Goal: Task Accomplishment & Management: Use online tool/utility

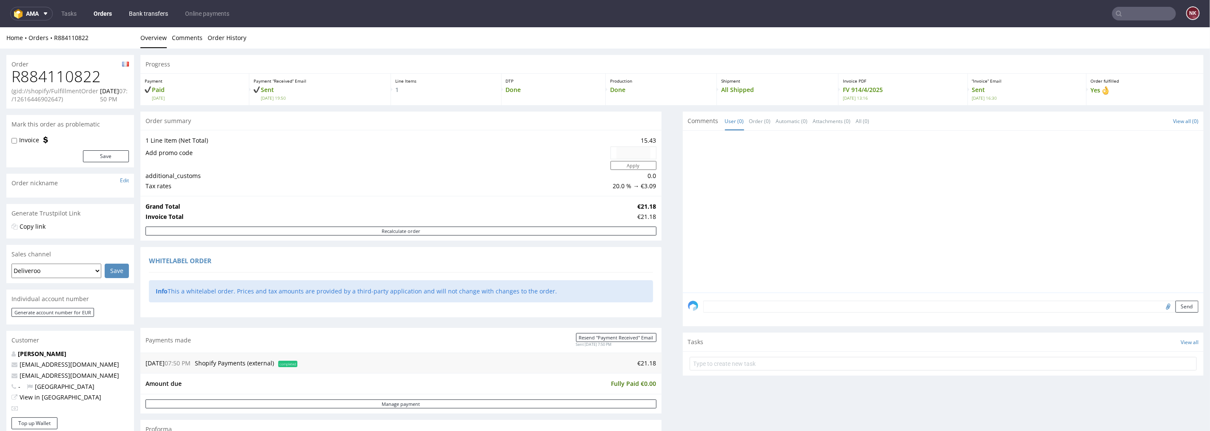
click at [150, 14] on link "Bank transfers" at bounding box center [148, 14] width 49 height 14
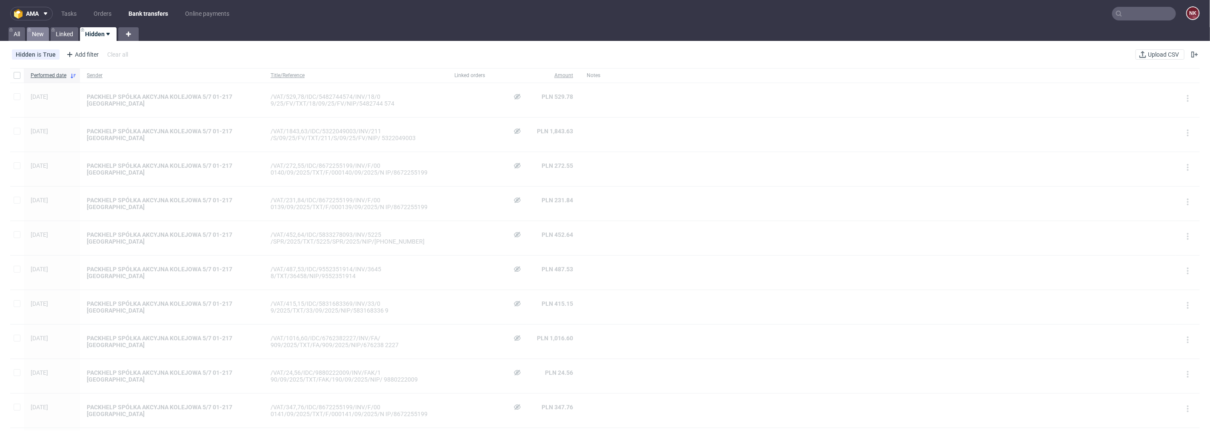
click at [39, 37] on link "New" at bounding box center [38, 34] width 22 height 14
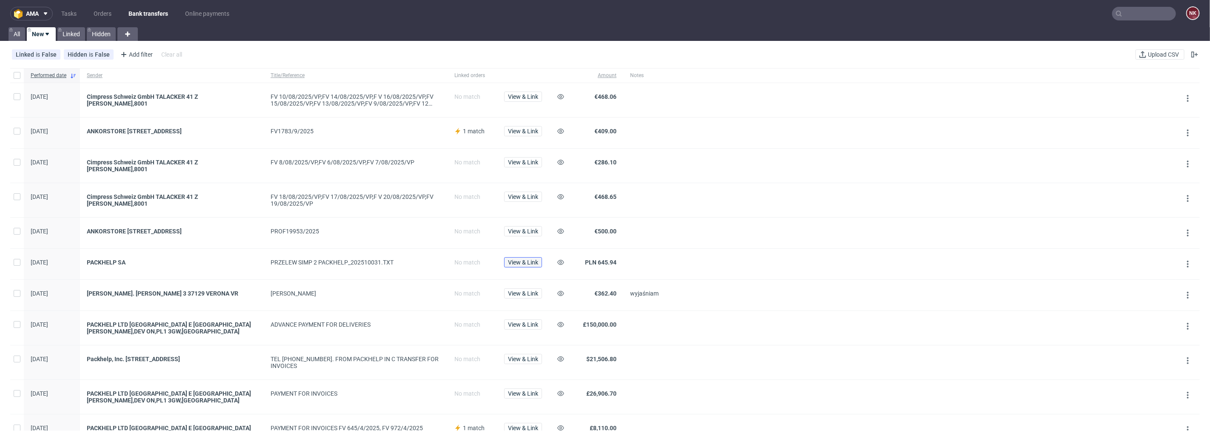
click at [522, 259] on span "View & Link" at bounding box center [523, 262] width 30 height 6
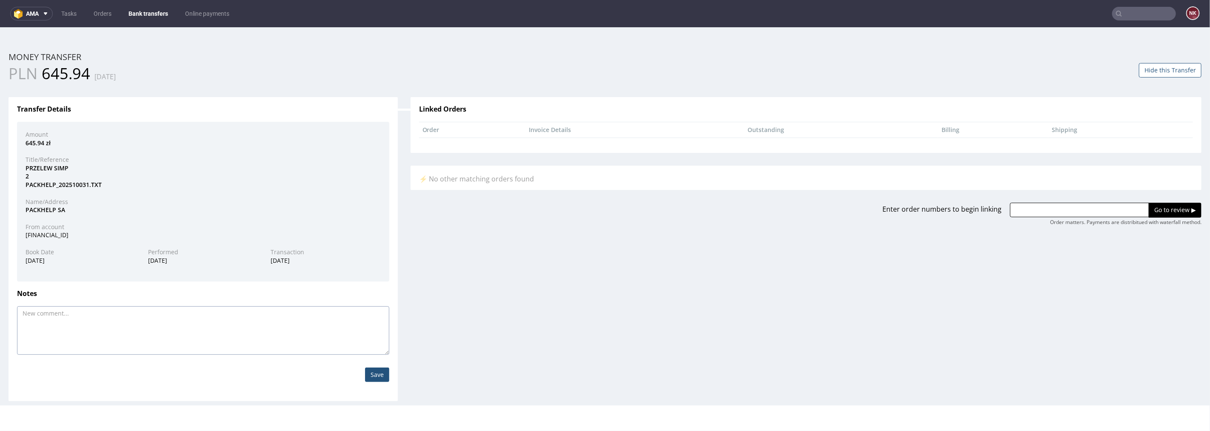
click at [278, 319] on textarea at bounding box center [203, 330] width 372 height 49
paste textarea "FV 16/10/2025/IPH FV 14/10/2025/IPH"
type textarea "FV 16/10/2025/IPH FV 14/10/2025/IPH"
click at [376, 371] on input "Save" at bounding box center [377, 374] width 24 height 14
click at [1156, 72] on button "Hide this Transfer" at bounding box center [1170, 70] width 63 height 14
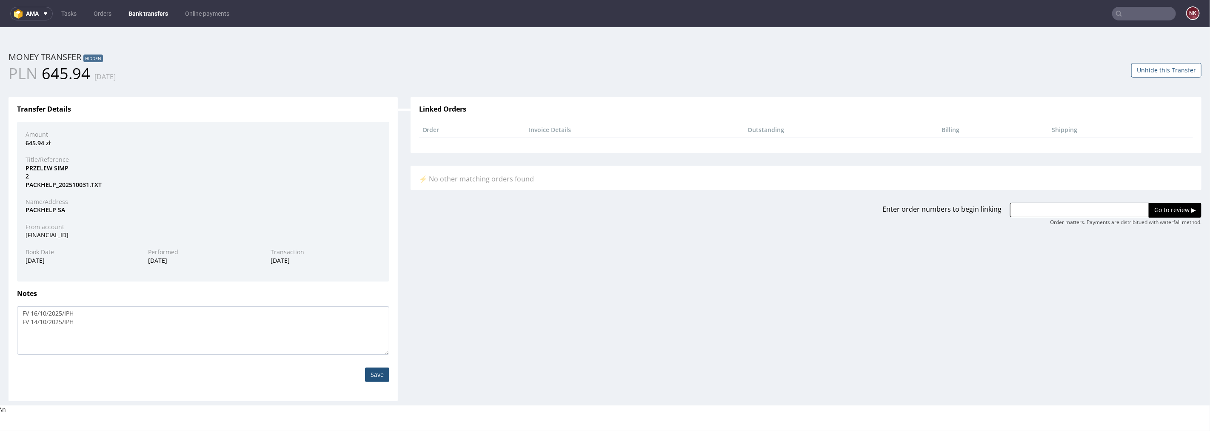
click at [156, 11] on link "Bank transfers" at bounding box center [148, 14] width 50 height 14
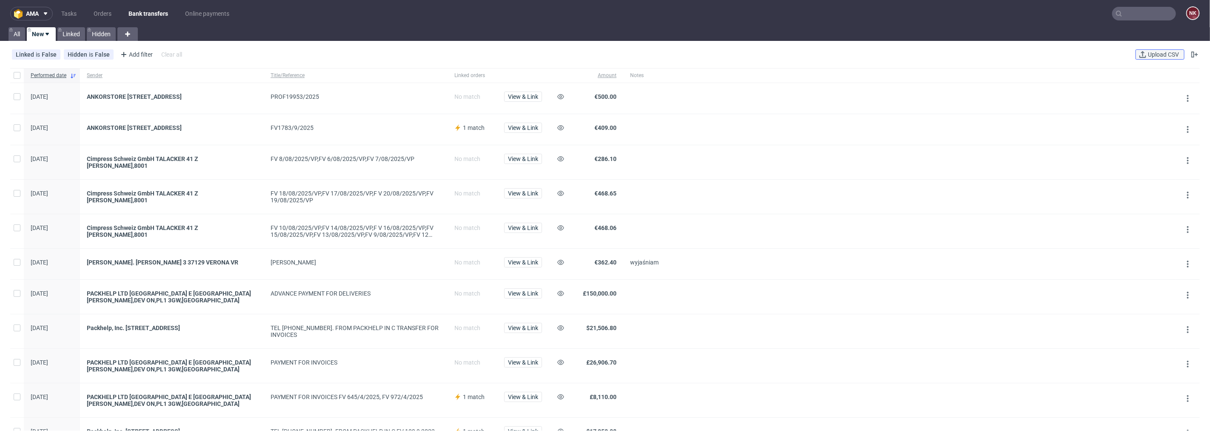
click at [1150, 56] on span "Upload CSV" at bounding box center [1163, 54] width 34 height 6
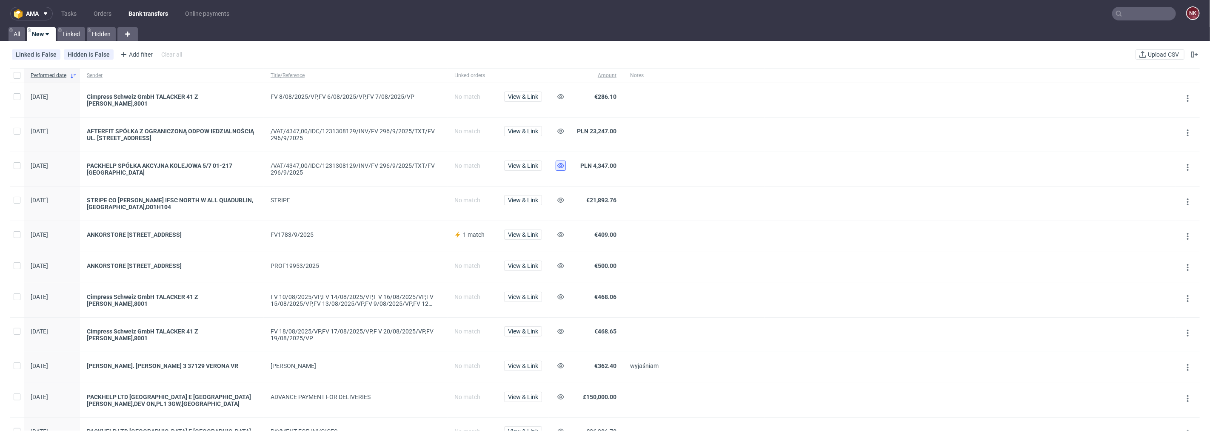
click at [559, 162] on icon at bounding box center [560, 165] width 7 height 7
click at [559, 197] on icon at bounding box center [560, 200] width 7 height 7
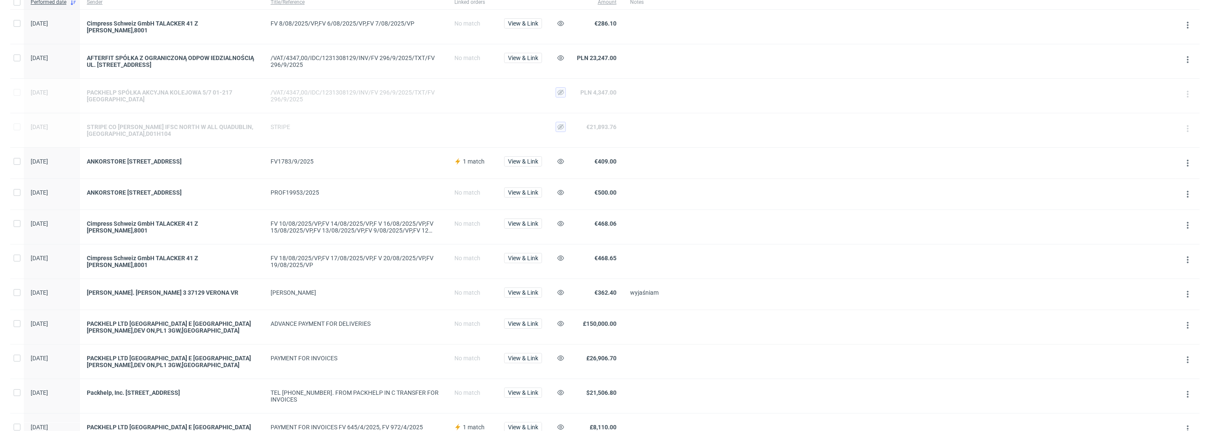
scroll to position [94, 0]
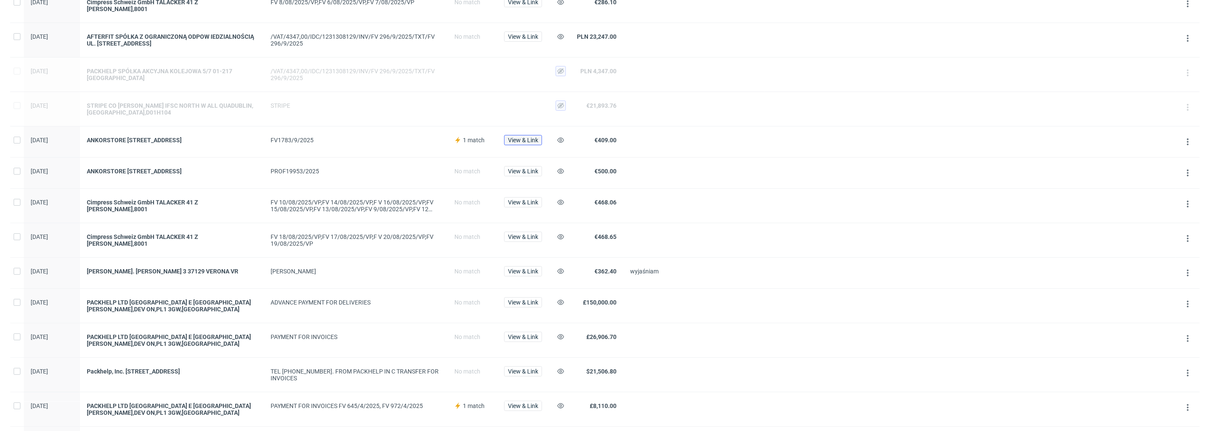
click at [516, 137] on span "View & Link" at bounding box center [523, 140] width 30 height 6
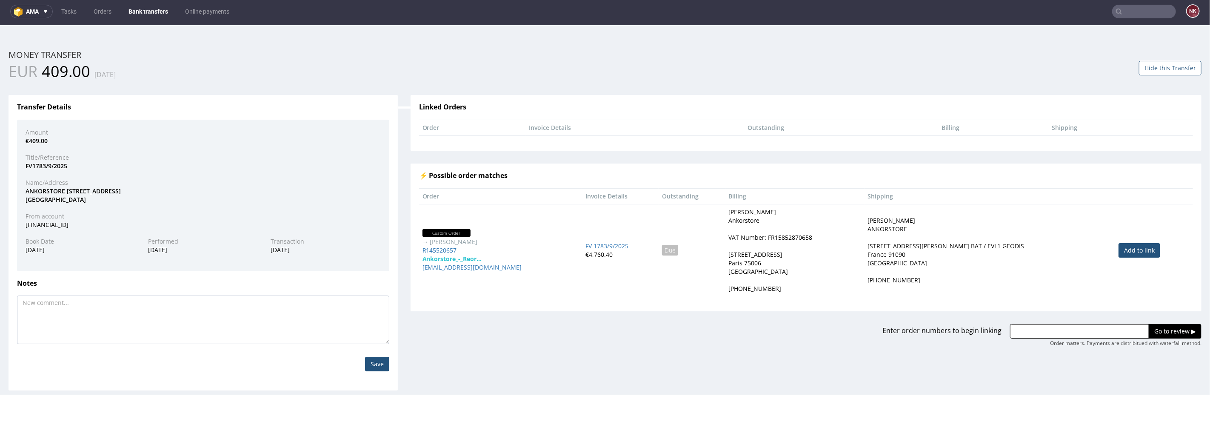
click at [1123, 249] on link "Add to link" at bounding box center [1140, 250] width 42 height 14
type input "R145520657"
click at [1156, 332] on input "Go to review ▶" at bounding box center [1175, 330] width 53 height 14
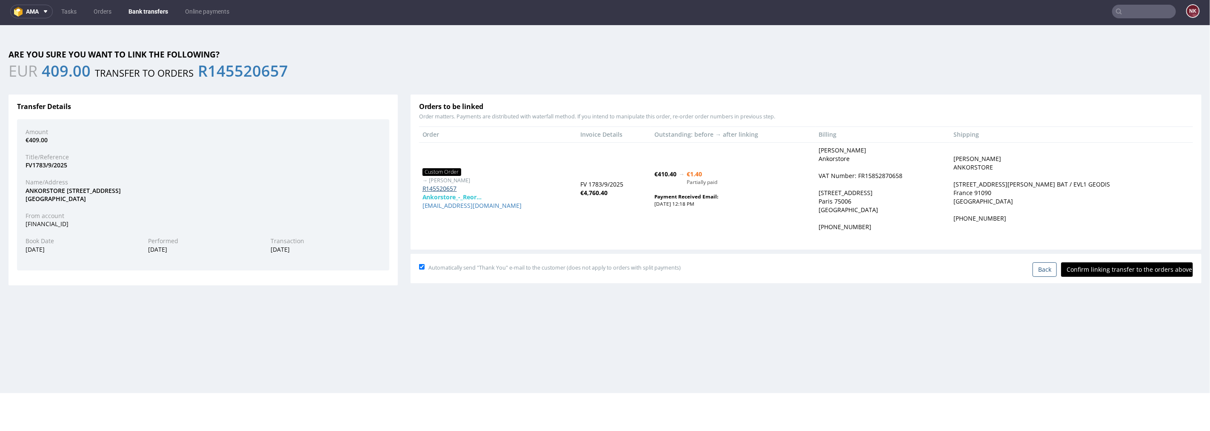
drag, startPoint x: 444, startPoint y: 192, endPoint x: 437, endPoint y: 186, distance: 9.4
click at [1081, 266] on input "Confirm linking transfer to the orders above" at bounding box center [1127, 269] width 132 height 14
type input "In progress..."
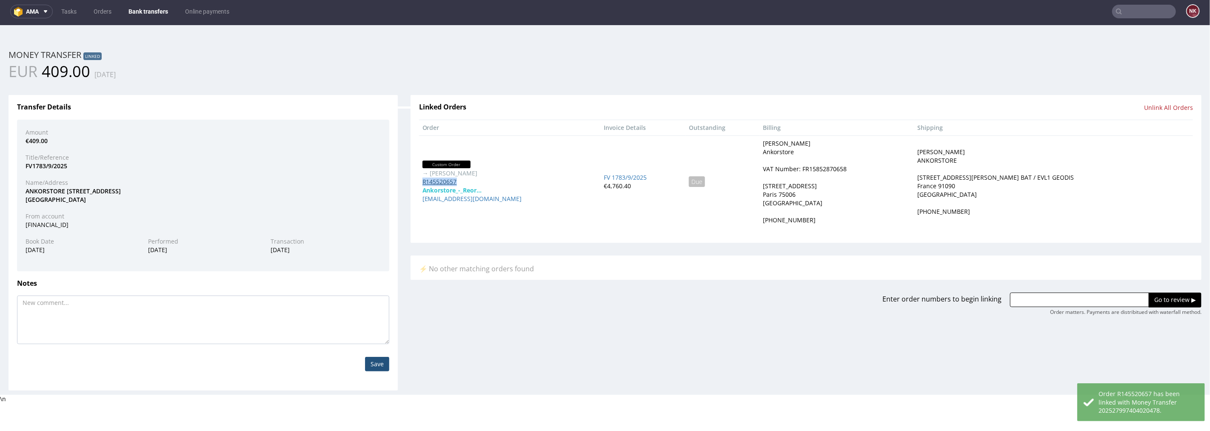
drag, startPoint x: 462, startPoint y: 180, endPoint x: 420, endPoint y: 181, distance: 42.6
click at [423, 181] on div "R145520657" at bounding box center [510, 181] width 175 height 9
copy link "R145520657"
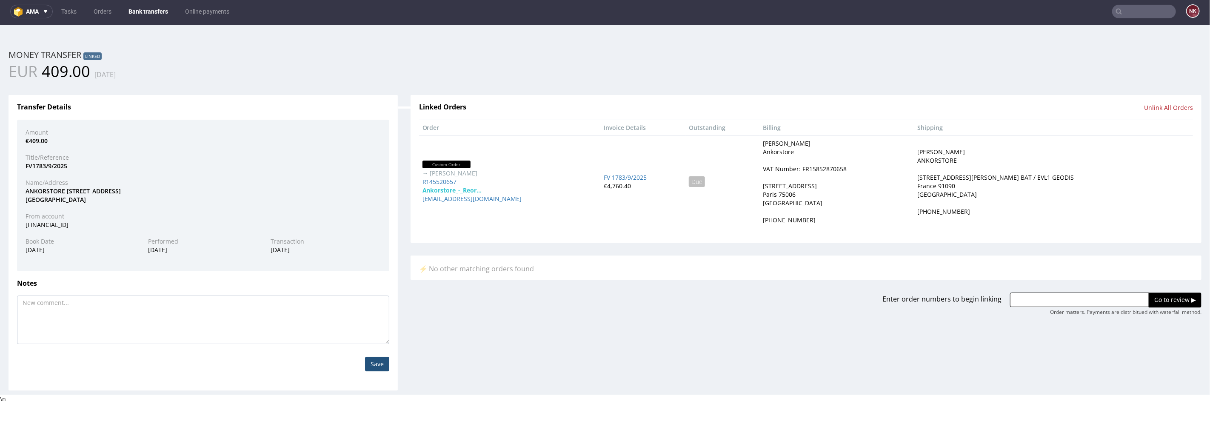
click at [568, 114] on div "Linked Orders" at bounding box center [610, 111] width 394 height 16
click at [149, 18] on link "Bank transfers" at bounding box center [148, 12] width 50 height 14
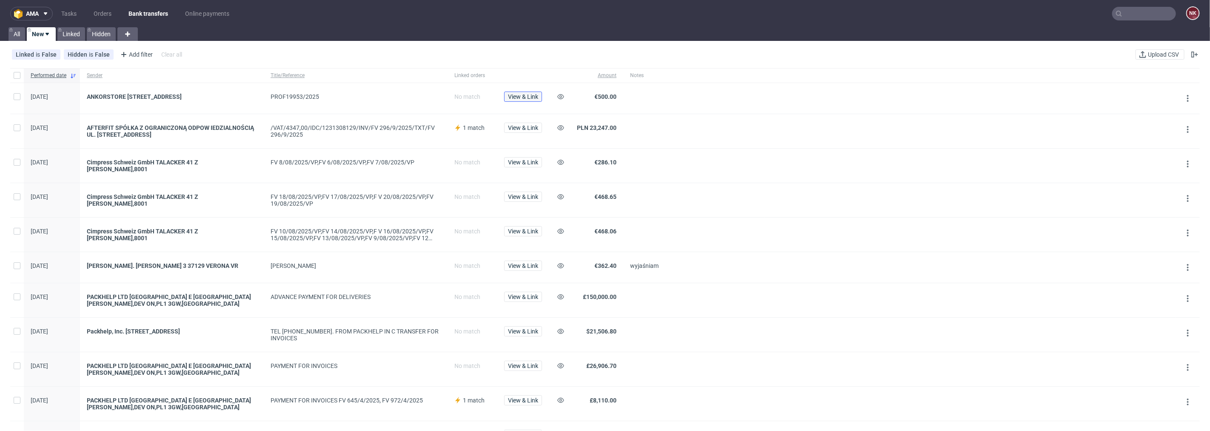
click at [531, 96] on span "View & Link" at bounding box center [523, 97] width 30 height 6
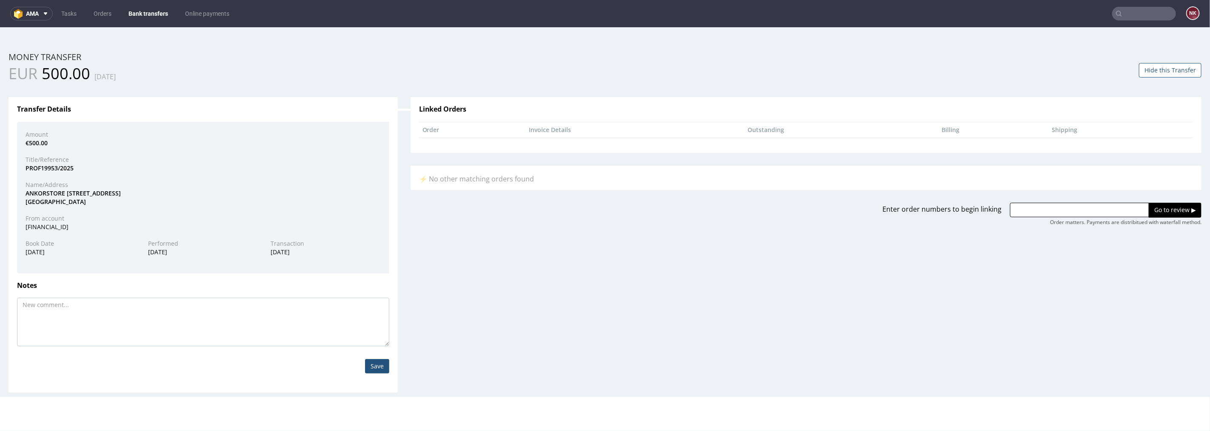
click at [50, 194] on div "ANKORSTORE 101 RUE DE SEVRES 75006 PARIS" at bounding box center [203, 197] width 368 height 17
copy div "ANKORSTORE"
click at [61, 201] on div "ANKORSTORE 101 RUE DE SEVRES 75006 PARIS" at bounding box center [203, 197] width 368 height 17
drag, startPoint x: 69, startPoint y: 167, endPoint x: 43, endPoint y: 169, distance: 26.0
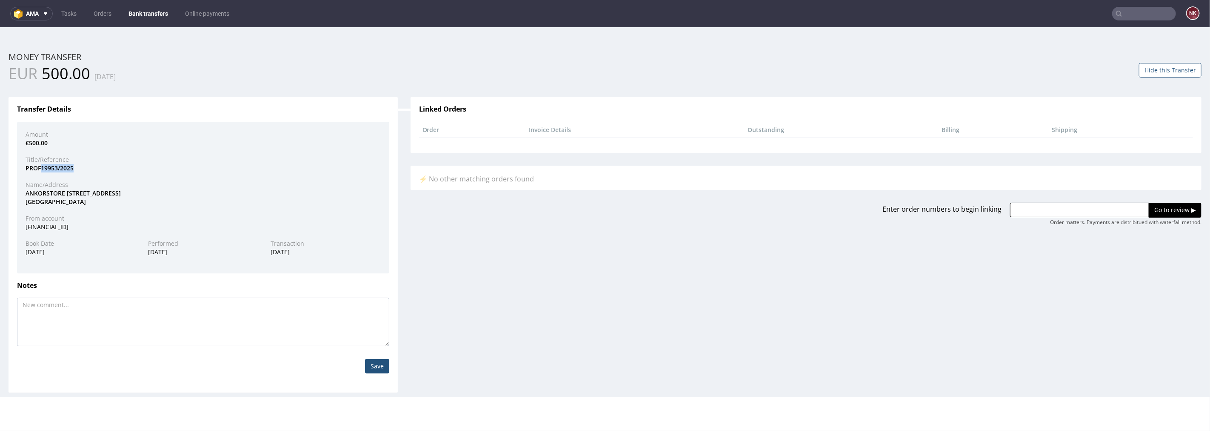
click at [43, 169] on div "PROF19953/2025" at bounding box center [203, 167] width 368 height 9
copy div "19953/2025"
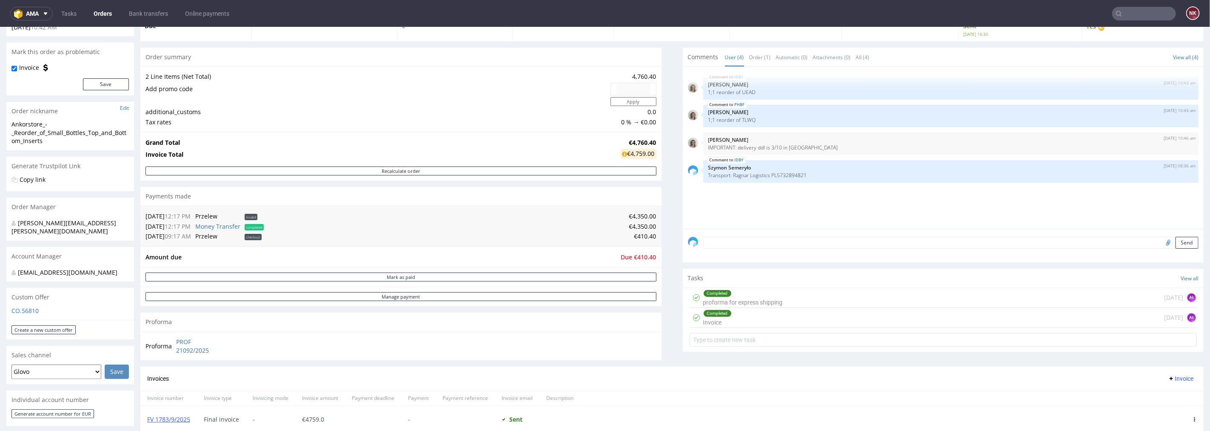
scroll to position [189, 0]
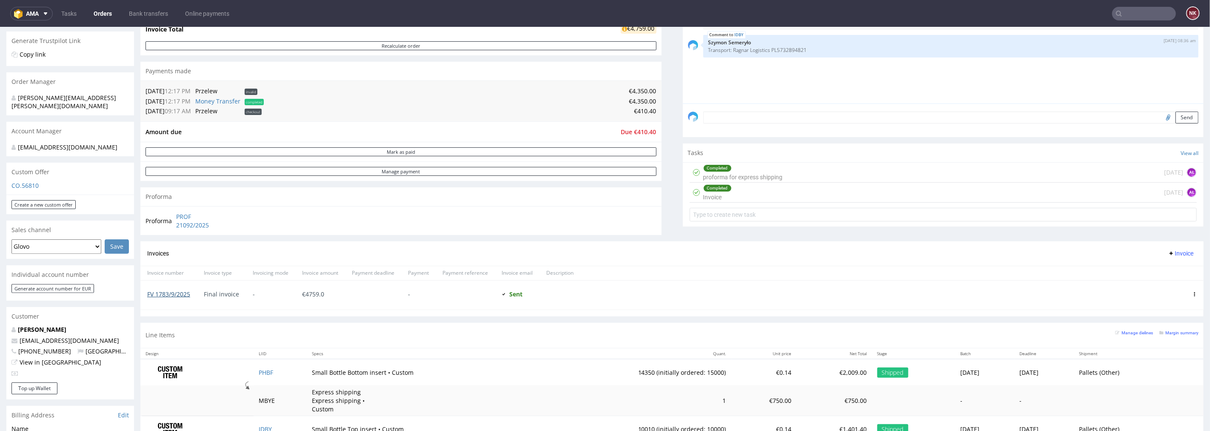
click at [185, 292] on link "FV 1783/9/2025" at bounding box center [168, 293] width 43 height 8
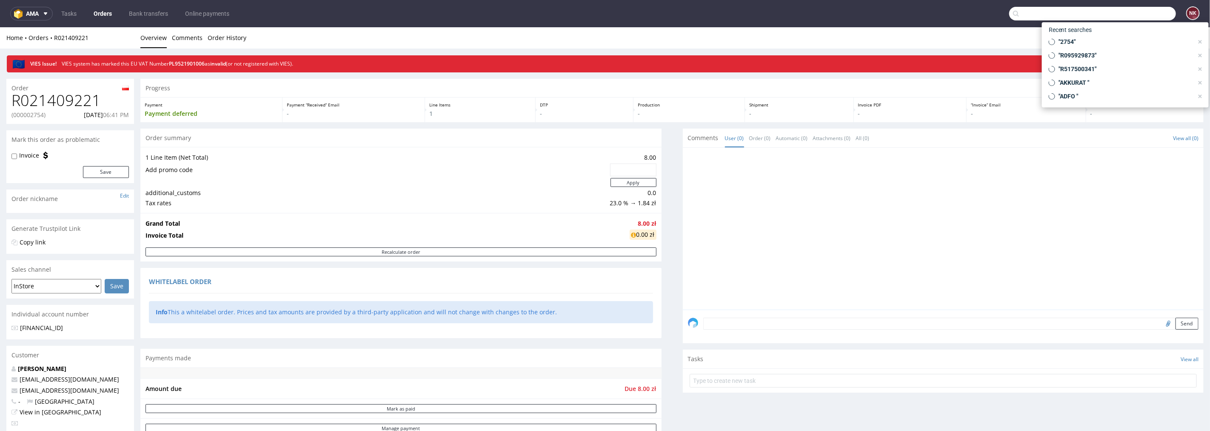
click at [1140, 8] on input "text" at bounding box center [1092, 14] width 167 height 14
paste input "ANKORSTORE"
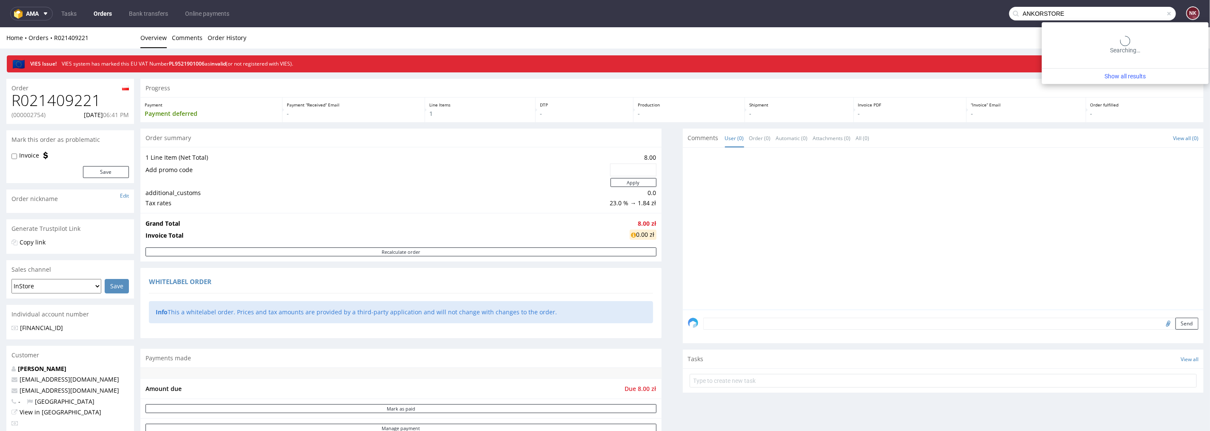
type input "ANKORSTORE"
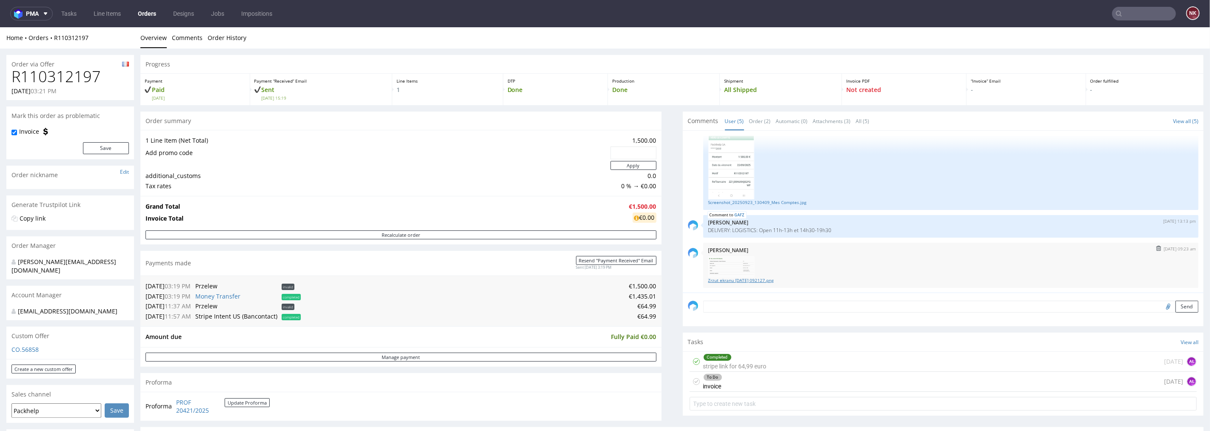
click at [751, 278] on link "Zrzut ekranu 2025-10-06 092127.png" at bounding box center [951, 280] width 486 height 6
click at [215, 40] on link "Order History" at bounding box center [227, 37] width 39 height 21
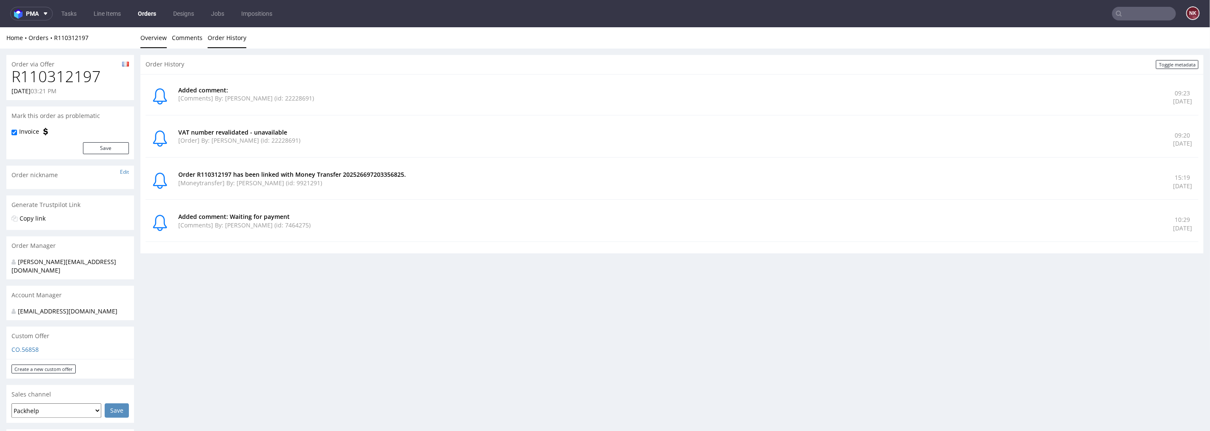
click at [150, 40] on link "Overview" at bounding box center [153, 37] width 26 height 21
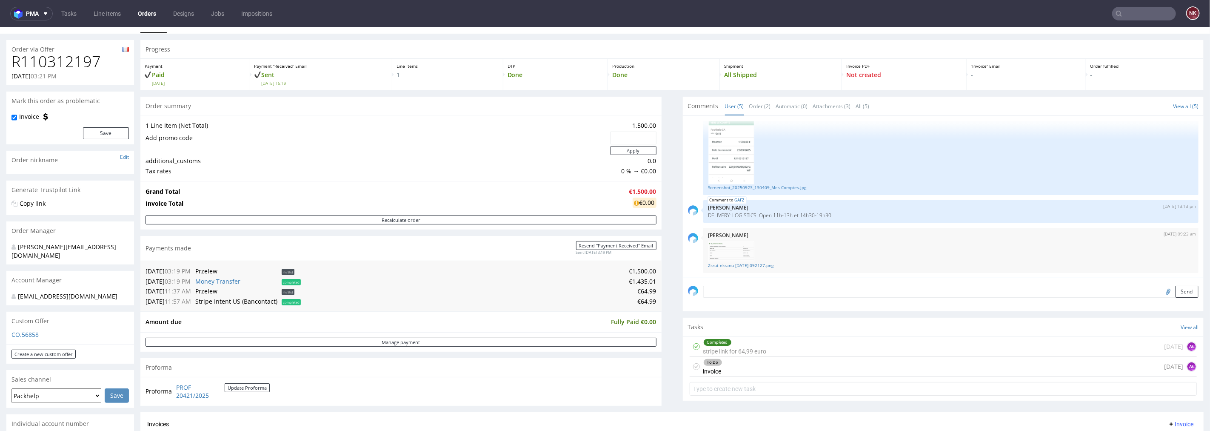
scroll to position [142, 0]
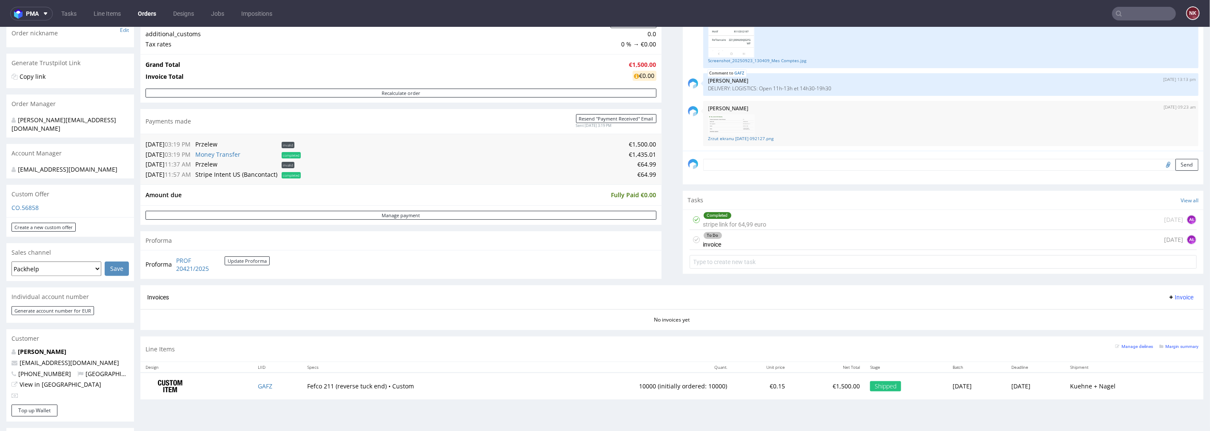
click at [745, 239] on div "To Do invoice today AŁ" at bounding box center [944, 239] width 508 height 20
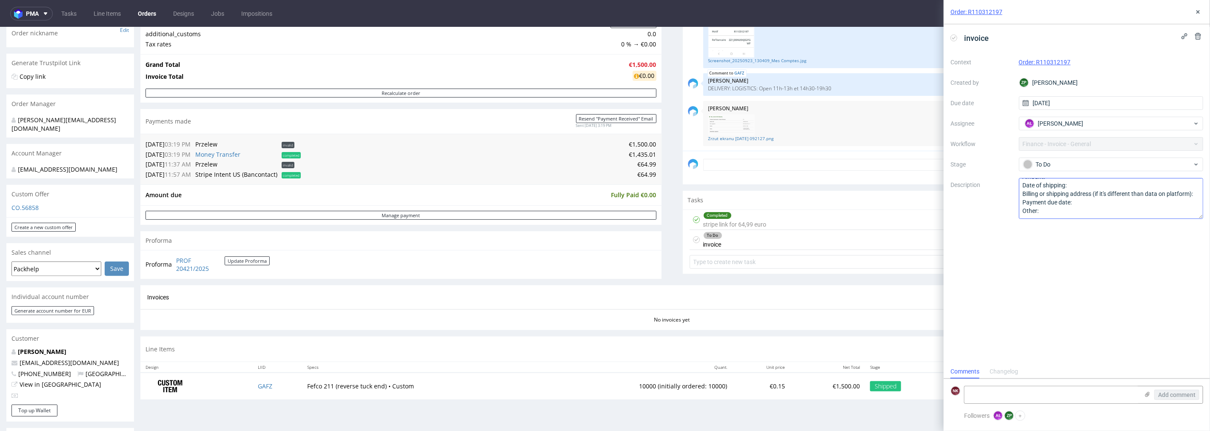
scroll to position [18, 0]
click at [1197, 14] on icon at bounding box center [1198, 12] width 7 height 7
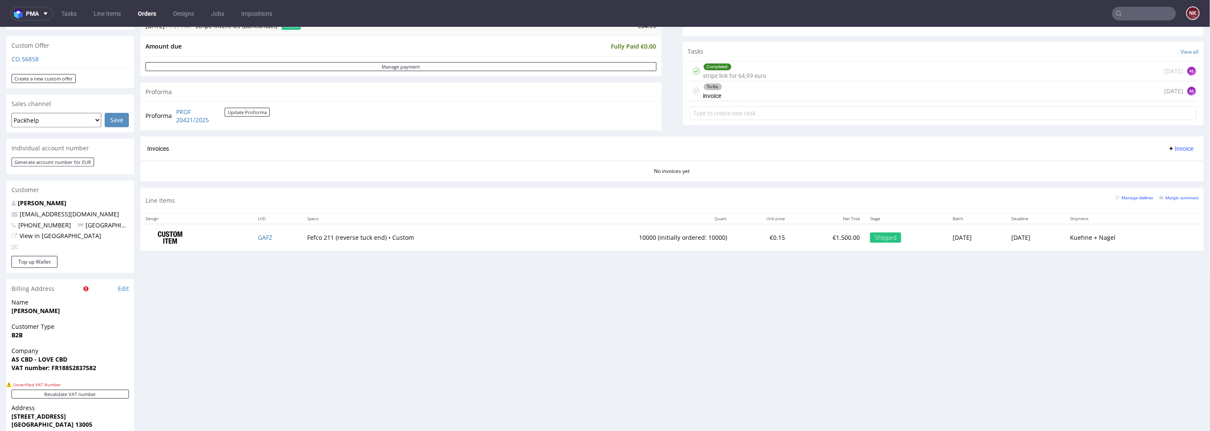
scroll to position [426, 0]
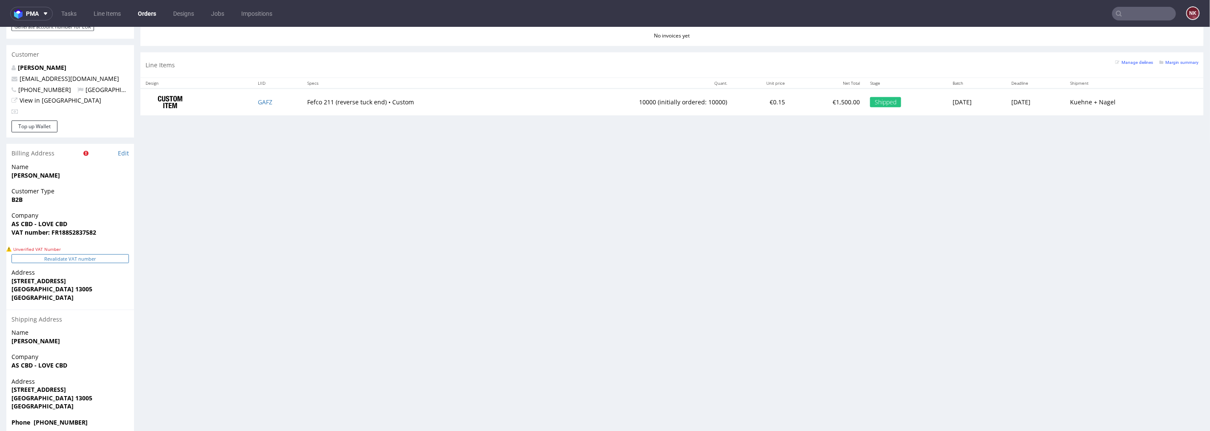
click at [64, 260] on button "Revalidate VAT number" at bounding box center [69, 258] width 117 height 9
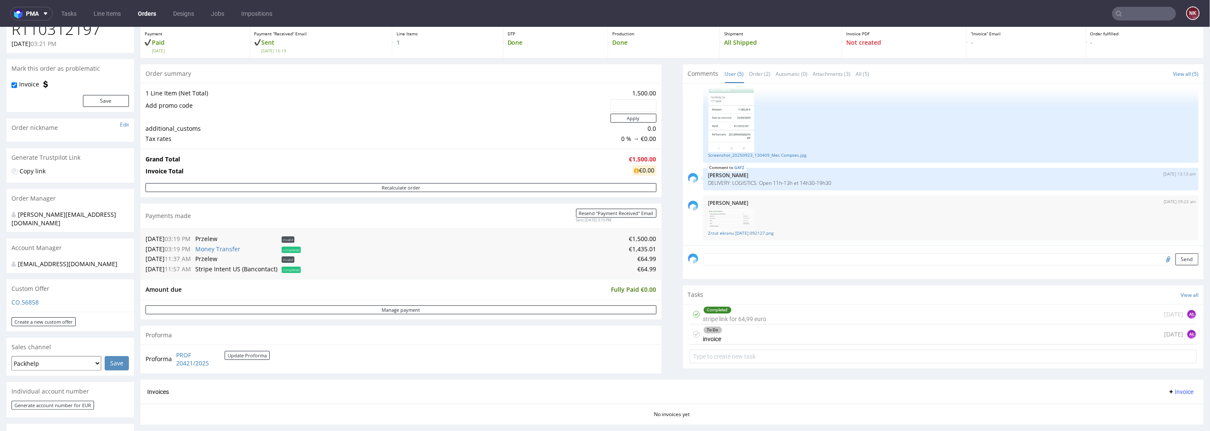
scroll to position [46, 0]
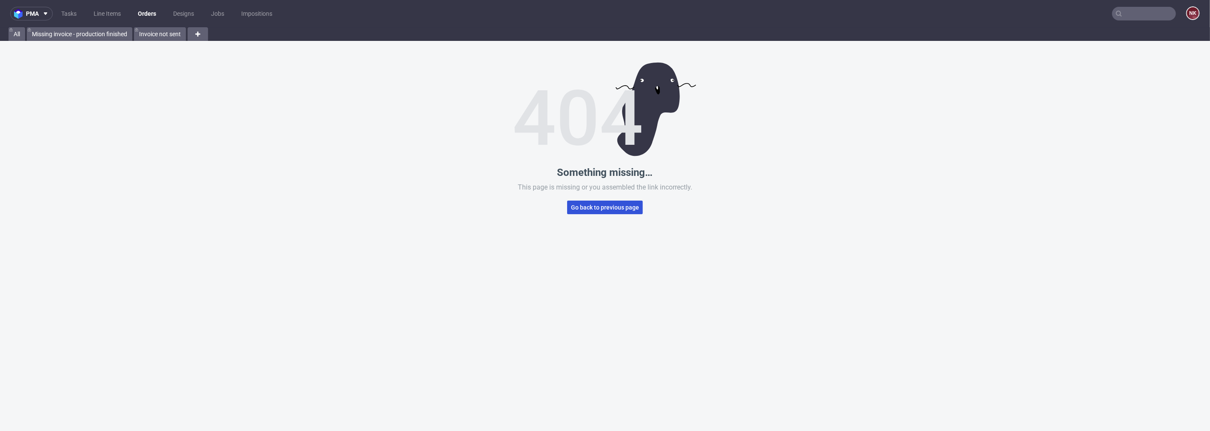
click at [628, 211] on button "Go back to previous page" at bounding box center [605, 207] width 76 height 14
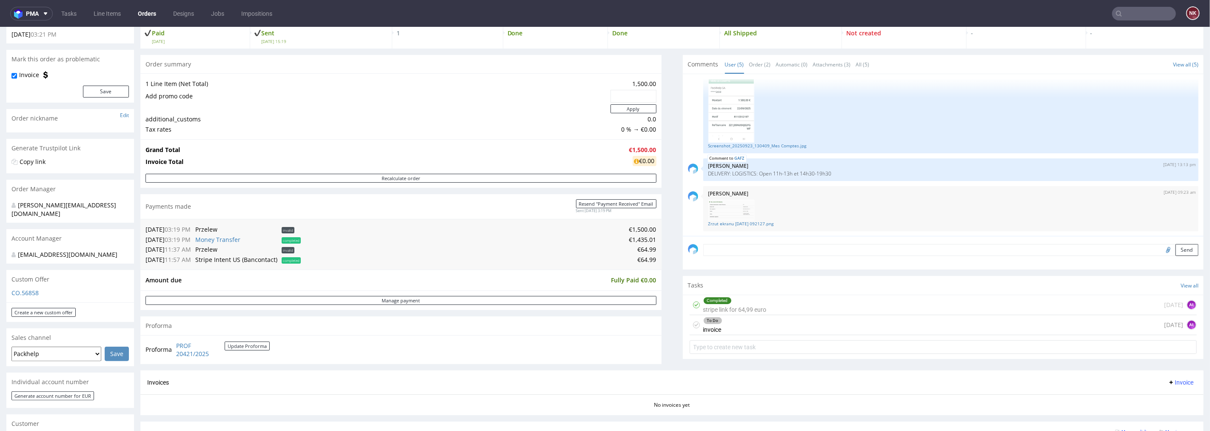
scroll to position [142, 0]
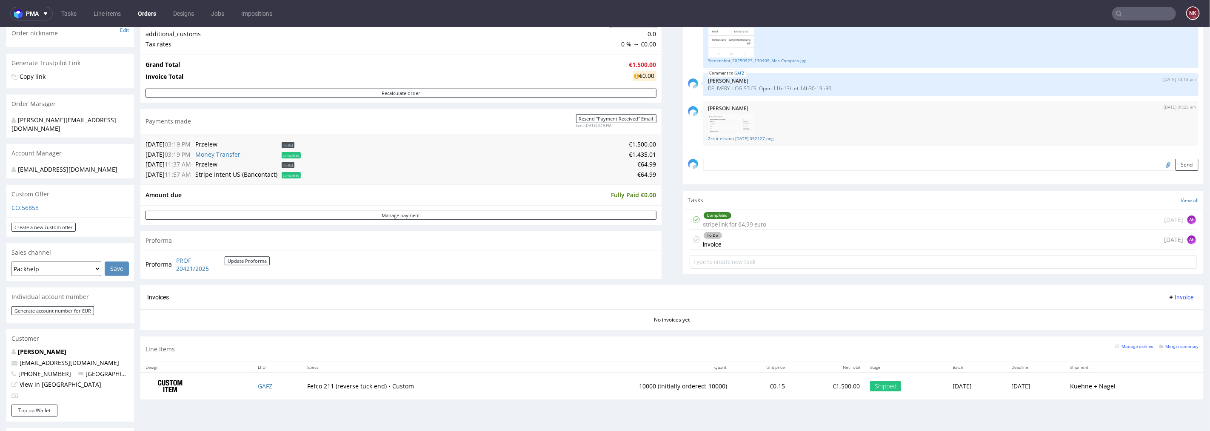
click at [766, 231] on div "To Do invoice [DATE] AŁ" at bounding box center [944, 239] width 508 height 20
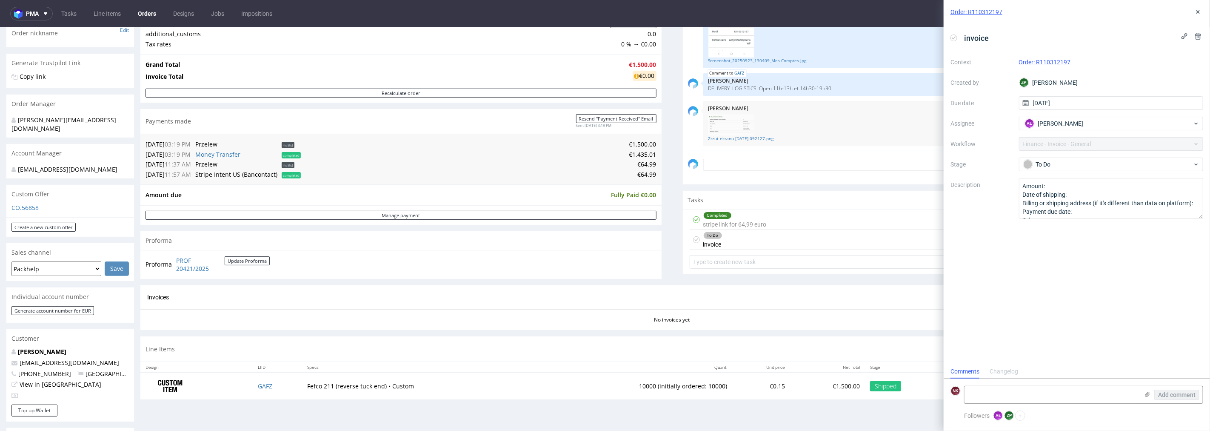
scroll to position [6, 0]
click at [1203, 10] on button at bounding box center [1198, 12] width 10 height 10
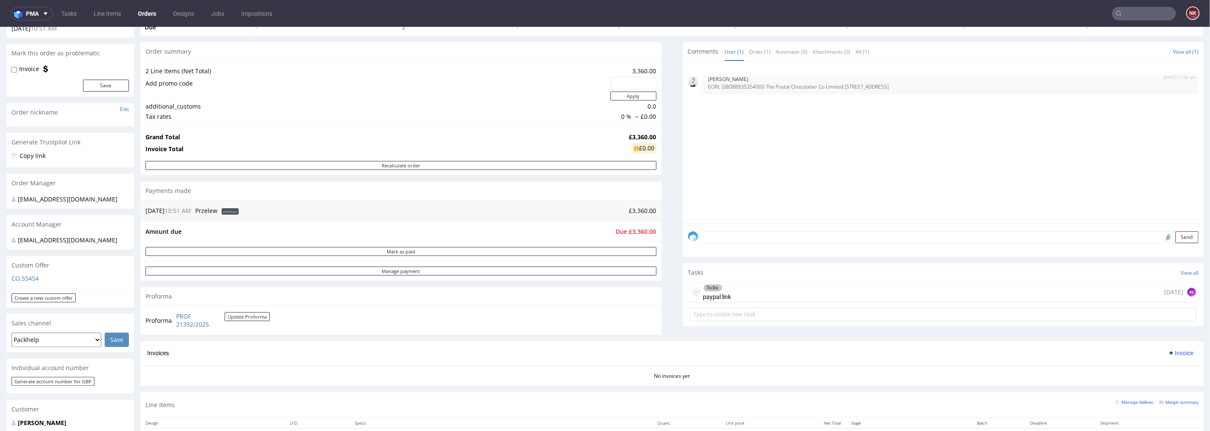
scroll to position [142, 0]
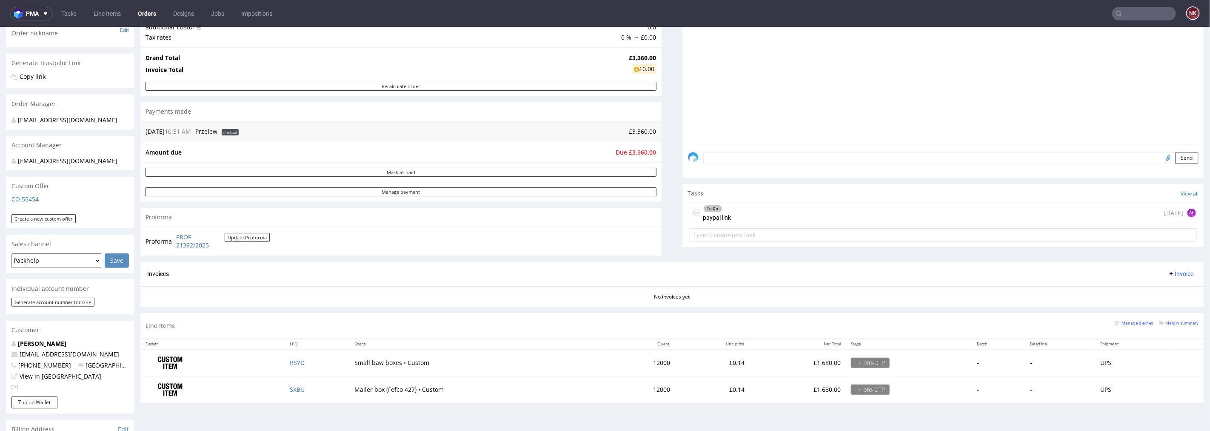
click at [779, 211] on div "To Do paypal link today AŁ" at bounding box center [944, 213] width 508 height 20
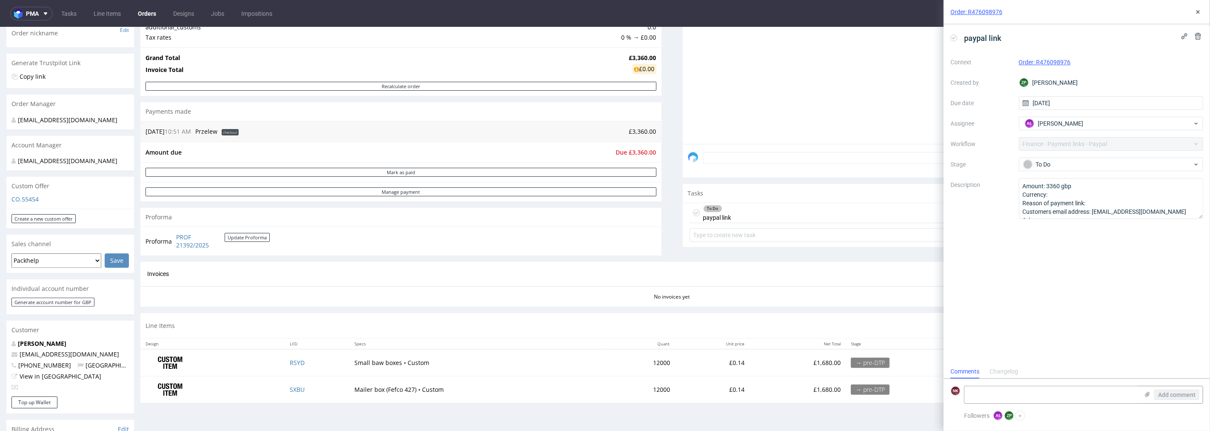
scroll to position [6, 0]
click at [1198, 10] on icon at bounding box center [1198, 12] width 7 height 7
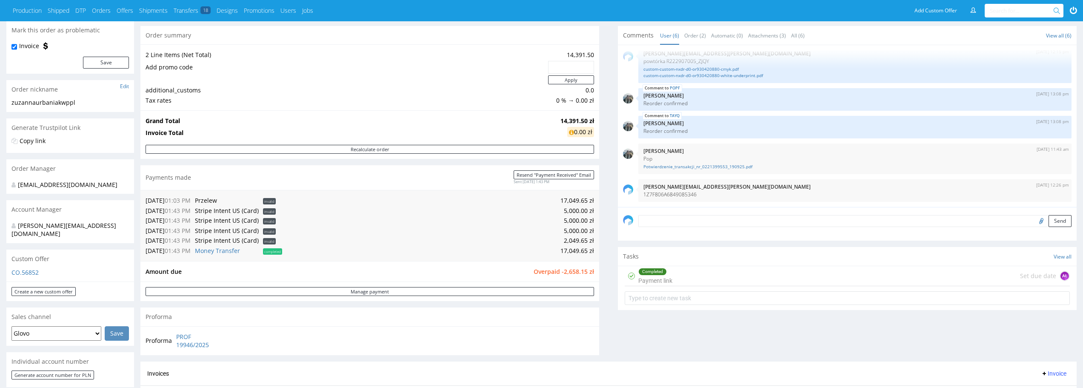
scroll to position [85, 0]
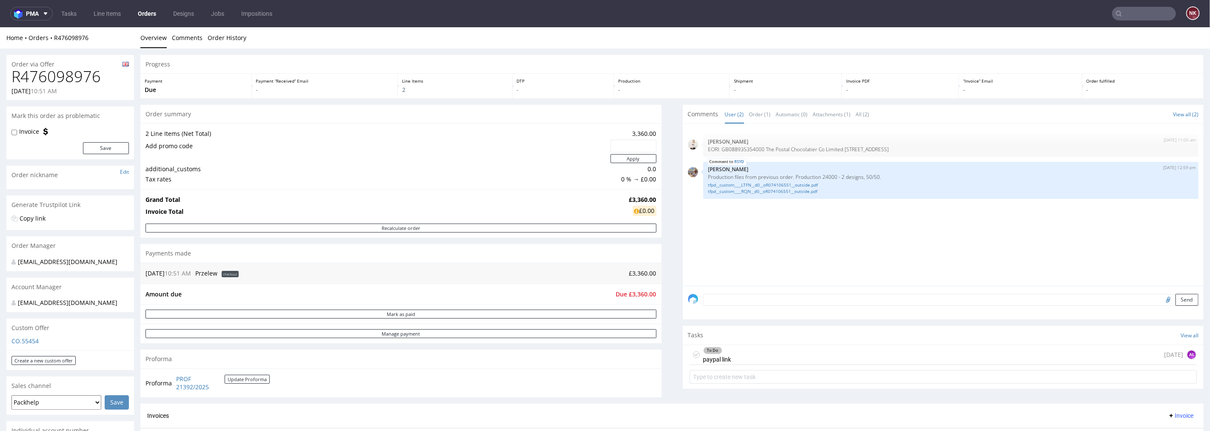
click at [75, 77] on h1 "R476098976" at bounding box center [69, 76] width 117 height 17
copy h1 "R476098976"
click at [840, 355] on div "To Do paypal link today AŁ" at bounding box center [944, 354] width 508 height 20
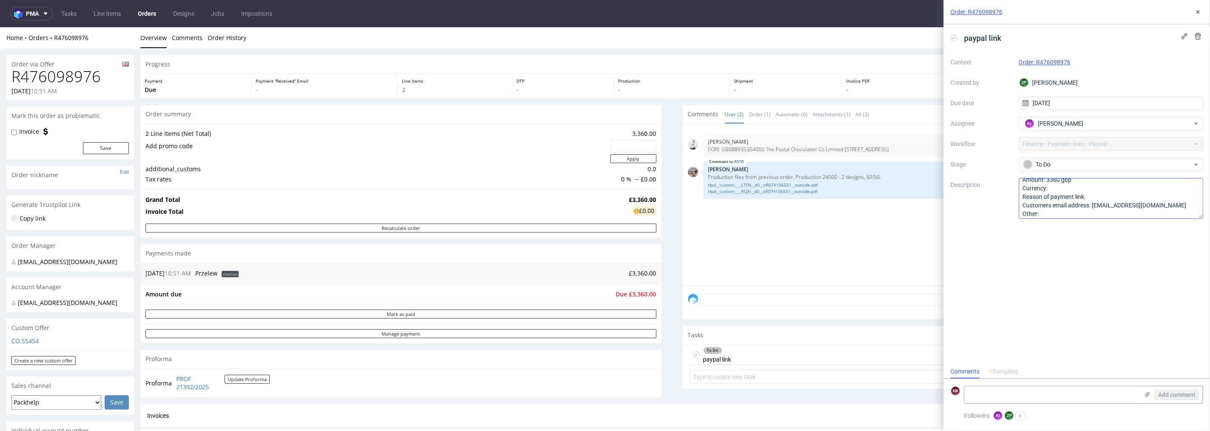
scroll to position [9, 0]
drag, startPoint x: 1201, startPoint y: 10, endPoint x: 1190, endPoint y: 23, distance: 16.9
click at [1201, 10] on icon at bounding box center [1198, 12] width 7 height 7
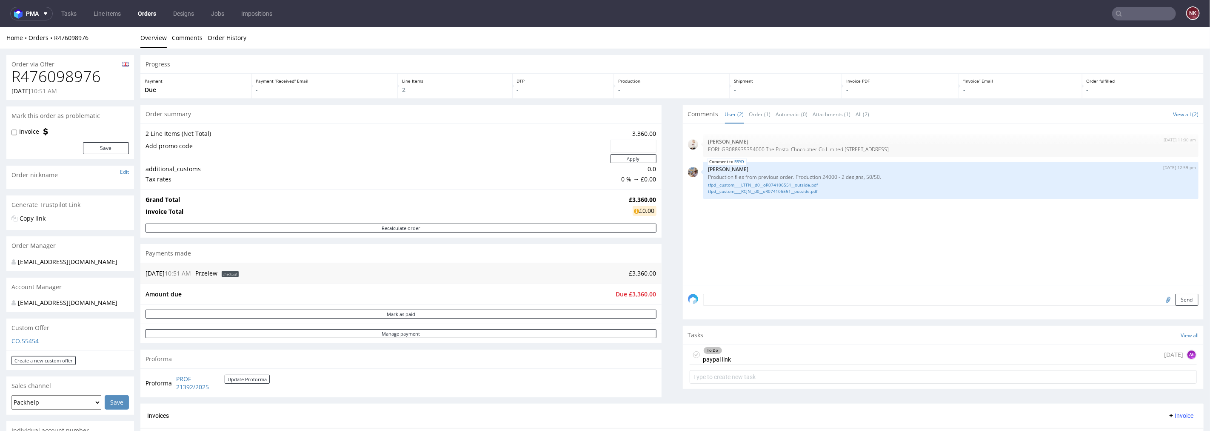
click at [721, 367] on form at bounding box center [944, 376] width 508 height 20
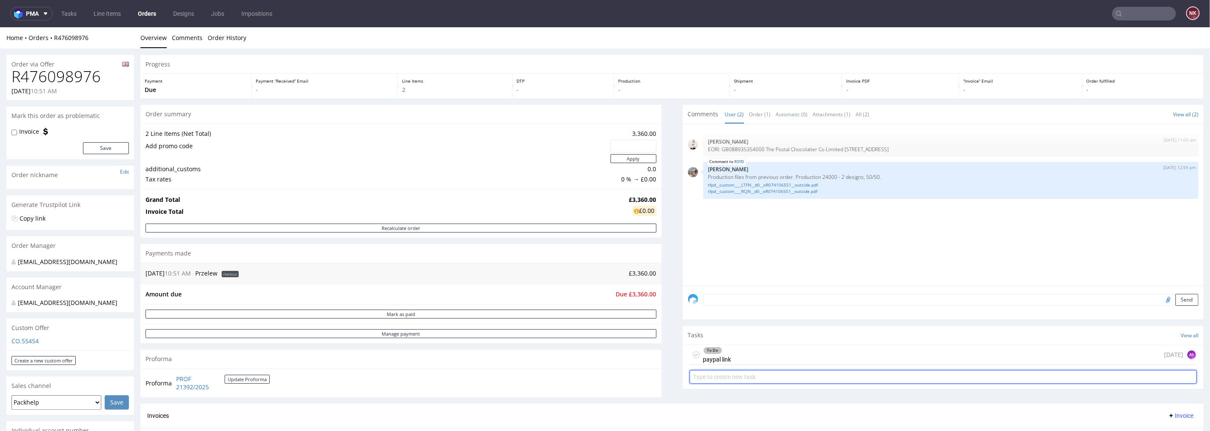
click at [725, 373] on input "text" at bounding box center [944, 376] width 508 height 14
type input "payment link - stripe"
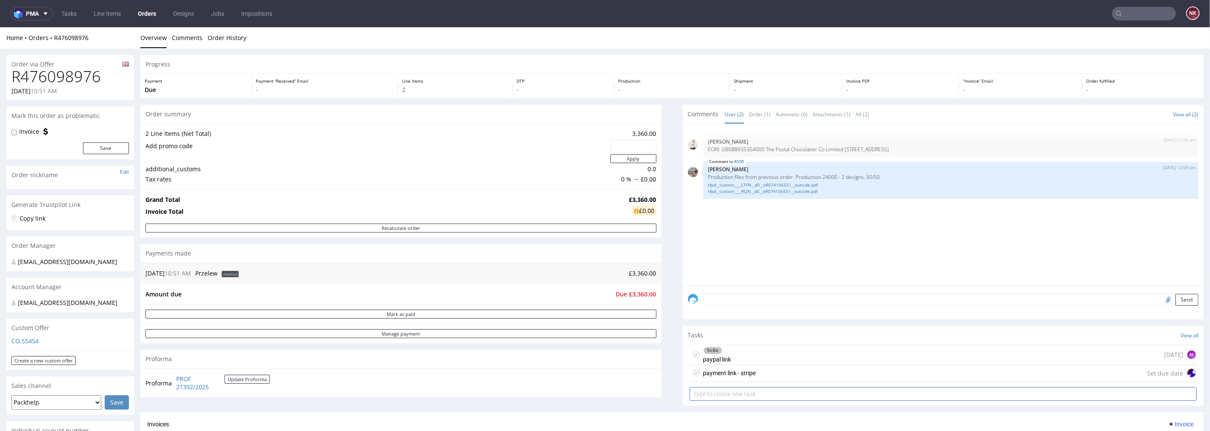
click at [725, 373] on div "payment link - stripe" at bounding box center [729, 372] width 53 height 10
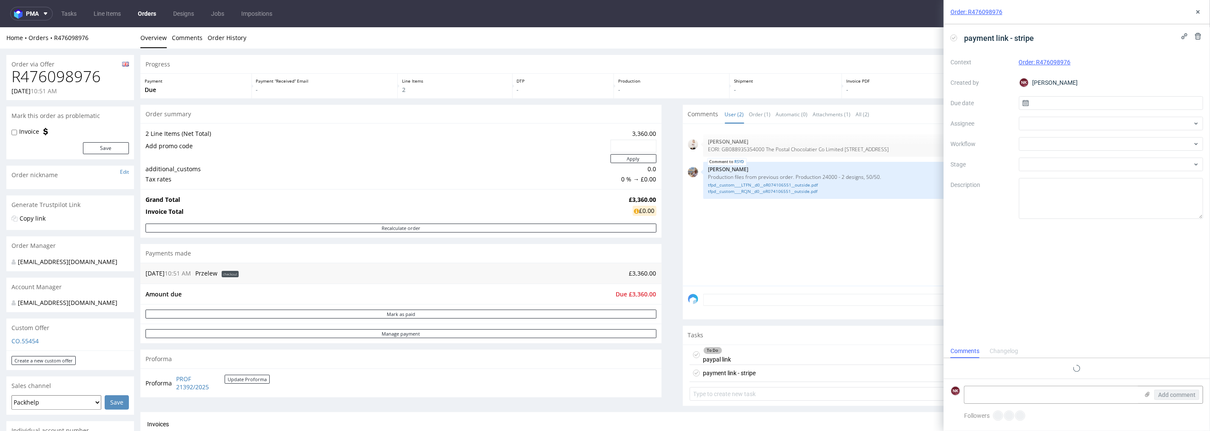
scroll to position [6, 0]
click at [1062, 135] on div "Context Order: R476098976 Created by NK Natalia Kaczorowska Due date Assignee W…" at bounding box center [1077, 136] width 253 height 163
click at [1057, 143] on div at bounding box center [1111, 144] width 185 height 14
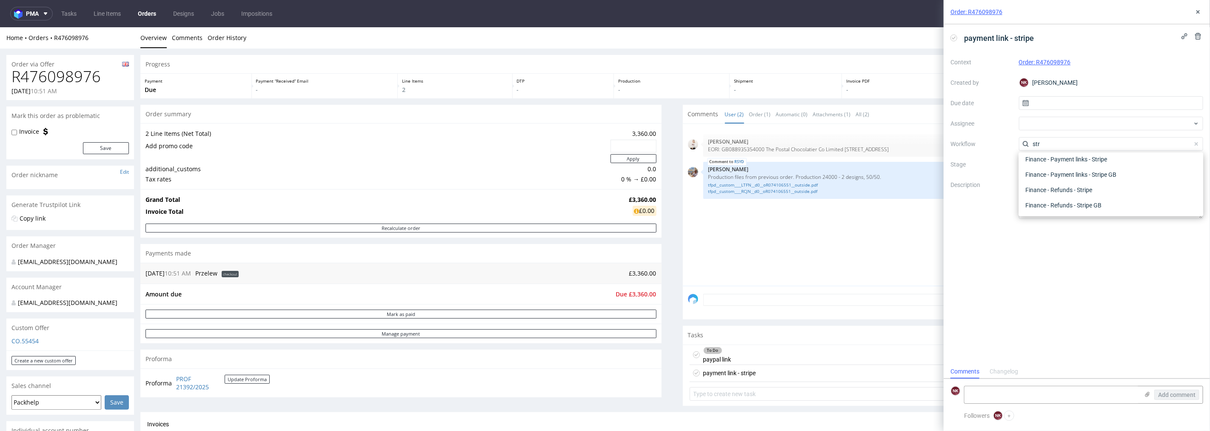
scroll to position [15, 0]
type input "stripe"
click at [1062, 160] on div "Finance - Payment links - Stripe" at bounding box center [1111, 159] width 178 height 15
click at [1200, 9] on icon at bounding box center [1198, 12] width 7 height 7
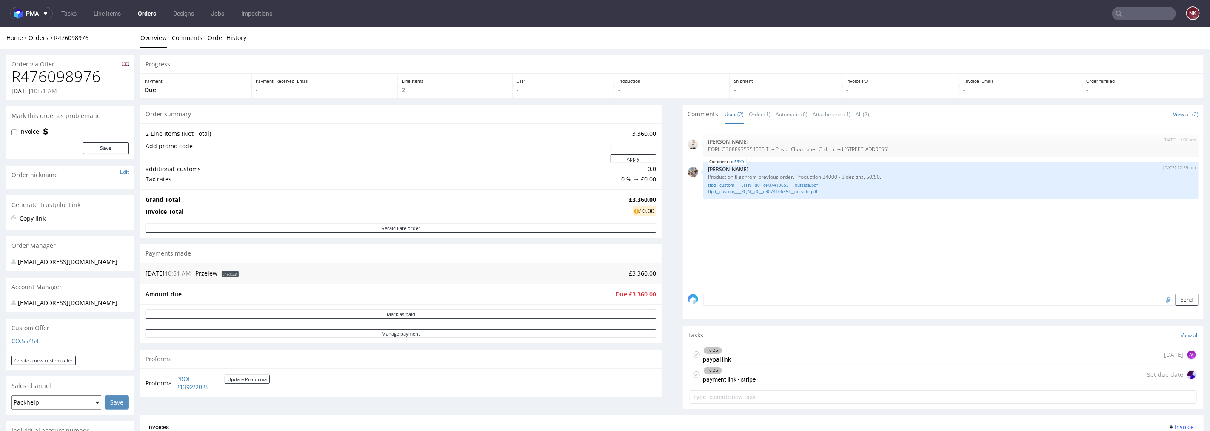
click at [788, 348] on div "To Do paypal link today AŁ" at bounding box center [944, 354] width 508 height 20
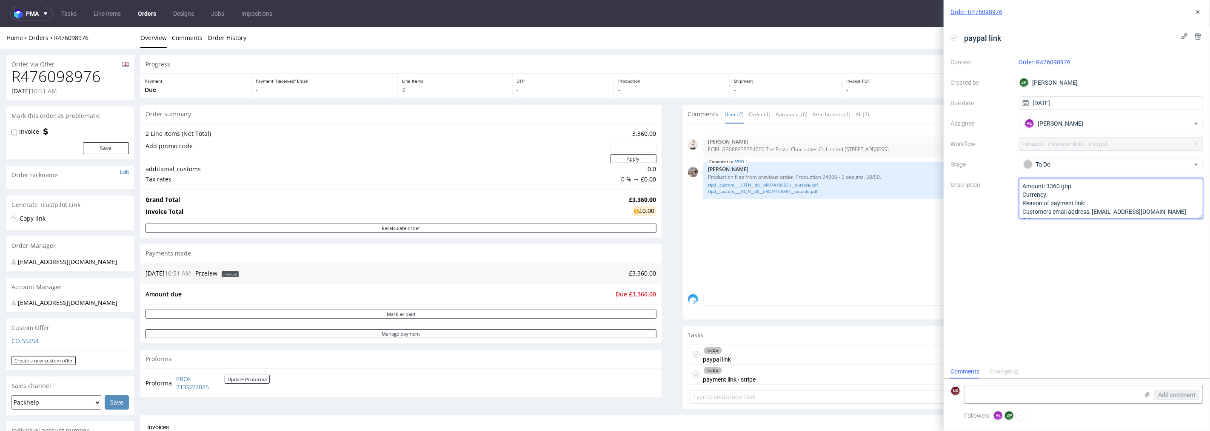
scroll to position [9, 0]
drag, startPoint x: 1022, startPoint y: 187, endPoint x: 1092, endPoint y: 249, distance: 93.5
click at [1092, 249] on div "paypal link Context Order: R476098976 Created by ZP Zuzanna Pawlicka-Sabak Due …" at bounding box center [1077, 194] width 266 height 340
click at [1061, 156] on div "Context Order: R476098976 Created by ZP Zuzanna Pawlicka-Sabak Due date 06/10/2…" at bounding box center [1077, 136] width 253 height 163
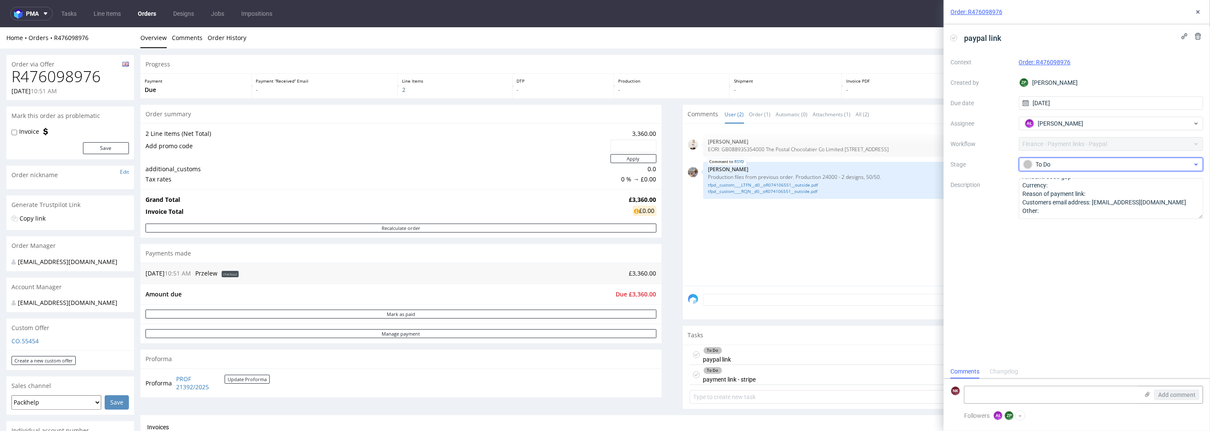
click at [1060, 160] on div "To Do" at bounding box center [1107, 164] width 169 height 9
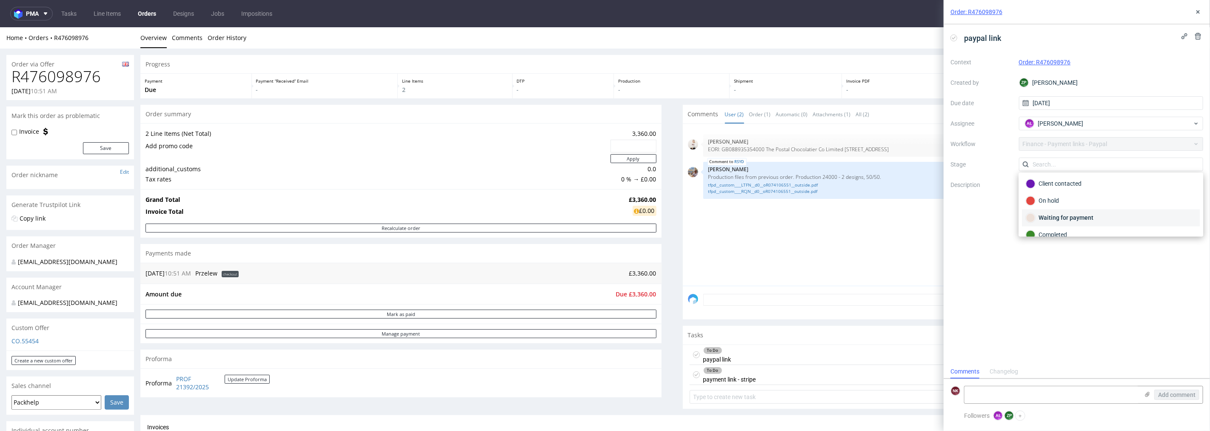
scroll to position [62, 0]
click at [1057, 226] on div "Rejected" at bounding box center [1111, 224] width 170 height 9
drag, startPoint x: 1194, startPoint y: 11, endPoint x: 1073, endPoint y: 89, distance: 144.5
click at [1195, 11] on icon at bounding box center [1198, 12] width 7 height 7
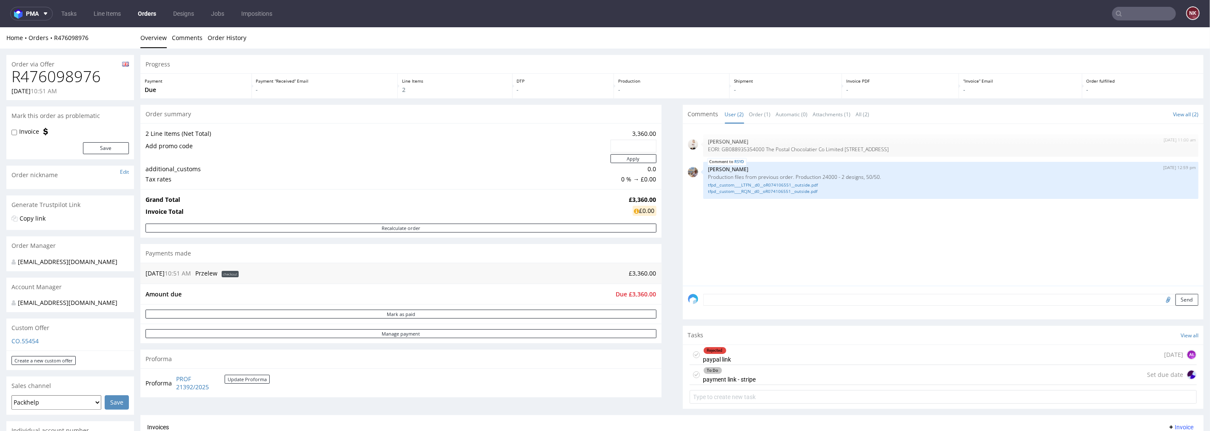
click at [779, 374] on div "To Do payment link - stripe Set due date" at bounding box center [944, 374] width 508 height 20
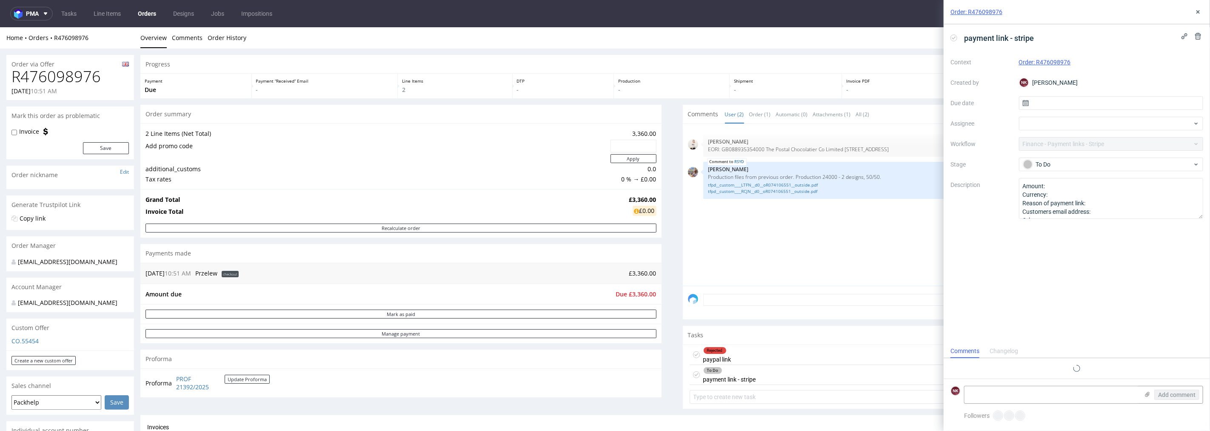
scroll to position [6, 0]
drag, startPoint x: 1020, startPoint y: 186, endPoint x: 1085, endPoint y: 257, distance: 96.7
click at [1085, 257] on div "payment link - stripe Context Order: R476098976 Created by NK Natalia Kaczorows…" at bounding box center [1077, 194] width 266 height 340
paste textarea "3360 gbp Currency: Reason of payment link: Customers email address: david201020…"
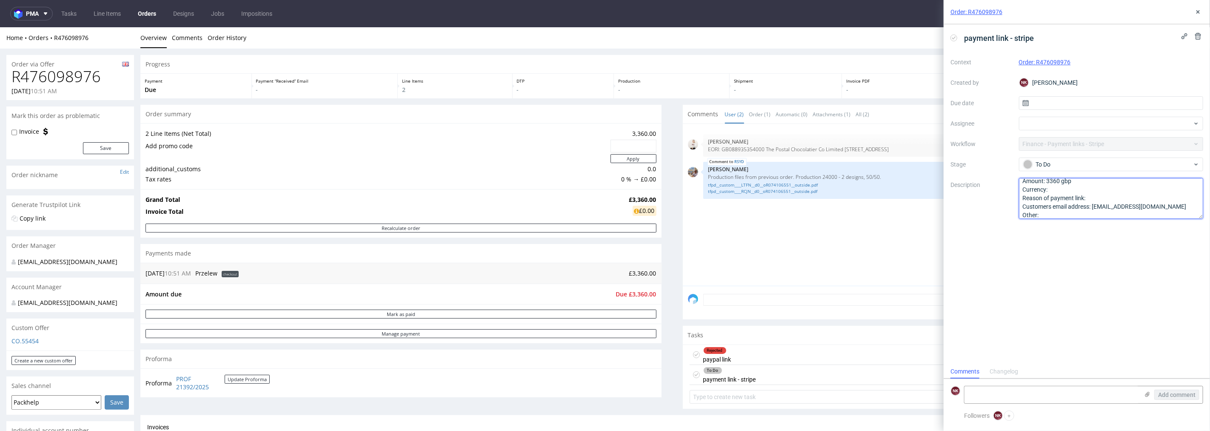
type textarea "Amount: 3360 gbp Currency: Reason of payment link: Customers email address: dav…"
click at [1078, 275] on div "payment link - stripe Context Order: R476098976 Created by NK Natalia Kaczorows…" at bounding box center [1077, 194] width 266 height 340
drag, startPoint x: 1164, startPoint y: 207, endPoint x: 1094, endPoint y: 207, distance: 70.2
click at [1094, 207] on textarea "Amount: 3360 gbp Currency: Reason of payment link: Customers email address: dav…" at bounding box center [1111, 198] width 185 height 41
click at [1200, 9] on icon at bounding box center [1198, 12] width 7 height 7
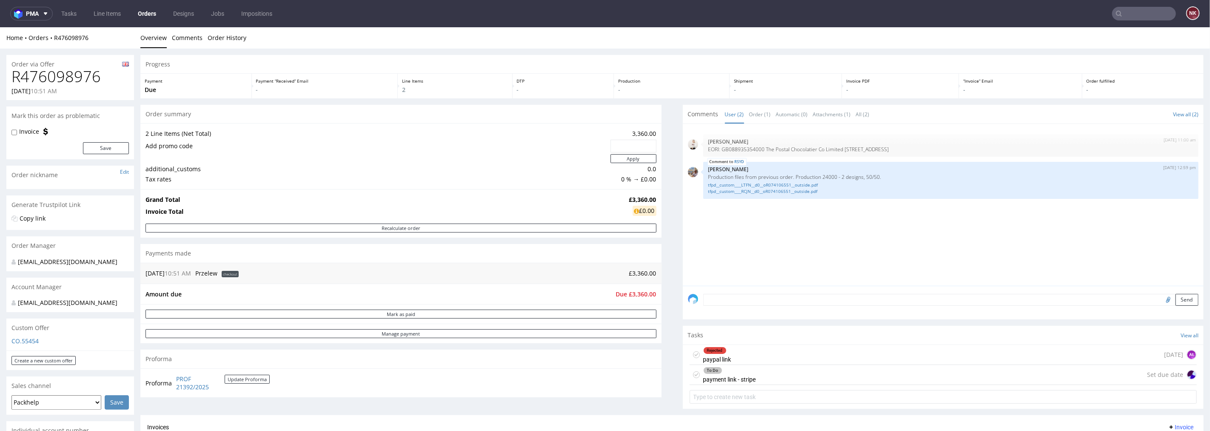
click at [83, 78] on h1 "R476098976" at bounding box center [69, 76] width 117 height 17
copy h1 "R476098976"
click at [636, 291] on span "Due £3,360.00" at bounding box center [636, 293] width 40 height 8
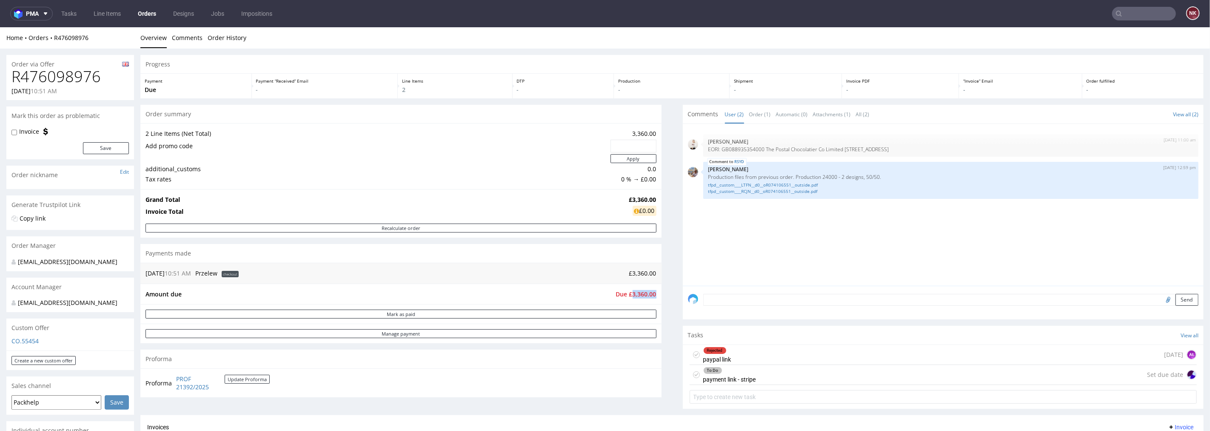
copy span "3,360.00"
click at [76, 83] on h1 "R476098976" at bounding box center [69, 76] width 117 height 17
copy h1 "R476098976"
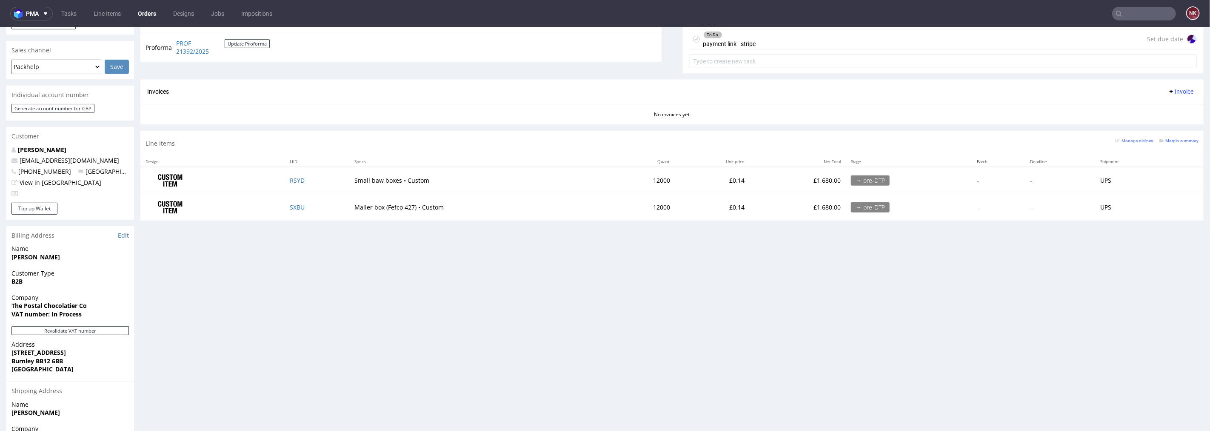
scroll to position [473, 0]
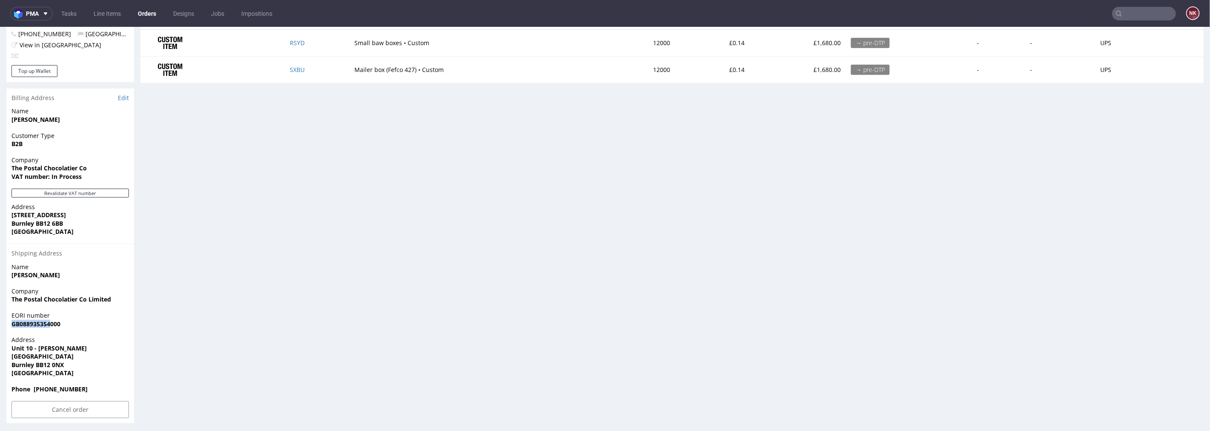
drag, startPoint x: 50, startPoint y: 330, endPoint x: 5, endPoint y: 329, distance: 45.5
click at [5, 329] on div "Order via Offer R476098976 06.10.2025 10:51 AM Mark this order as problematic I…" at bounding box center [605, 2] width 1210 height 854
copy strong "GB088935354"
click at [126, 100] on div "Billing Address Edit" at bounding box center [70, 97] width 128 height 19
click at [125, 102] on link "Edit" at bounding box center [123, 97] width 11 height 9
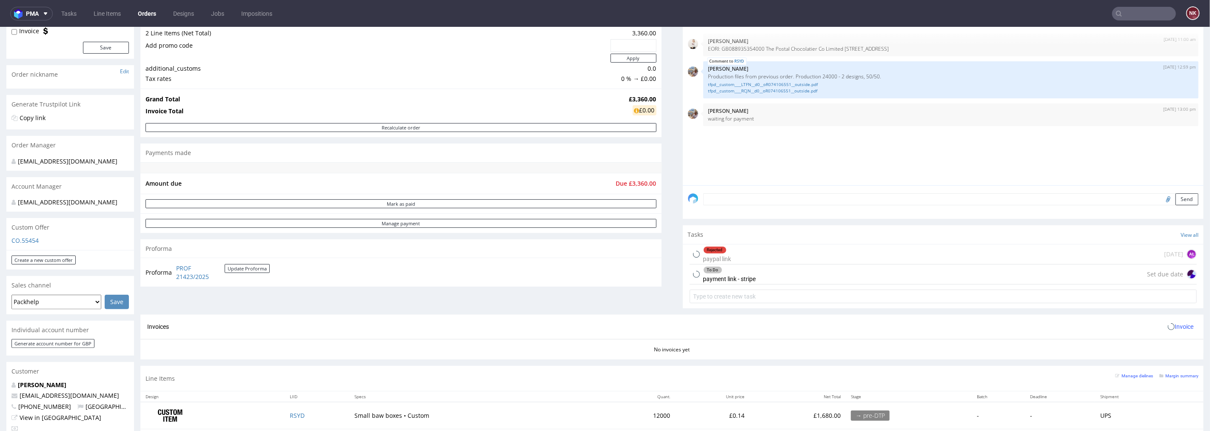
scroll to position [236, 0]
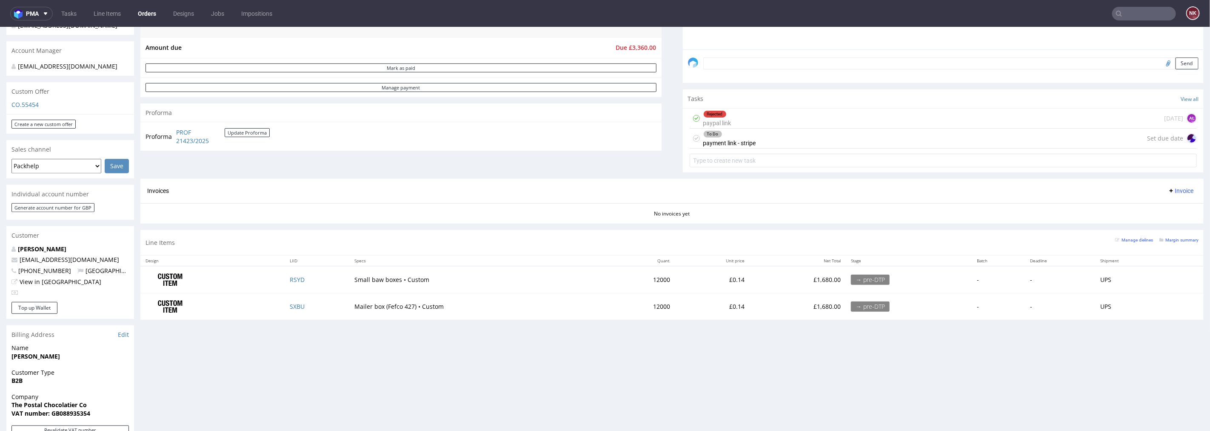
click at [792, 146] on div "To Do payment link - stripe Set due date" at bounding box center [944, 138] width 508 height 20
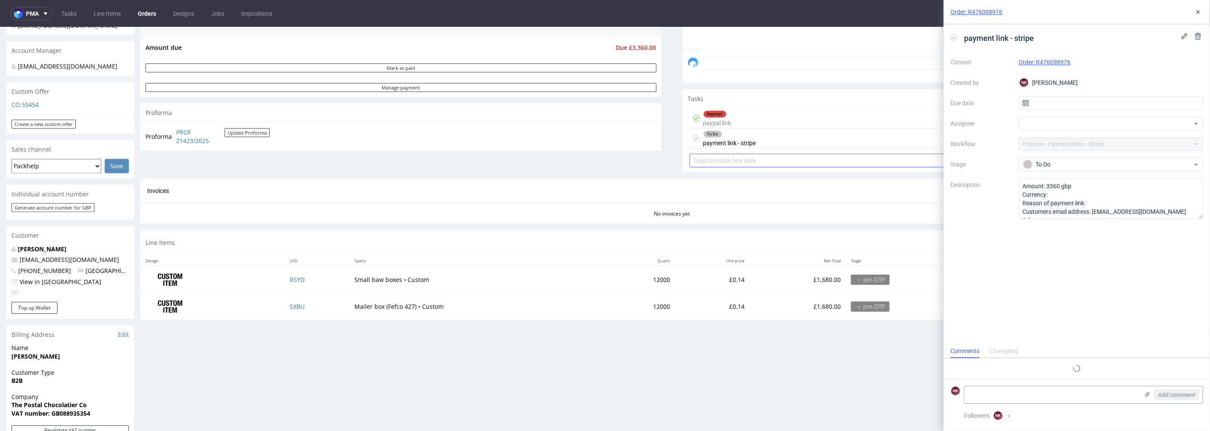
scroll to position [6, 0]
click at [1067, 165] on div "To Do" at bounding box center [1107, 164] width 169 height 9
click at [1072, 187] on div "Waiting for payment" at bounding box center [1111, 190] width 170 height 9
click at [1024, 396] on textarea at bounding box center [1052, 394] width 174 height 17
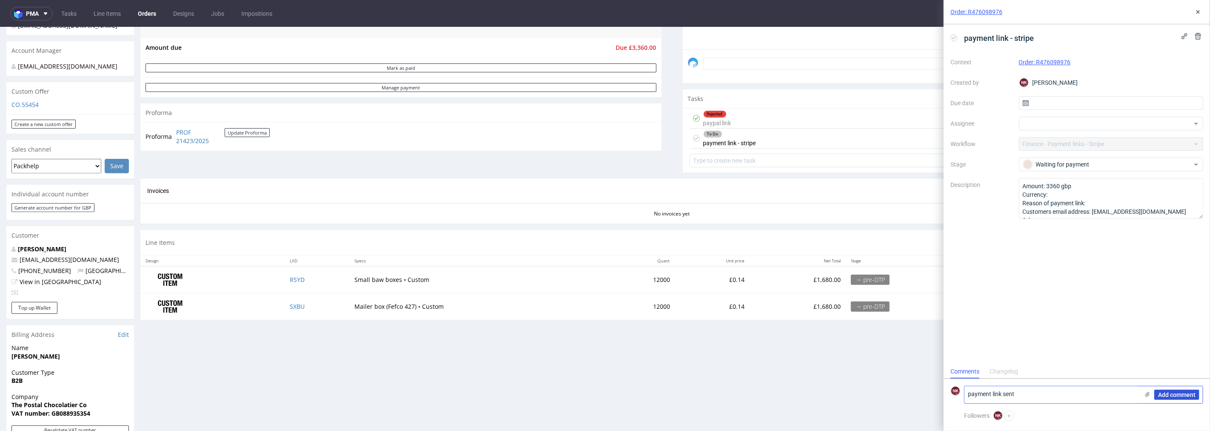
type textarea "payment link sent"
click at [1163, 393] on span "Add comment" at bounding box center [1176, 394] width 37 height 6
click at [1198, 13] on icon at bounding box center [1198, 12] width 7 height 7
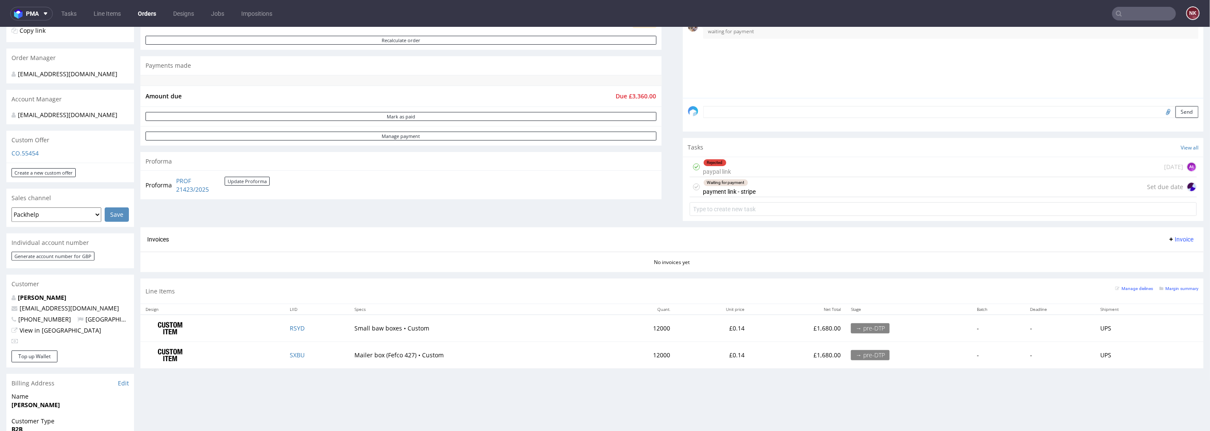
scroll to position [47, 0]
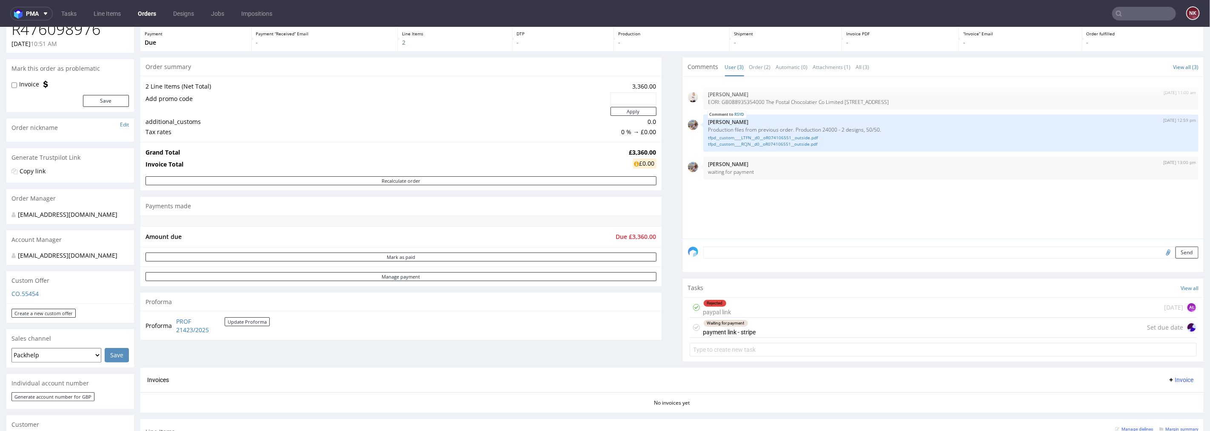
click at [1146, 11] on input "text" at bounding box center [1144, 14] width 64 height 14
paste input "R150678492"
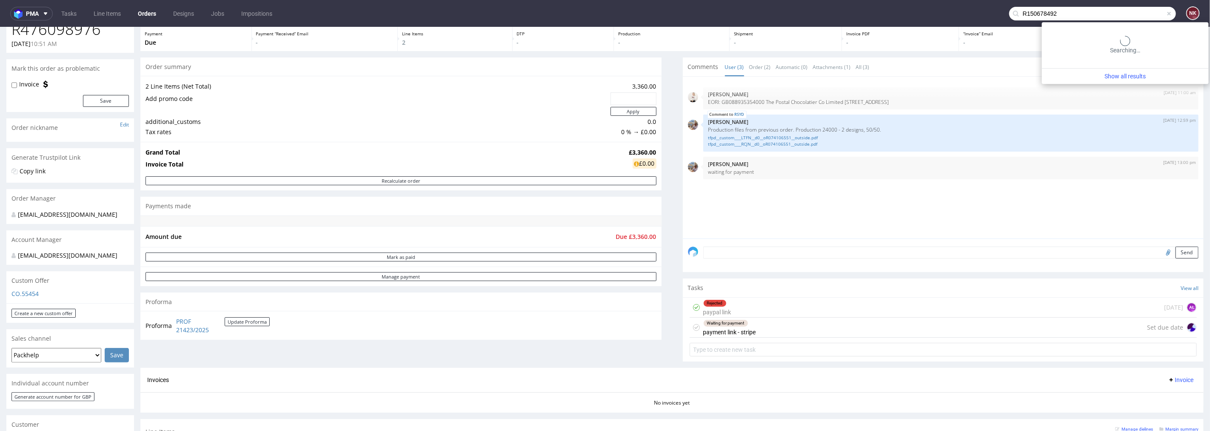
type input "R150678492"
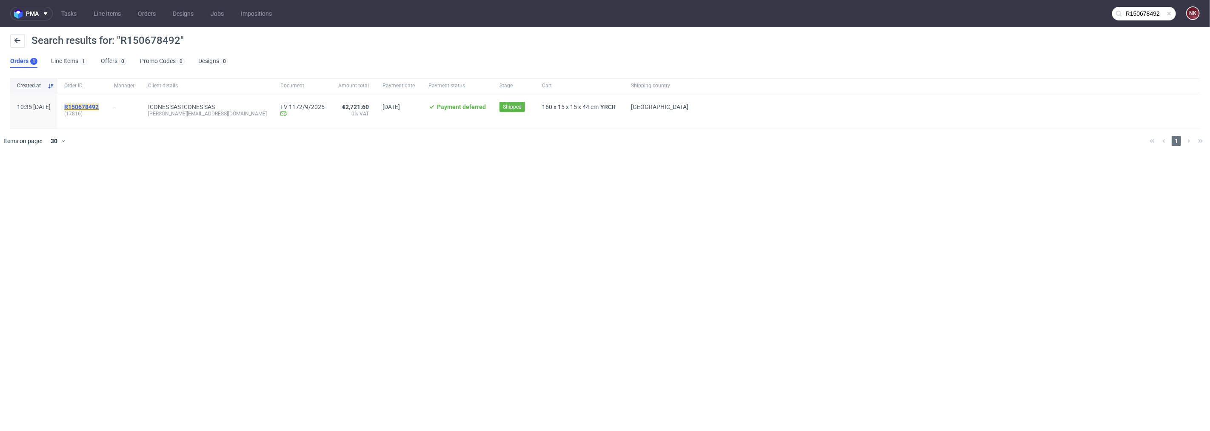
click at [99, 105] on mark "R150678492" at bounding box center [81, 106] width 34 height 7
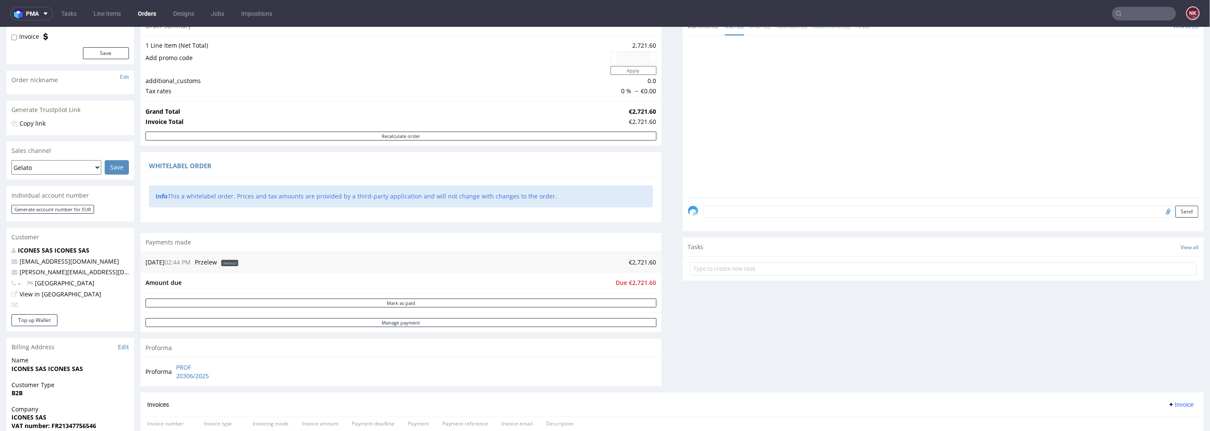
scroll to position [236, 0]
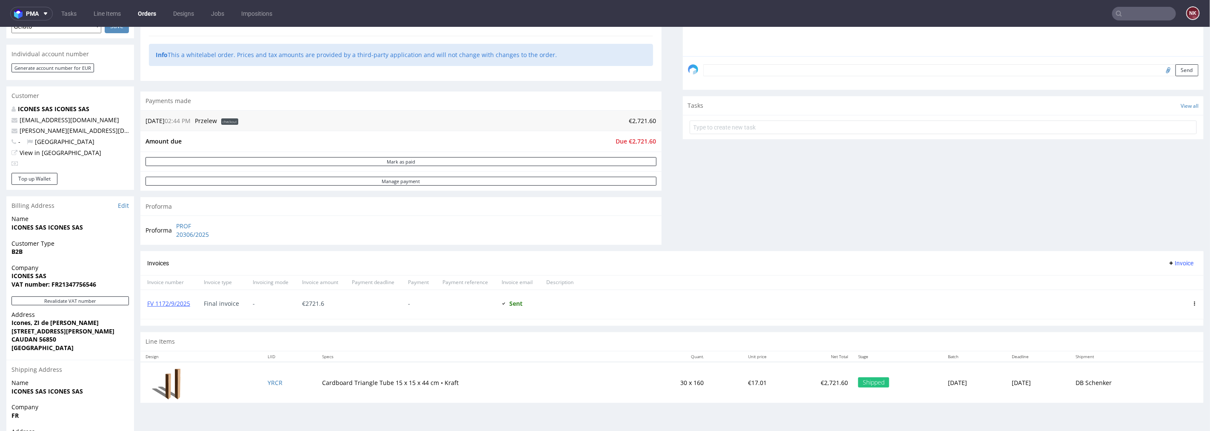
click at [1136, 22] on nav "pma Tasks Line Items Orders Designs Jobs Impositions NK" at bounding box center [605, 13] width 1210 height 27
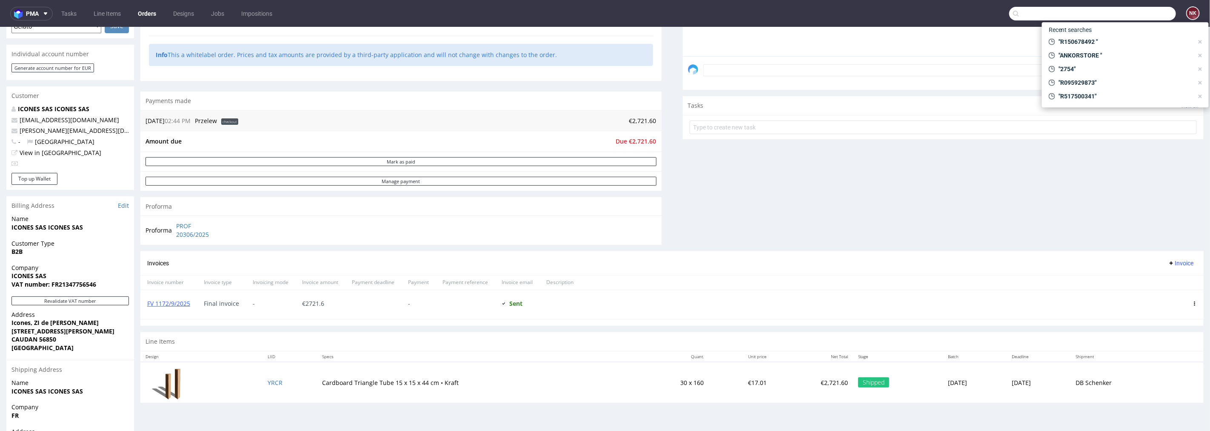
click at [1134, 11] on input "text" at bounding box center [1092, 14] width 167 height 14
paste input "R880766895"
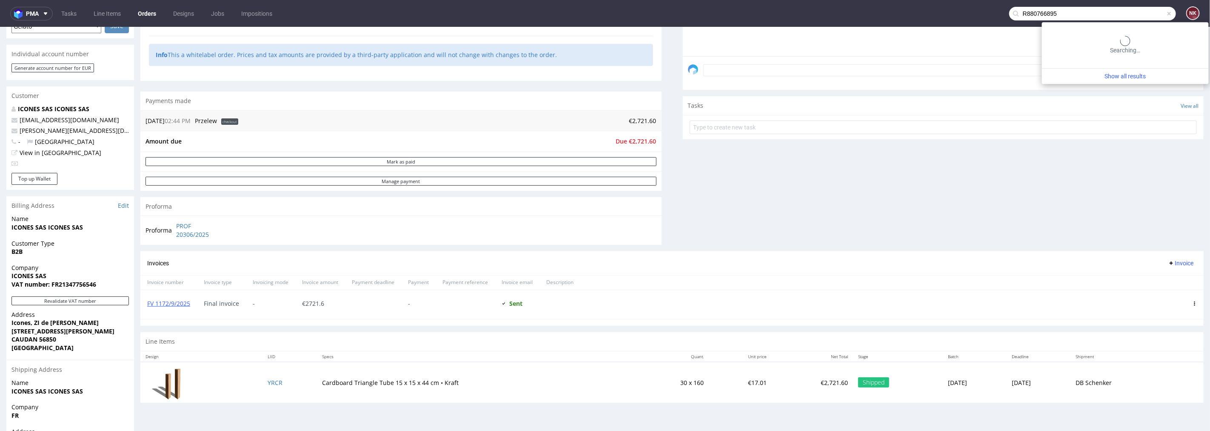
type input "R880766895"
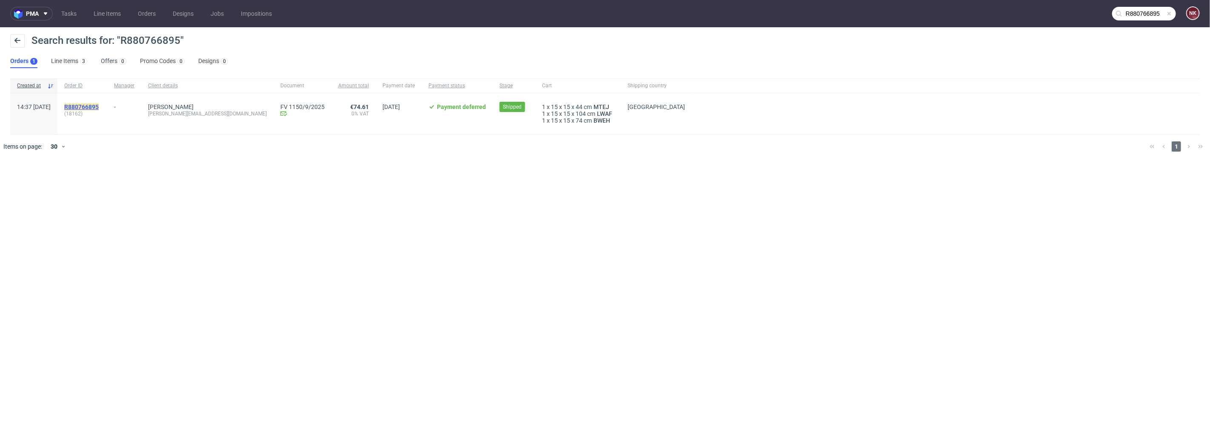
click at [99, 104] on mark "R880766895" at bounding box center [81, 106] width 34 height 7
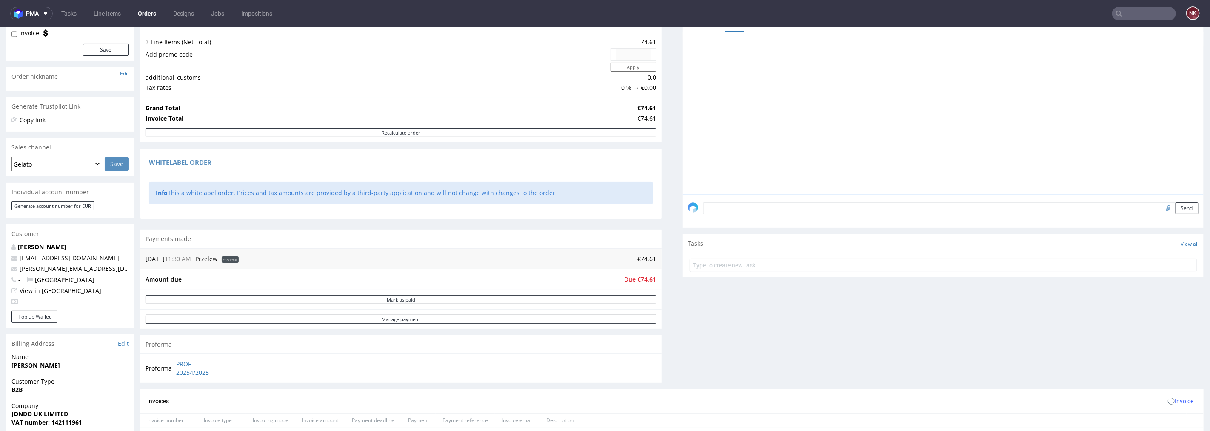
scroll to position [236, 0]
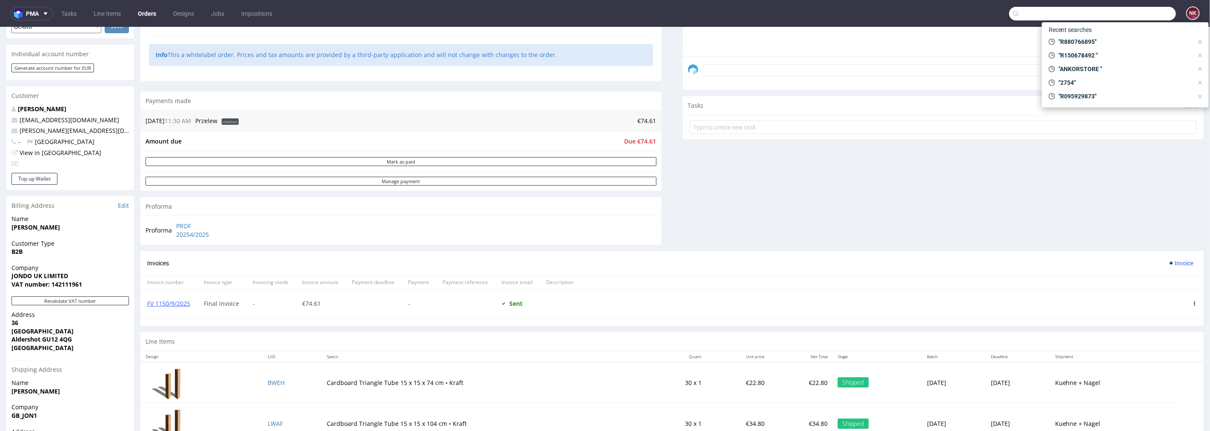
click at [1127, 9] on input "text" at bounding box center [1092, 14] width 167 height 14
paste input "R091424784"
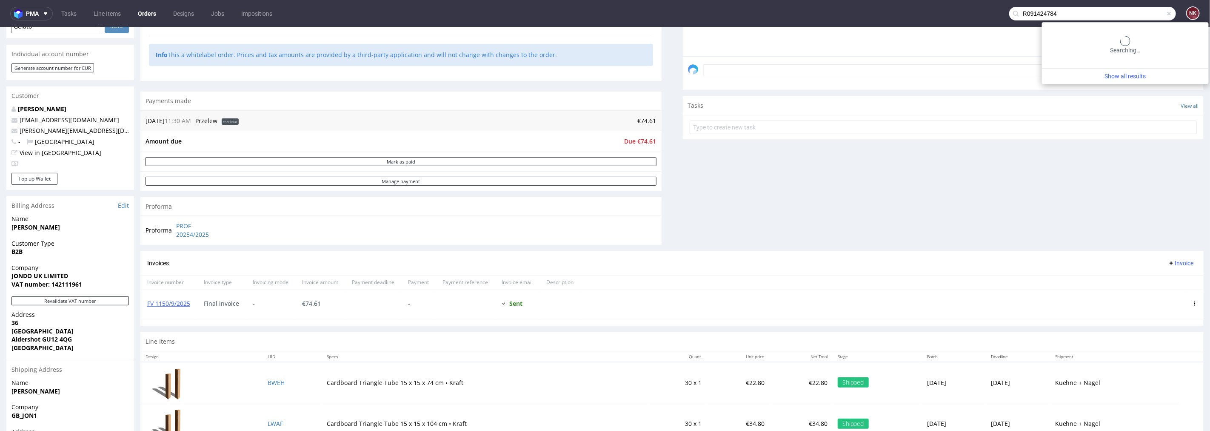
type input "R091424784"
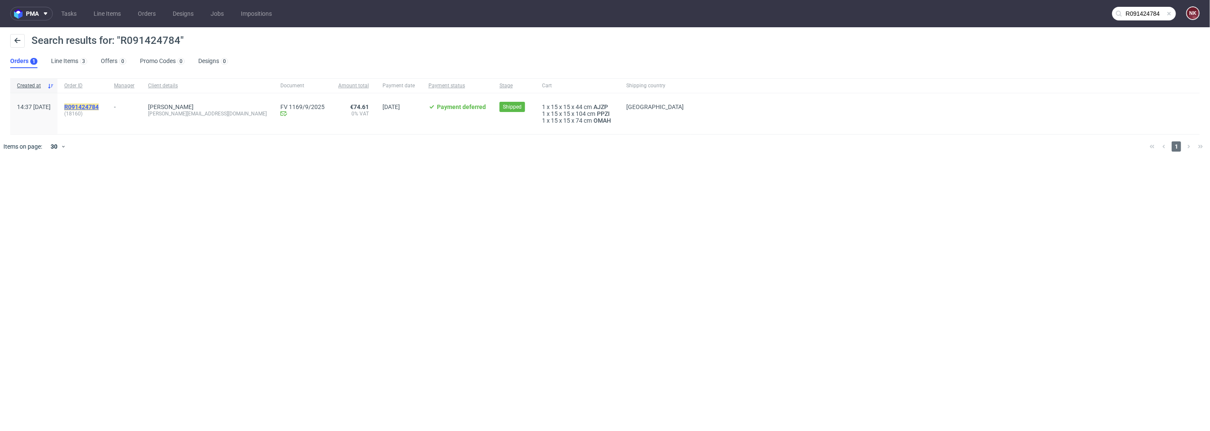
click at [99, 106] on mark "R091424784" at bounding box center [81, 106] width 34 height 7
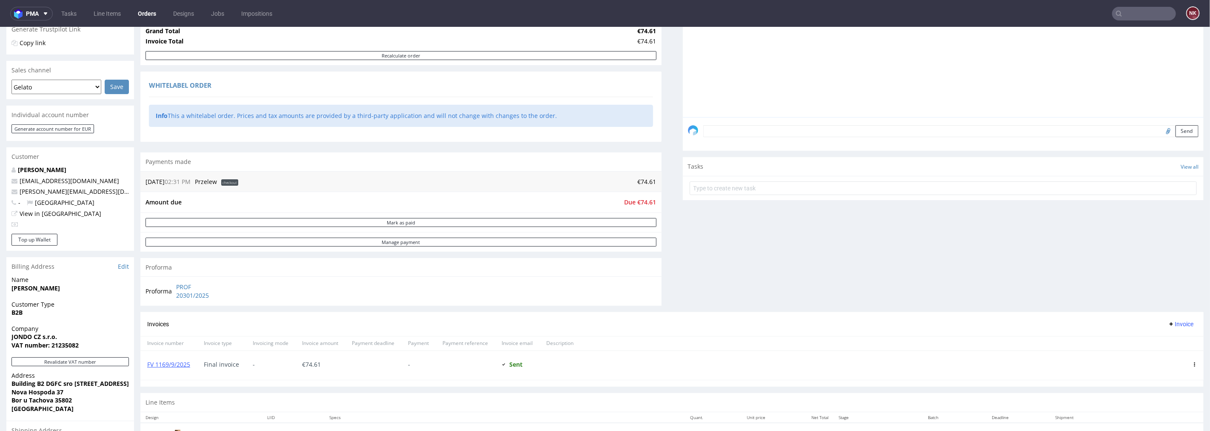
scroll to position [94, 0]
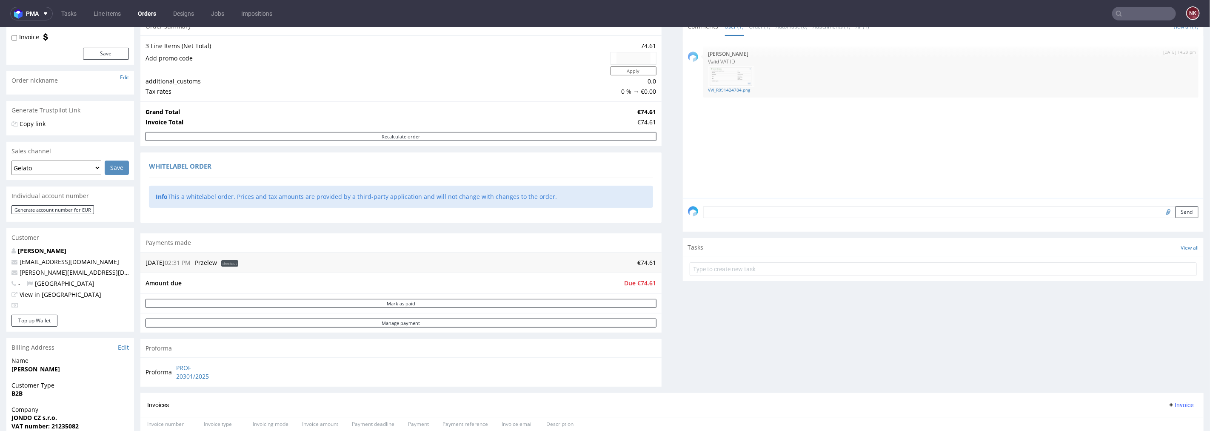
click at [669, 349] on div "Progress Payment Payment deferred Payment “Received” Email - Line Items 3 DTP -…" at bounding box center [671, 296] width 1063 height 672
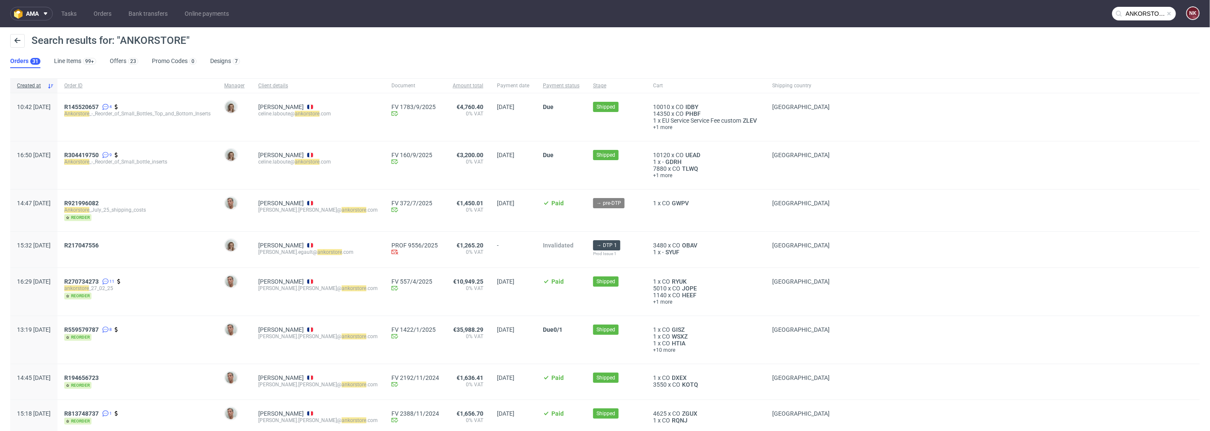
click at [1120, 11] on input "ANKORSTORE" at bounding box center [1144, 14] width 64 height 14
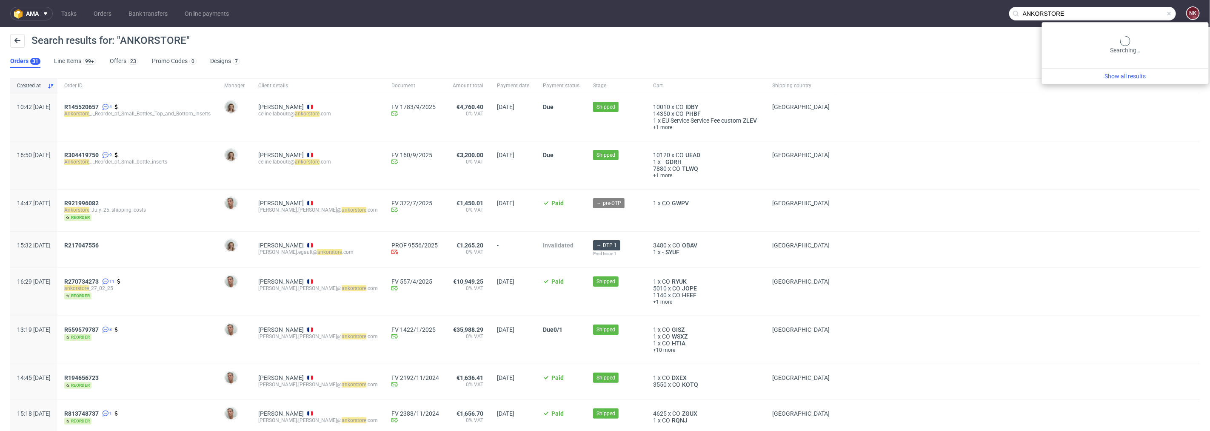
drag, startPoint x: 1107, startPoint y: 11, endPoint x: 962, endPoint y: 12, distance: 145.1
click at [962, 12] on nav "ama Tasks Orders Bank transfers Online payments ANKORSTORE NK" at bounding box center [605, 13] width 1210 height 27
paste input "R517500341_"
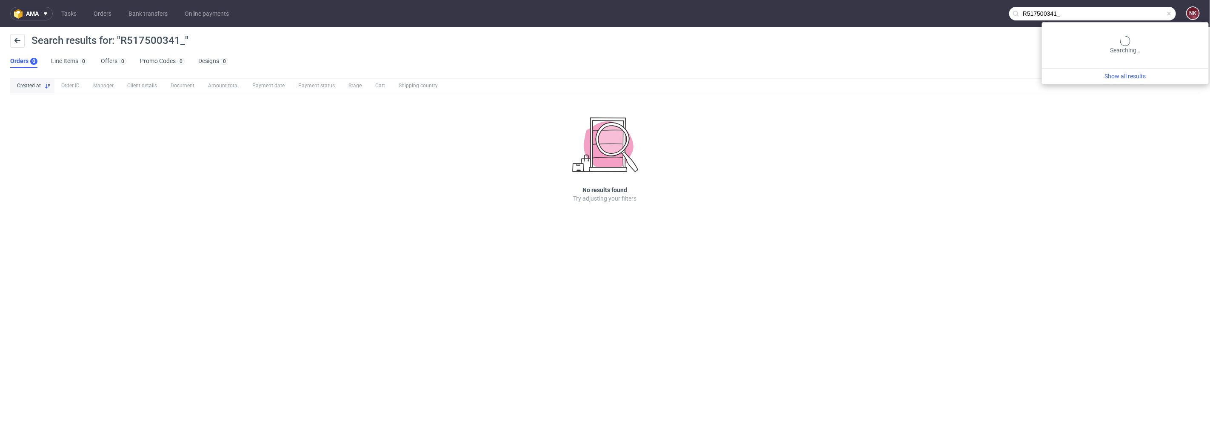
click at [1157, 7] on input "R517500341_" at bounding box center [1092, 14] width 167 height 14
click at [1151, 15] on input "R517500341_" at bounding box center [1092, 14] width 167 height 14
type input "R517500341"
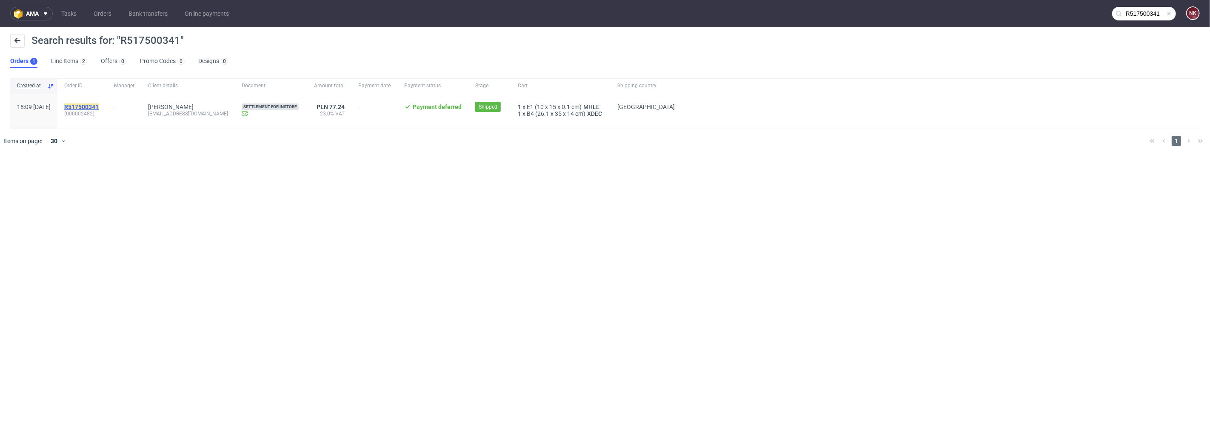
click at [99, 106] on mark "R517500341" at bounding box center [81, 106] width 34 height 7
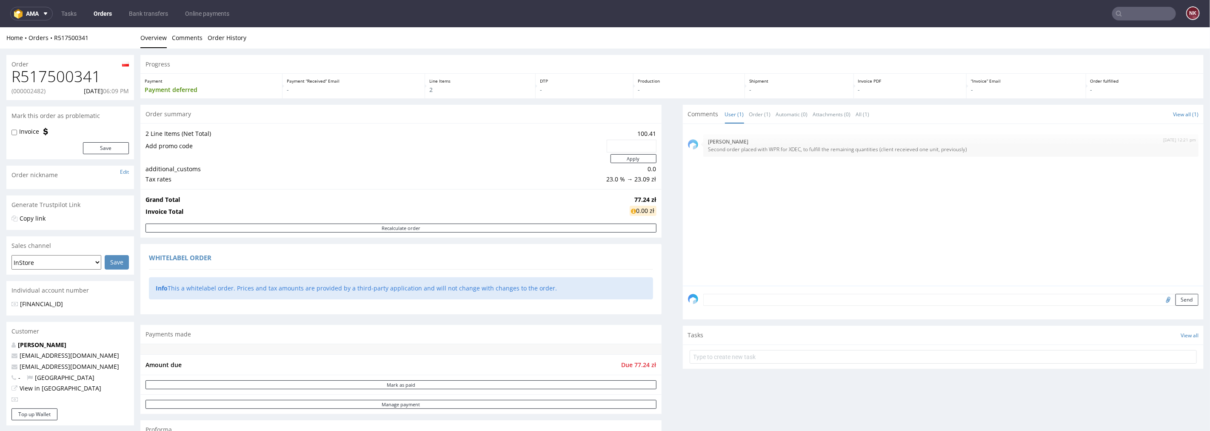
click at [69, 74] on h1 "R517500341" at bounding box center [69, 76] width 117 height 17
copy h1 "R517500341"
click at [32, 87] on p "(000002482)" at bounding box center [28, 90] width 34 height 9
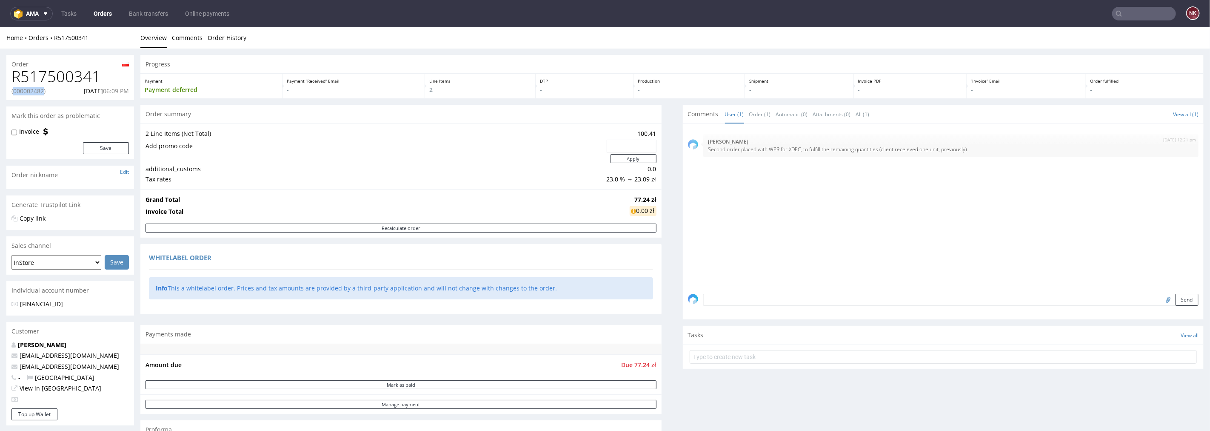
copy p "000002482"
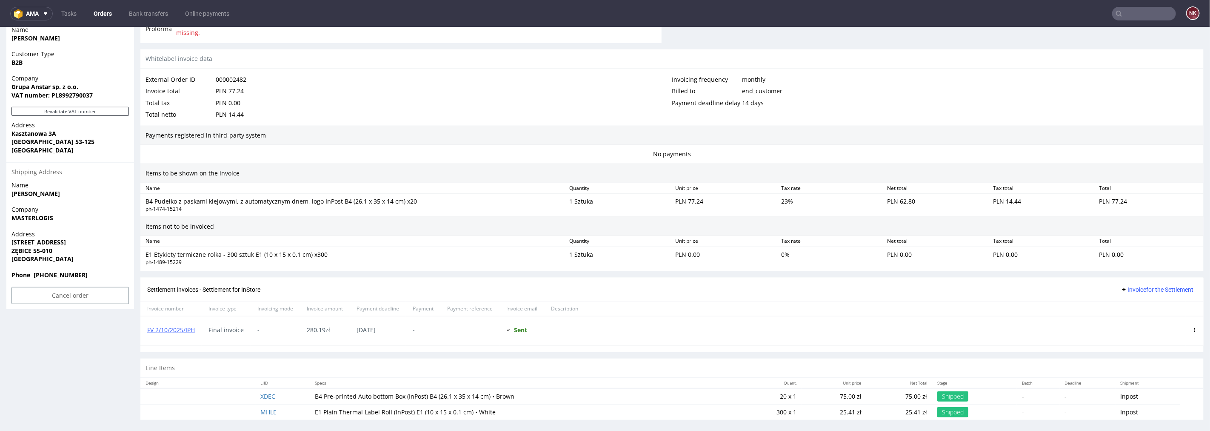
scroll to position [431, 0]
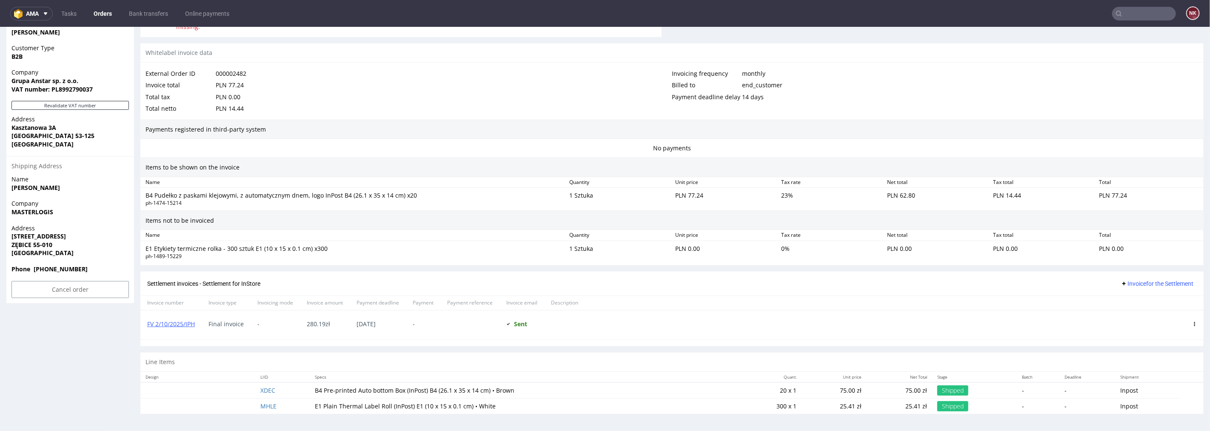
click at [1156, 281] on span "Invoice for the Settlement" at bounding box center [1157, 283] width 73 height 7
click at [1143, 317] on span "Add corrective" at bounding box center [1146, 317] width 43 height 9
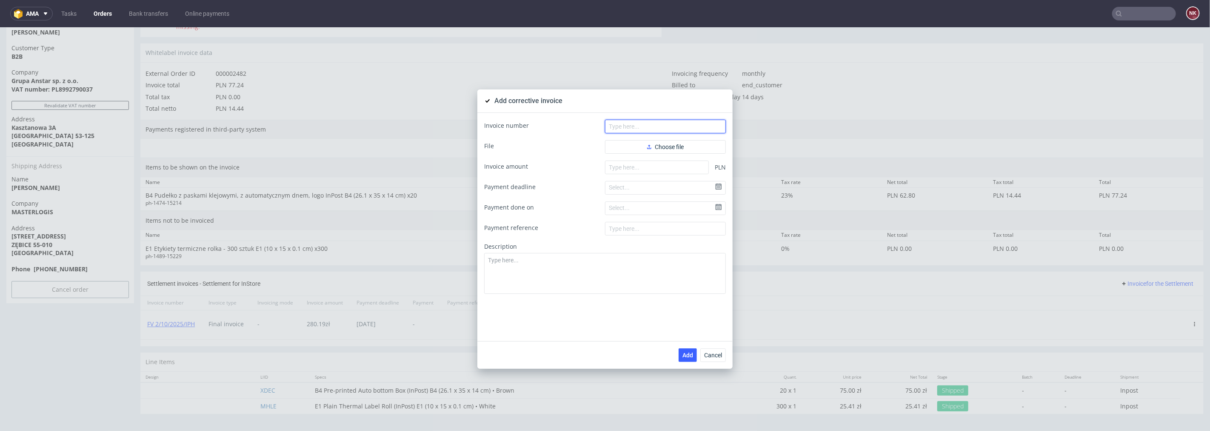
click at [628, 125] on input "text" at bounding box center [665, 126] width 121 height 14
paste input "FK 1/10/2025/IPH"
type input "FK 1/10/2025/IPH"
click at [627, 149] on button "Choose file" at bounding box center [665, 147] width 121 height 14
click at [657, 177] on input "number" at bounding box center [657, 181] width 104 height 14
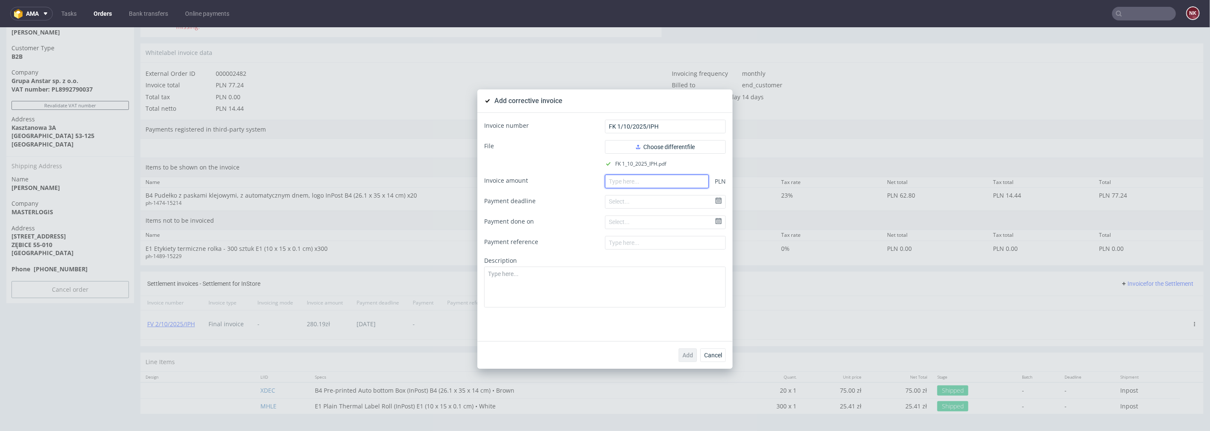
paste input "-77.24"
type input "-77.24"
click at [631, 282] on textarea at bounding box center [605, 286] width 242 height 41
click at [505, 274] on textarea "Zamó,wienie testowe" at bounding box center [605, 286] width 242 height 41
type textarea "Zamówienie testowe"
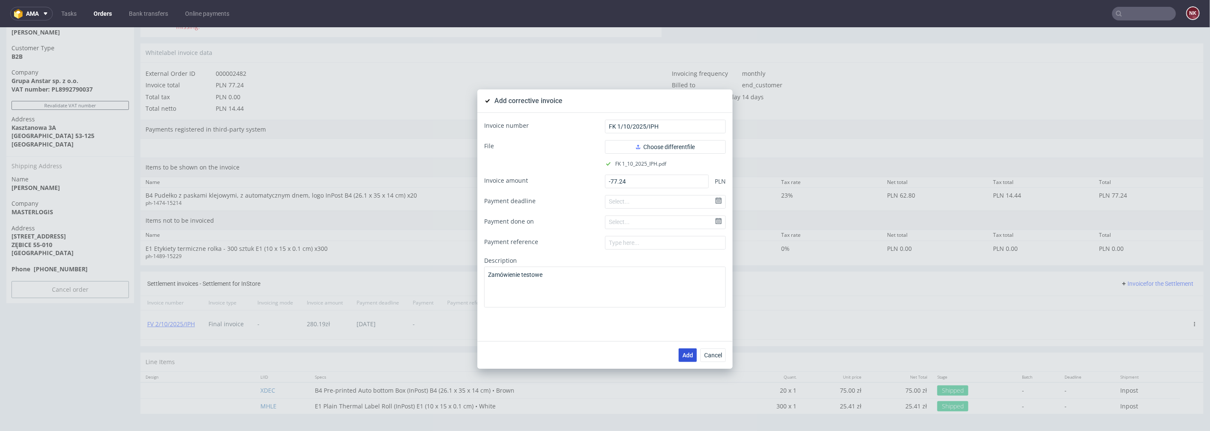
click at [685, 351] on span "Add" at bounding box center [688, 354] width 11 height 6
click at [708, 357] on span "Cancel" at bounding box center [713, 354] width 18 height 6
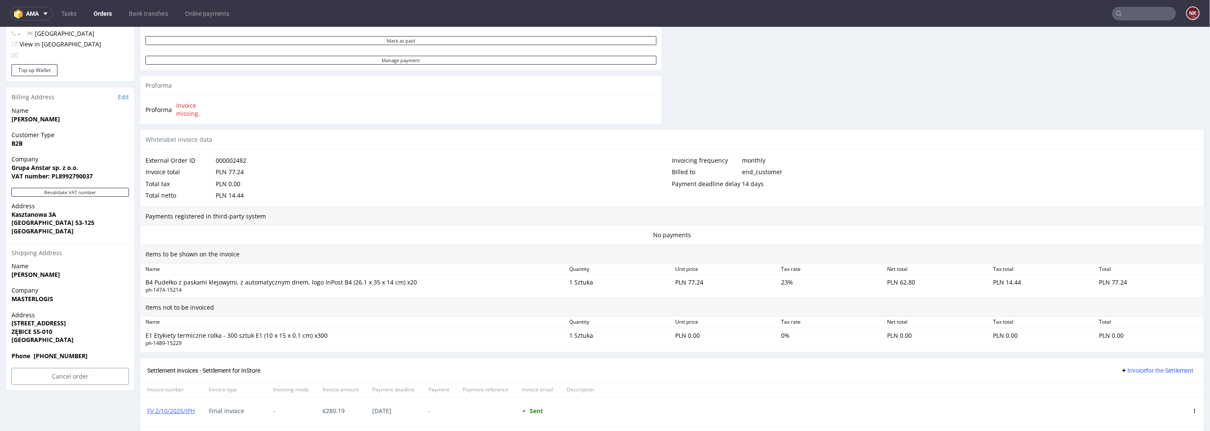
scroll to position [177, 0]
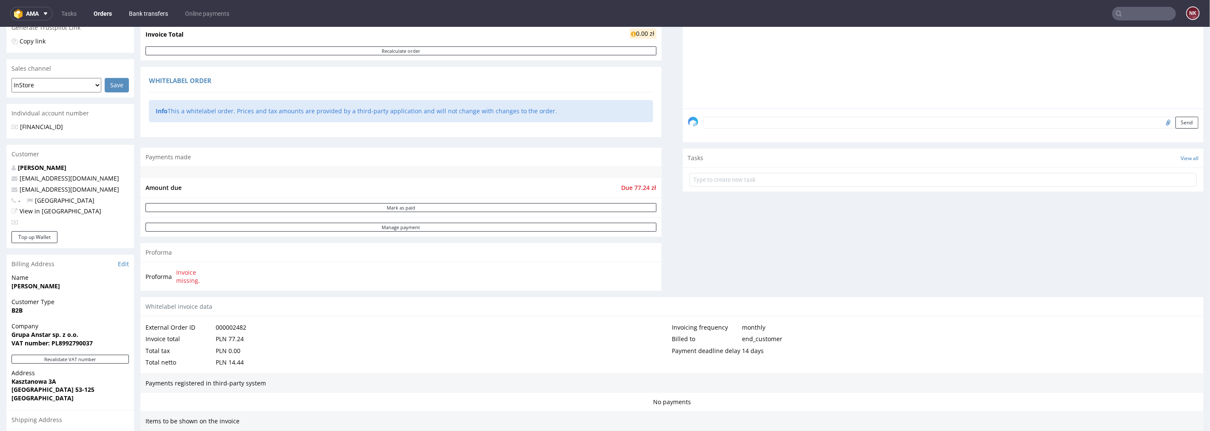
click at [151, 13] on link "Bank transfers" at bounding box center [148, 14] width 49 height 14
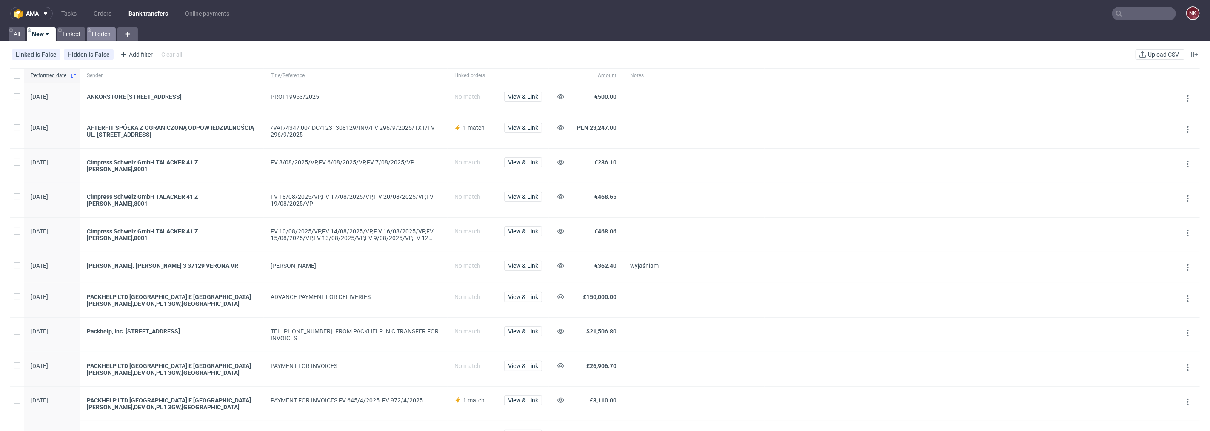
click at [103, 36] on link "Hidden" at bounding box center [101, 34] width 29 height 14
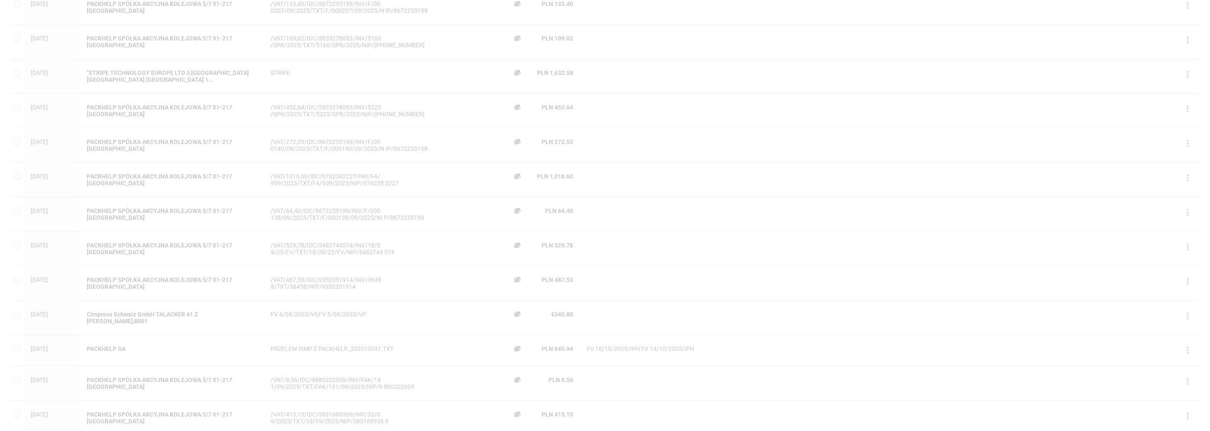
scroll to position [283, 0]
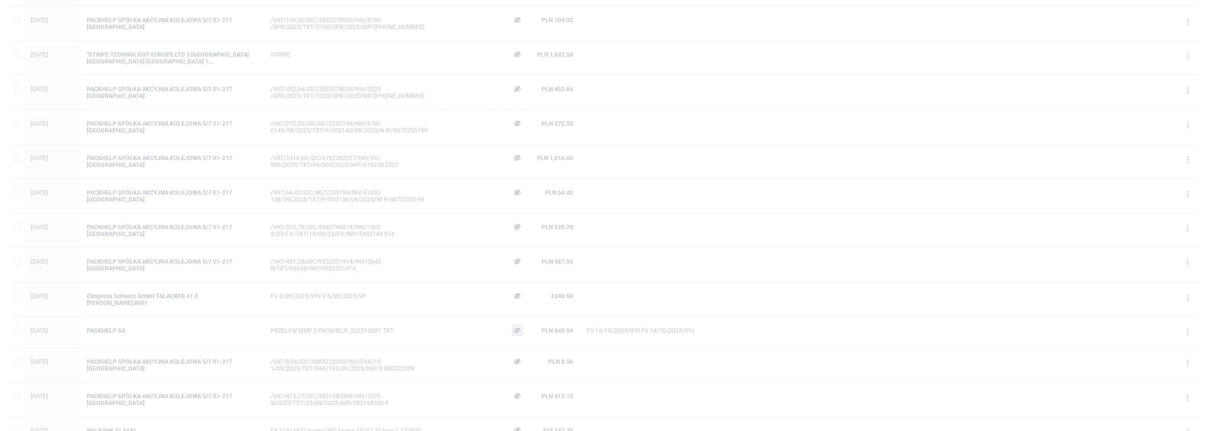
click at [517, 329] on icon at bounding box center [517, 330] width 7 height 7
click at [519, 329] on span "View & Link" at bounding box center [518, 330] width 30 height 6
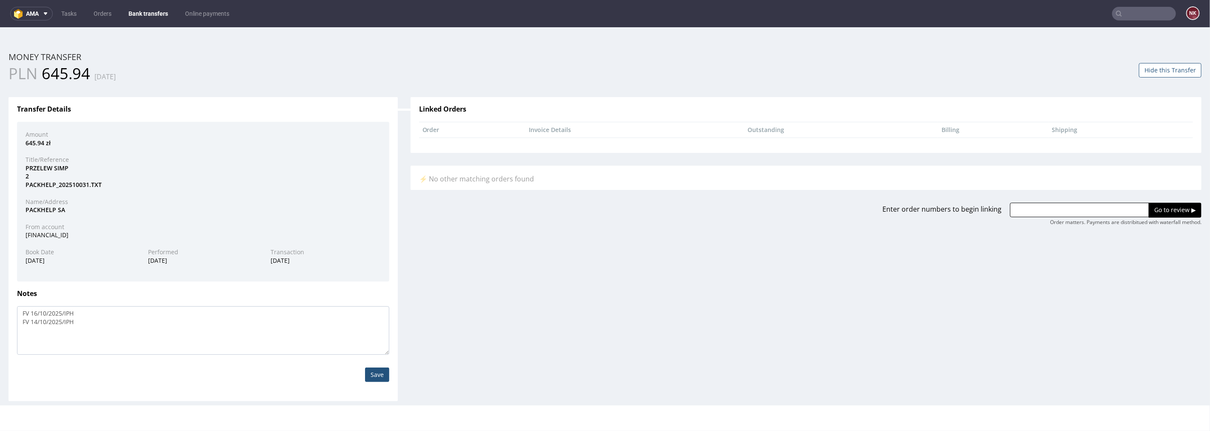
click at [1159, 71] on button "Hide this Transfer" at bounding box center [1170, 70] width 63 height 14
click at [159, 12] on link "Bank transfers" at bounding box center [148, 14] width 50 height 14
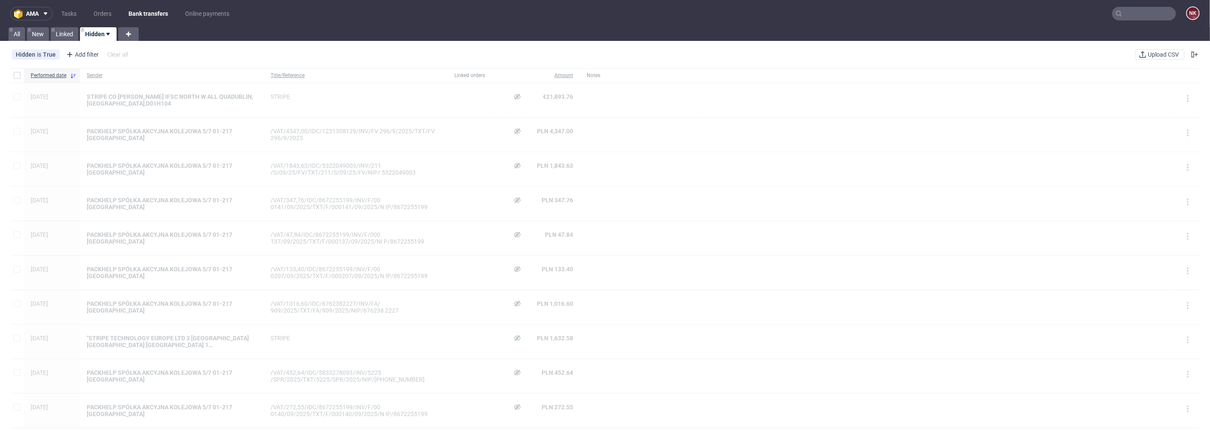
click at [145, 7] on link "Bank transfers" at bounding box center [148, 14] width 50 height 14
click at [59, 34] on link "Linked" at bounding box center [65, 34] width 28 height 14
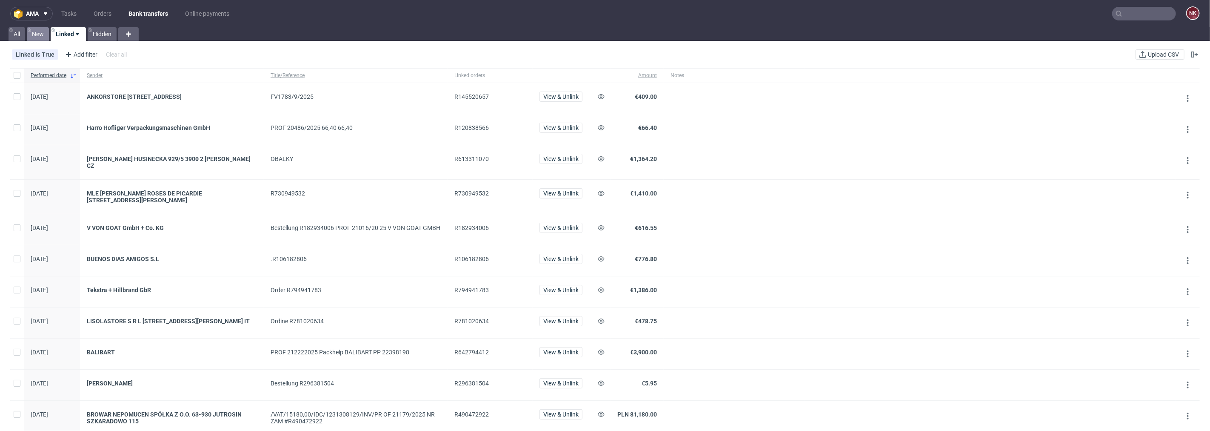
click at [40, 36] on link "New" at bounding box center [38, 34] width 22 height 14
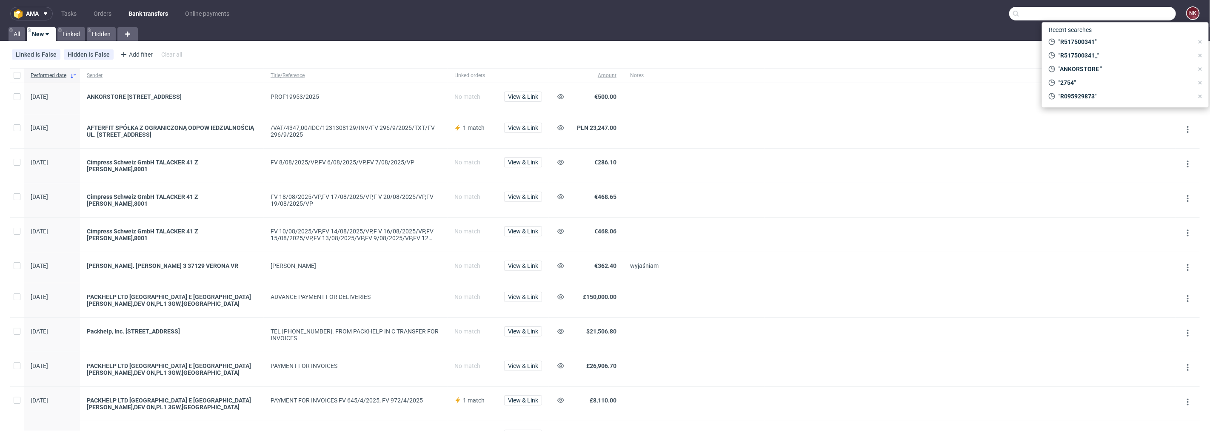
click at [1135, 11] on input "text" at bounding box center [1092, 14] width 167 height 14
paste input "V 16/10/2025/IPH"
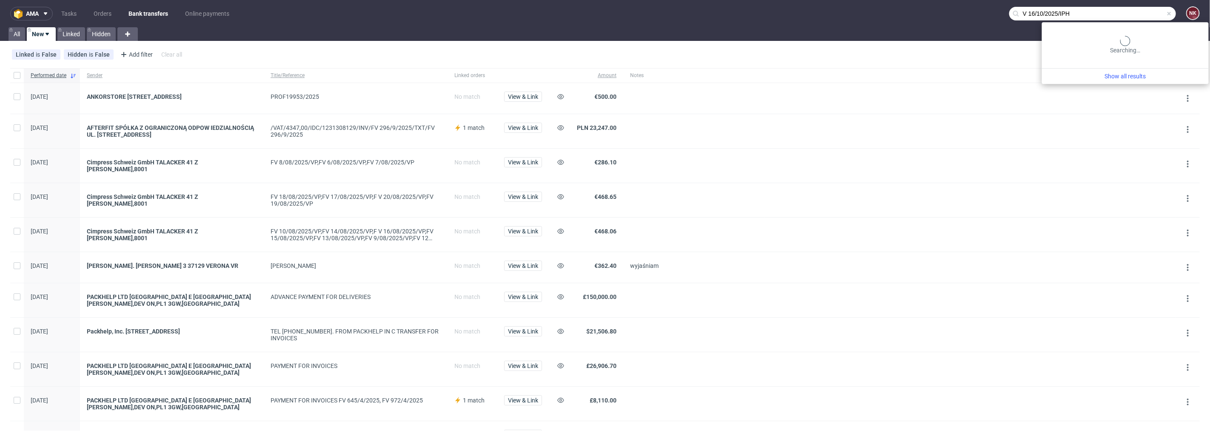
type input "V 16/10/2025/IPH"
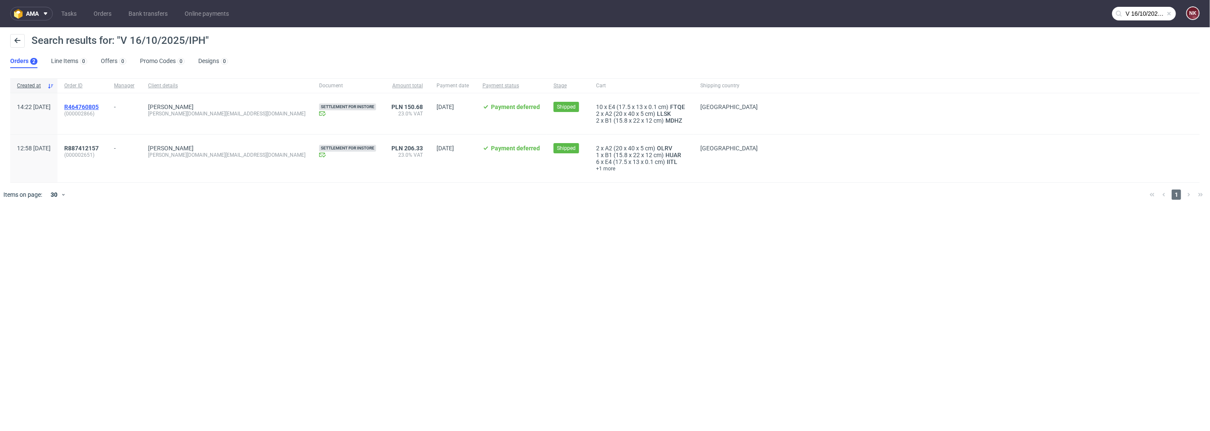
click at [95, 105] on span "R464760805" at bounding box center [81, 106] width 34 height 7
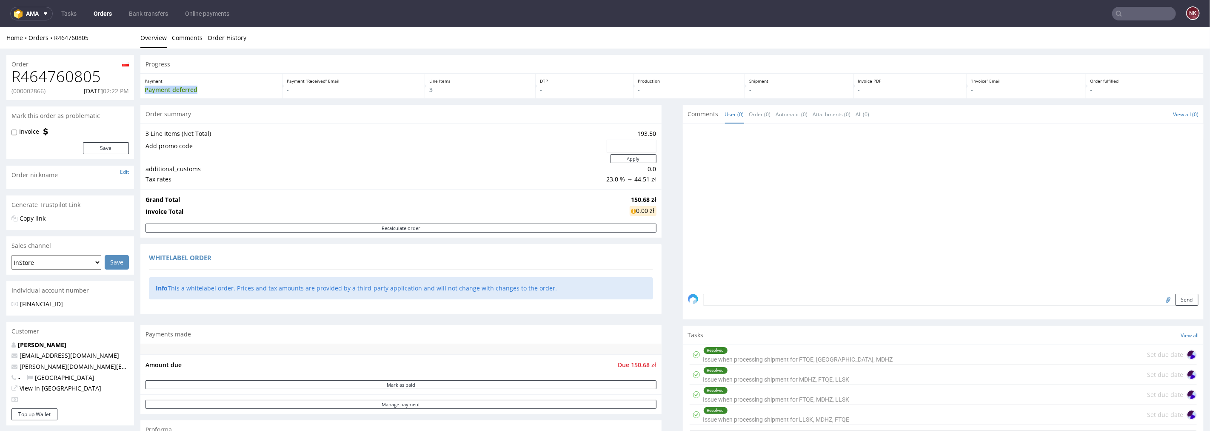
drag, startPoint x: 202, startPoint y: 86, endPoint x: 143, endPoint y: 88, distance: 58.3
click at [143, 88] on div "Payment Payment deferred" at bounding box center [211, 85] width 142 height 25
copy p "Payment deferred"
click at [160, 12] on link "Bank transfers" at bounding box center [148, 14] width 49 height 14
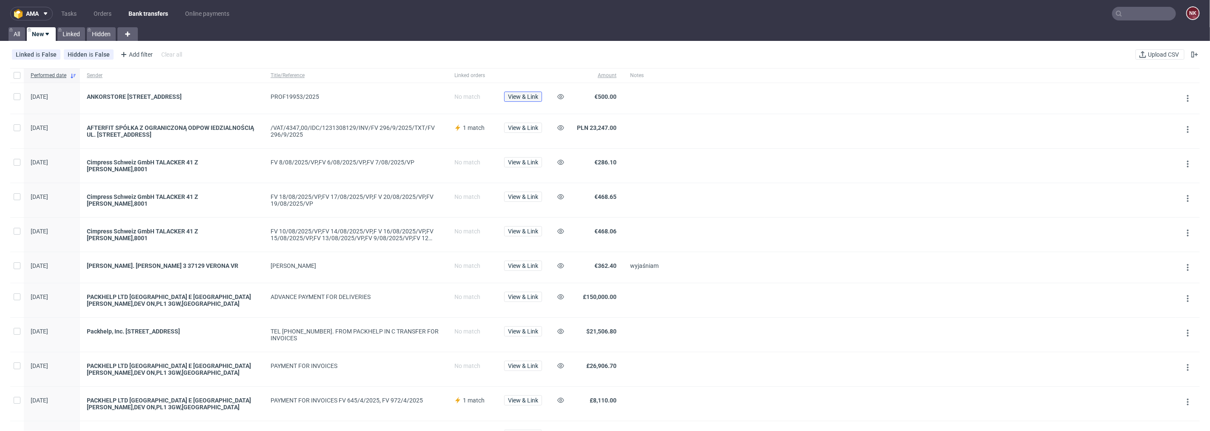
click at [525, 96] on span "View & Link" at bounding box center [523, 97] width 30 height 6
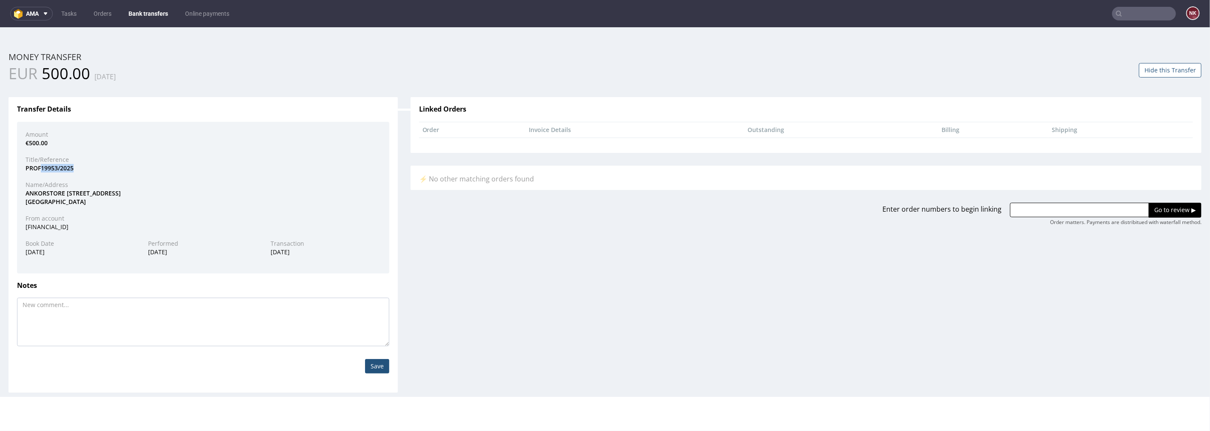
drag, startPoint x: 79, startPoint y: 167, endPoint x: 41, endPoint y: 169, distance: 37.9
click at [41, 169] on div "PROF19953/2025" at bounding box center [203, 167] width 368 height 9
copy div "19953/2025"
click at [1140, 15] on input "text" at bounding box center [1144, 14] width 64 height 14
paste input "R145520657"
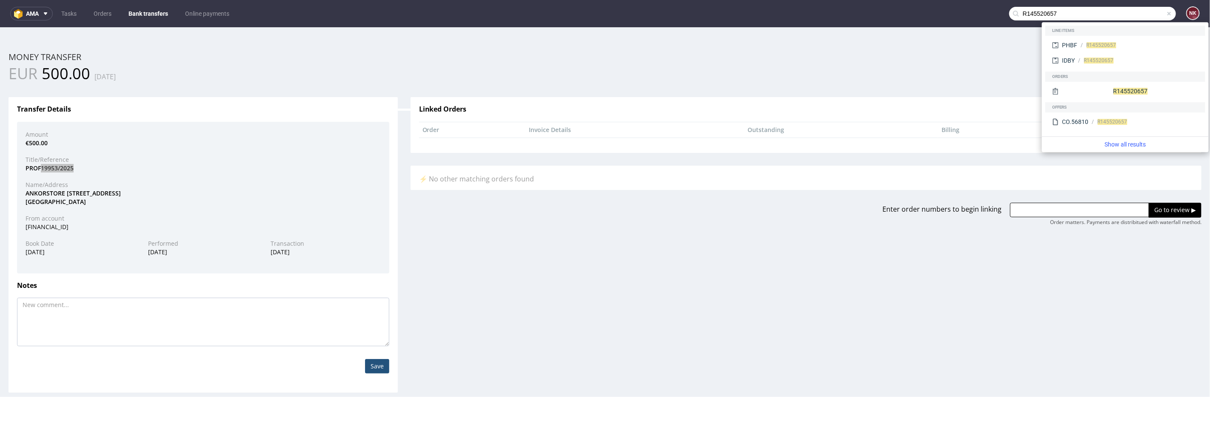
type input "R145520657"
click at [1050, 206] on input "text" at bounding box center [1079, 209] width 139 height 14
paste input "R145520657"
type input "R145520657"
click at [1155, 209] on input "Go to review ▶" at bounding box center [1175, 209] width 53 height 14
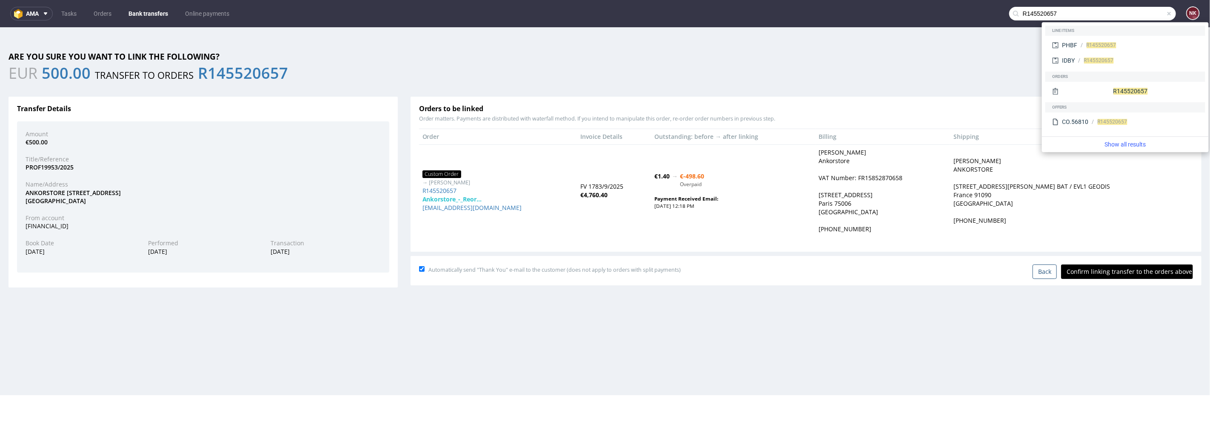
click at [1121, 273] on input "Confirm linking transfer to the orders above" at bounding box center [1127, 271] width 132 height 14
type input "In progress..."
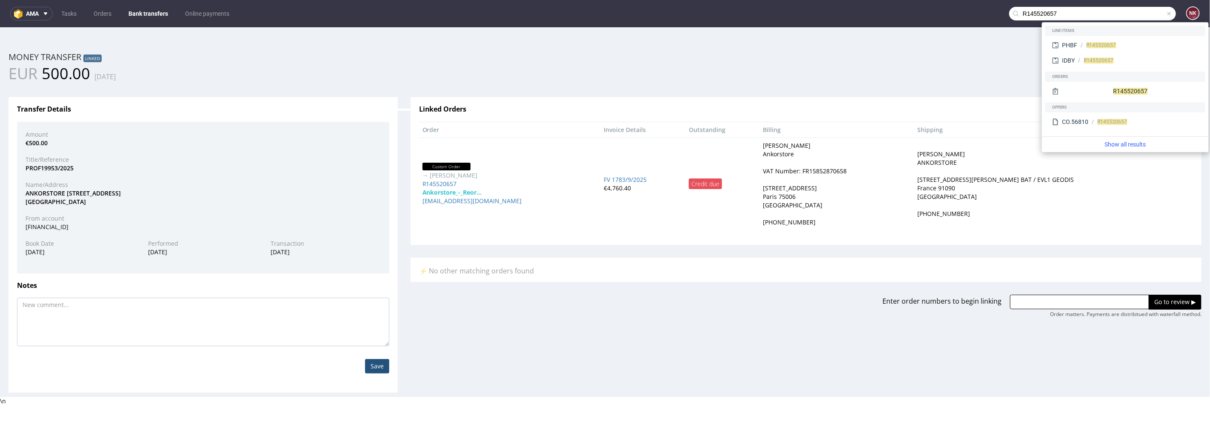
click at [151, 15] on link "Bank transfers" at bounding box center [148, 14] width 50 height 14
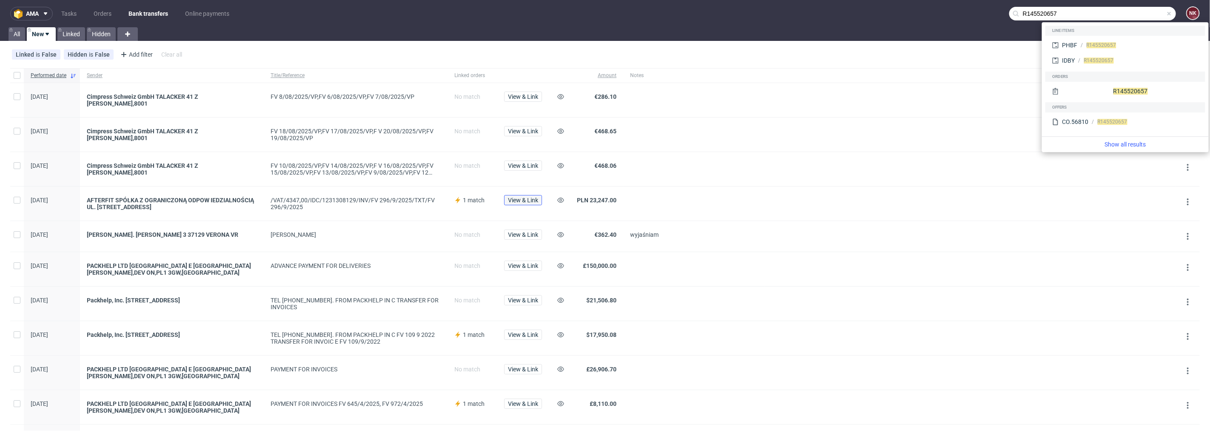
click at [533, 199] on span "View & Link" at bounding box center [523, 200] width 30 height 6
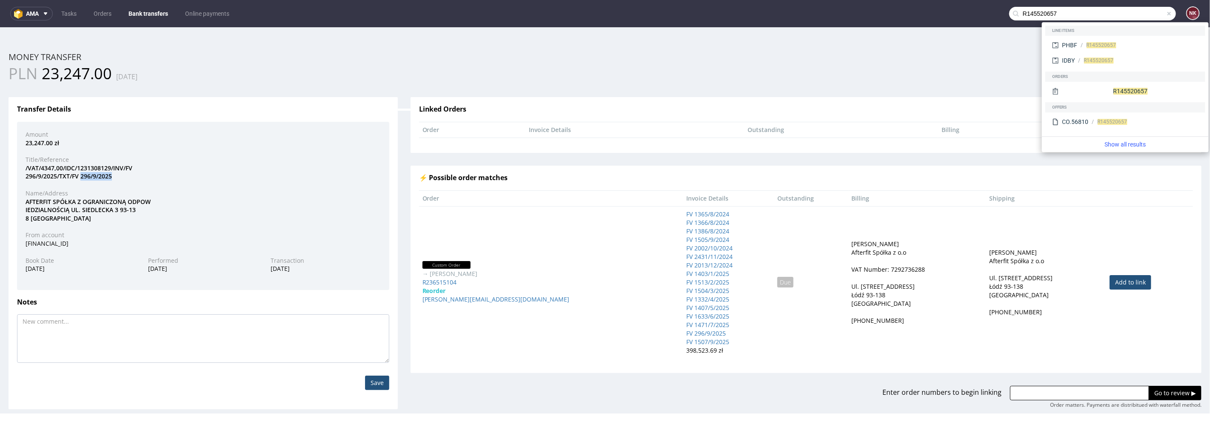
drag, startPoint x: 116, startPoint y: 175, endPoint x: 82, endPoint y: 180, distance: 33.9
click at [82, 180] on div "/VAT/4347,00/IDC/1231308129/INV/FV 296/9/2025/TXT/FV 296/9/2025" at bounding box center [203, 171] width 368 height 17
copy div "296/9/2025"
click at [1111, 285] on link "Add to link" at bounding box center [1131, 281] width 42 height 14
type input "R236515104"
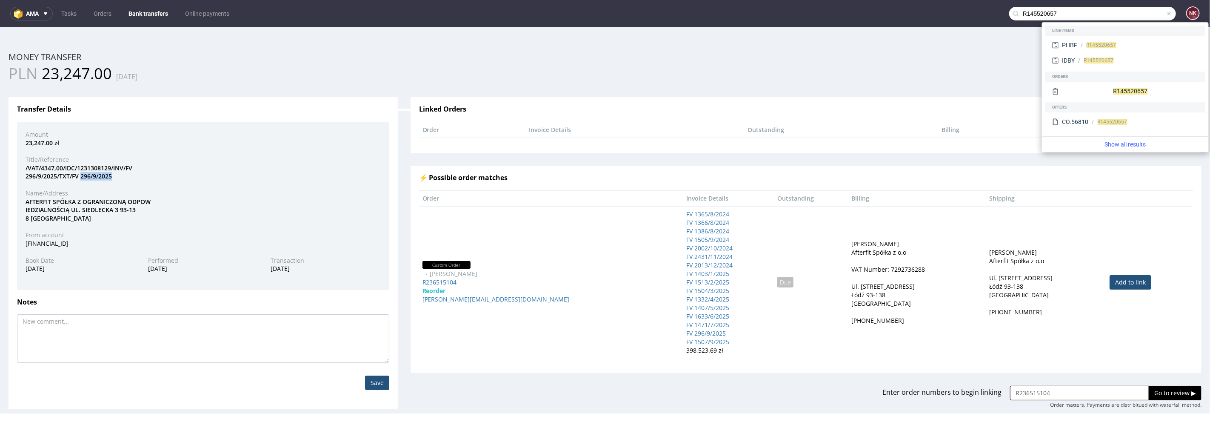
click at [1159, 389] on input "Go to review ▶" at bounding box center [1175, 392] width 53 height 14
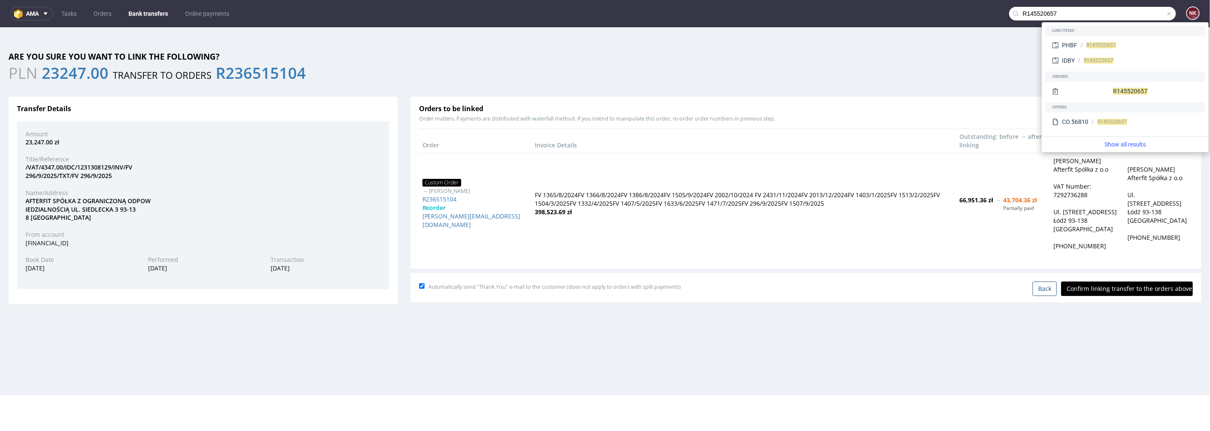
click at [1120, 288] on input "Confirm linking transfer to the orders above" at bounding box center [1127, 288] width 132 height 14
type input "In progress..."
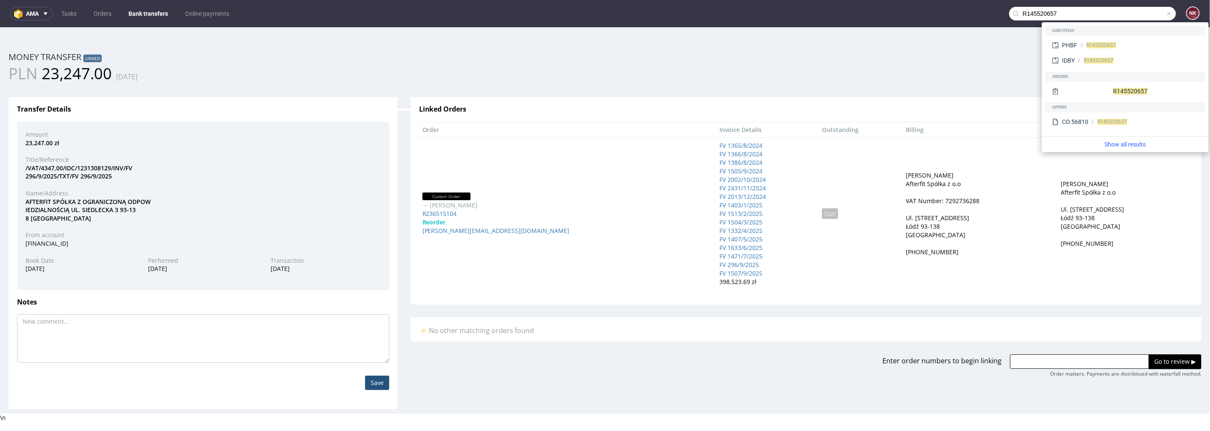
click at [160, 13] on link "Bank transfers" at bounding box center [148, 14] width 50 height 14
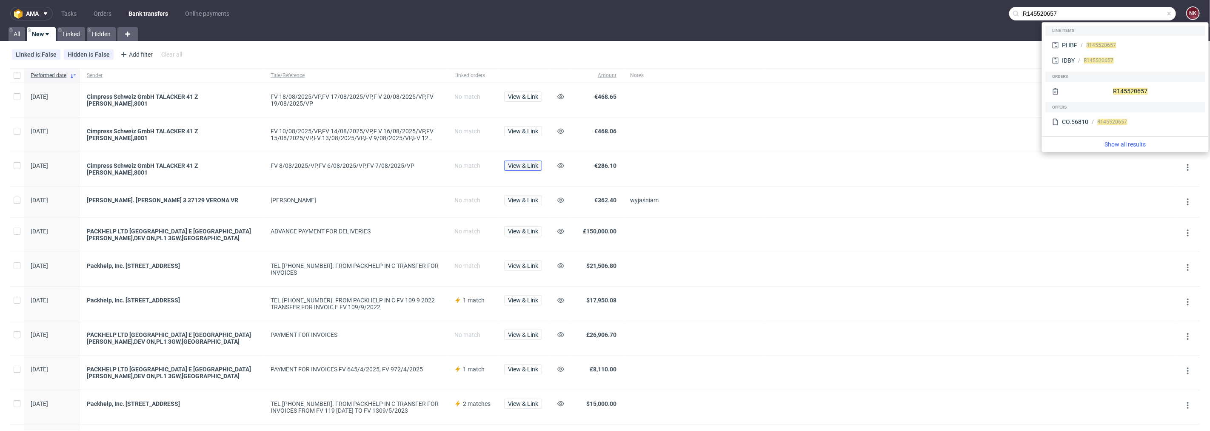
click at [519, 163] on span "View & Link" at bounding box center [523, 166] width 30 height 6
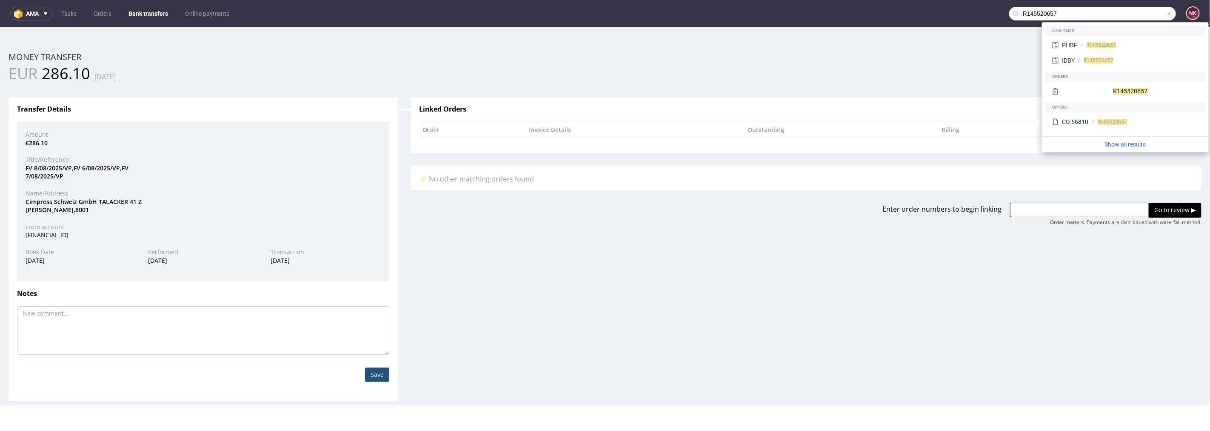
click at [946, 92] on div "Linked Orders Order Invoice Details Outstanding Billing Shipping ⚡ No other mat…" at bounding box center [806, 154] width 804 height 141
click at [1067, 169] on div "⚡ No other matching orders found" at bounding box center [806, 177] width 791 height 24
click at [1166, 14] on span at bounding box center [1169, 13] width 7 height 7
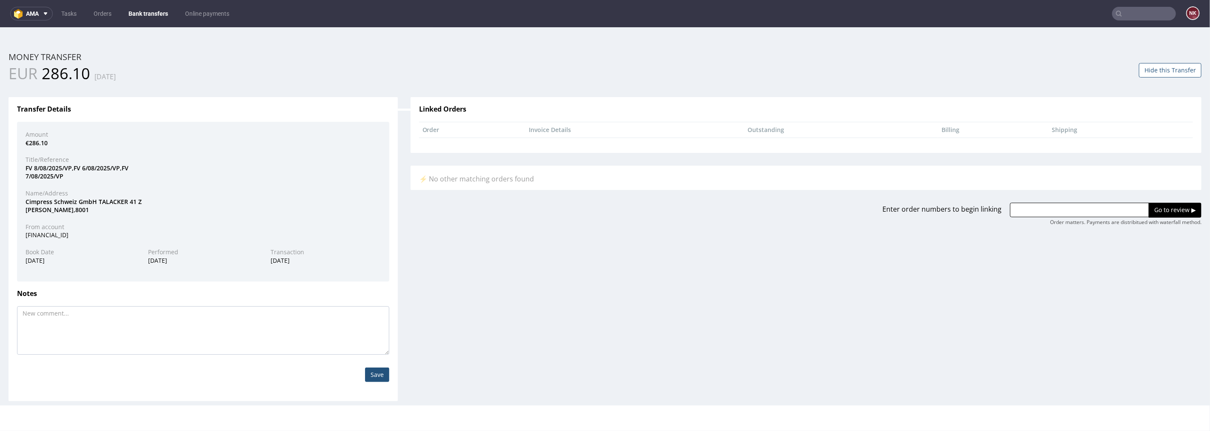
click at [1162, 70] on button "Hide this Transfer" at bounding box center [1170, 70] width 63 height 14
click at [143, 14] on link "Bank transfers" at bounding box center [148, 14] width 50 height 14
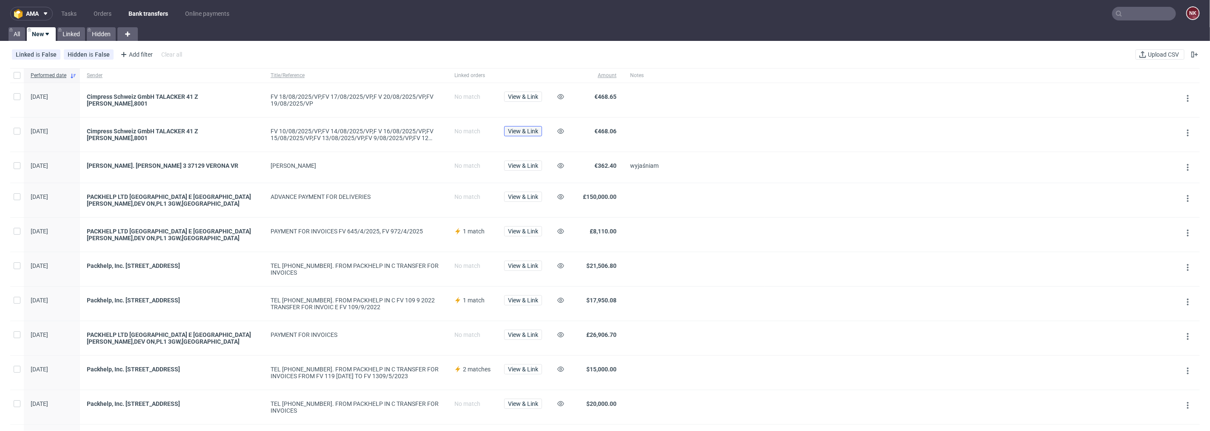
click at [528, 133] on span "View & Link" at bounding box center [523, 131] width 30 height 6
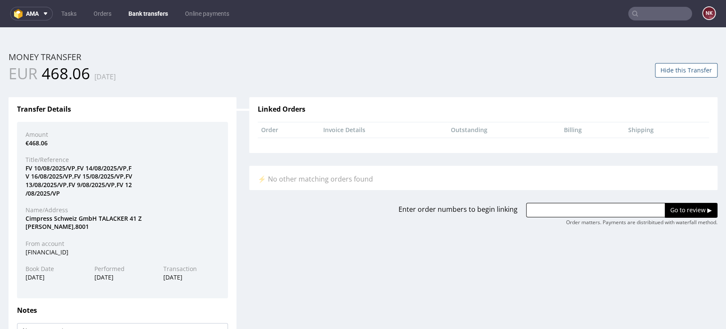
drag, startPoint x: 674, startPoint y: 254, endPoint x: 665, endPoint y: 253, distance: 8.9
click at [674, 254] on div "Transfer Details Amount €468.06 Title/Reference FV 10/08/2025/VP,FV 14/08/2025/…" at bounding box center [363, 250] width 722 height 333
click at [674, 72] on button "Hide this Transfer" at bounding box center [686, 70] width 63 height 14
click at [147, 9] on link "Bank transfers" at bounding box center [148, 14] width 50 height 14
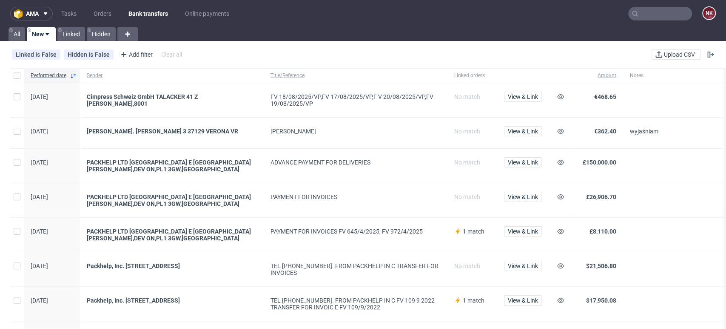
click at [667, 203] on span at bounding box center [694, 200] width 128 height 14
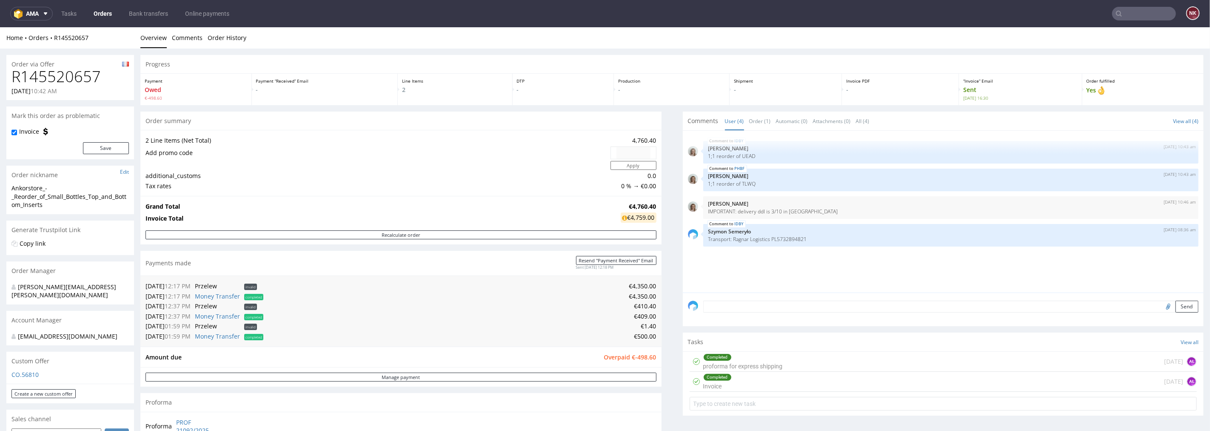
scroll to position [189, 0]
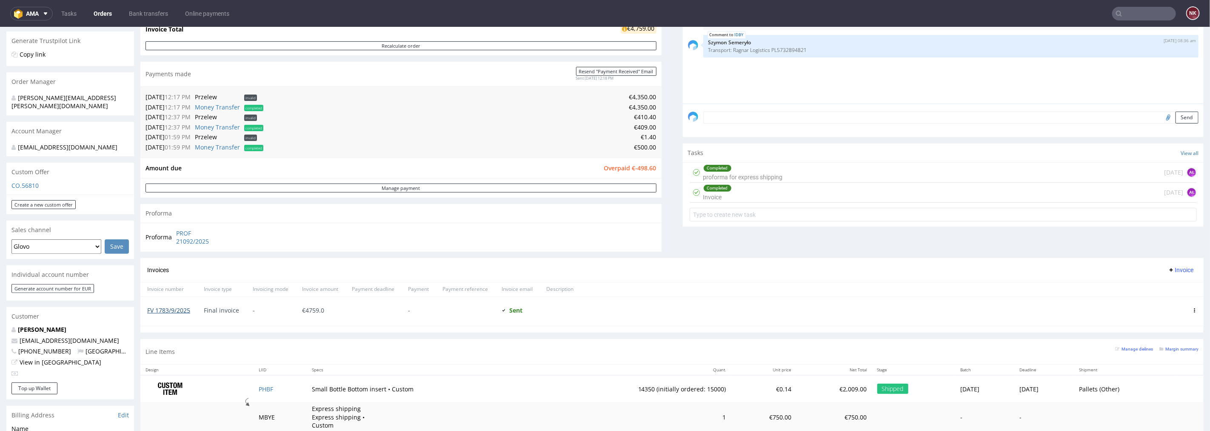
click at [178, 312] on link "FV 1783/9/2025" at bounding box center [168, 310] width 43 height 8
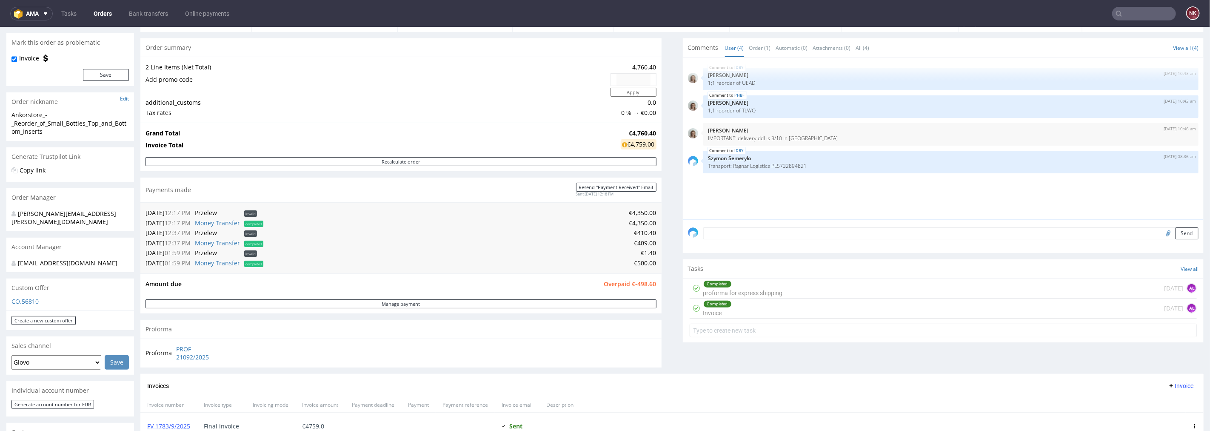
scroll to position [142, 0]
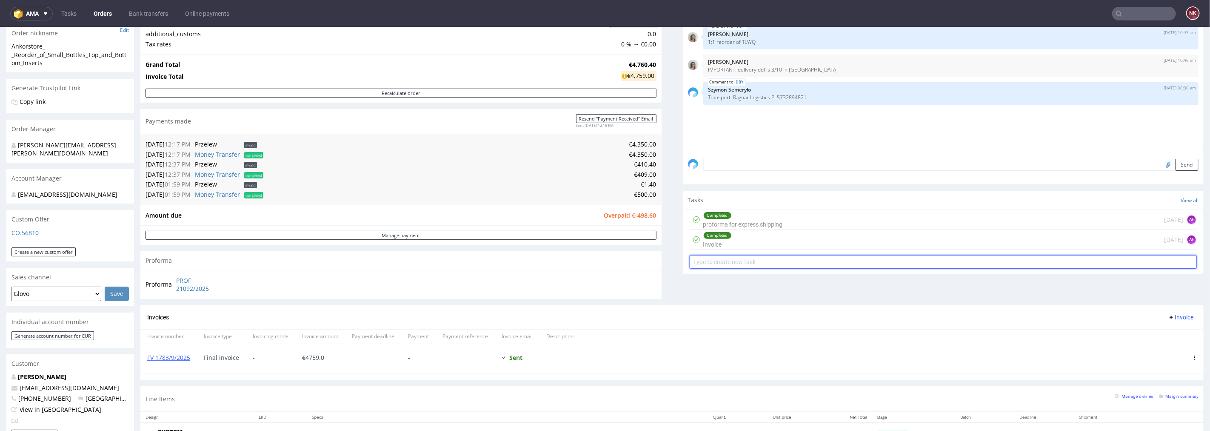
click at [738, 260] on input "text" at bounding box center [944, 261] width 508 height 14
type input "Refund )overpazment="
click at [738, 259] on div "Refund )overpazment=" at bounding box center [733, 257] width 61 height 10
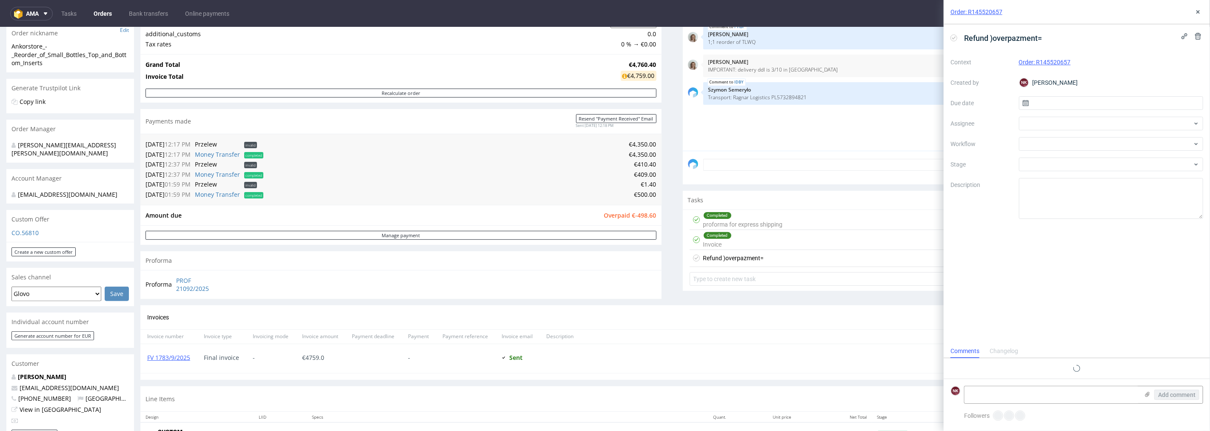
scroll to position [6, 0]
click at [1026, 35] on span "Refund )overpazment=" at bounding box center [1003, 38] width 85 height 14
click at [994, 37] on span "Refund )overpayment)" at bounding box center [1002, 38] width 83 height 14
click at [1046, 144] on div at bounding box center [1111, 144] width 185 height 14
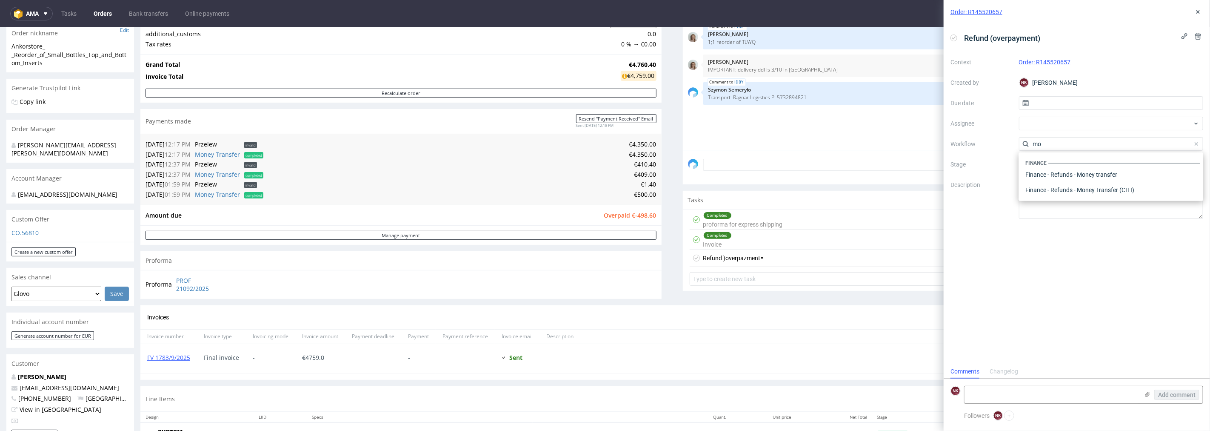
scroll to position [0, 0]
type input "money"
click at [1050, 165] on div "Finance" at bounding box center [1111, 163] width 178 height 8
click at [1051, 169] on div "Finance - Refunds - Money transfer" at bounding box center [1111, 174] width 178 height 15
click at [639, 194] on td "€500.00" at bounding box center [461, 194] width 391 height 10
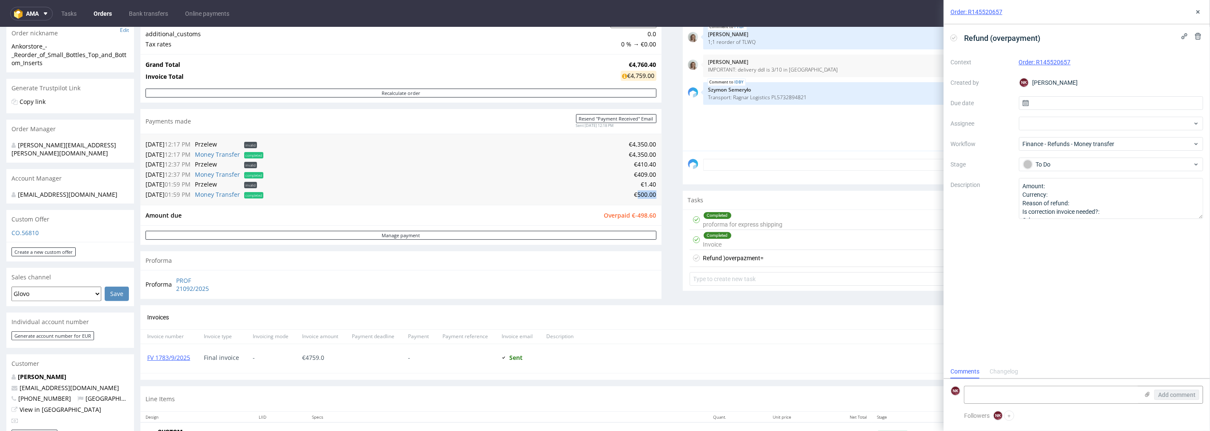
click at [639, 194] on td "€500.00" at bounding box center [461, 194] width 391 height 10
copy td "500.00"
click at [1086, 186] on textarea "Amount: Currency: Reason of refund: Is correction invoice needed?: Other:" at bounding box center [1111, 198] width 185 height 41
paste textarea "500.00"
click at [1083, 200] on textarea "Amount: Currency: Reason of refund: Is correction invoice needed?: Other:" at bounding box center [1111, 198] width 185 height 41
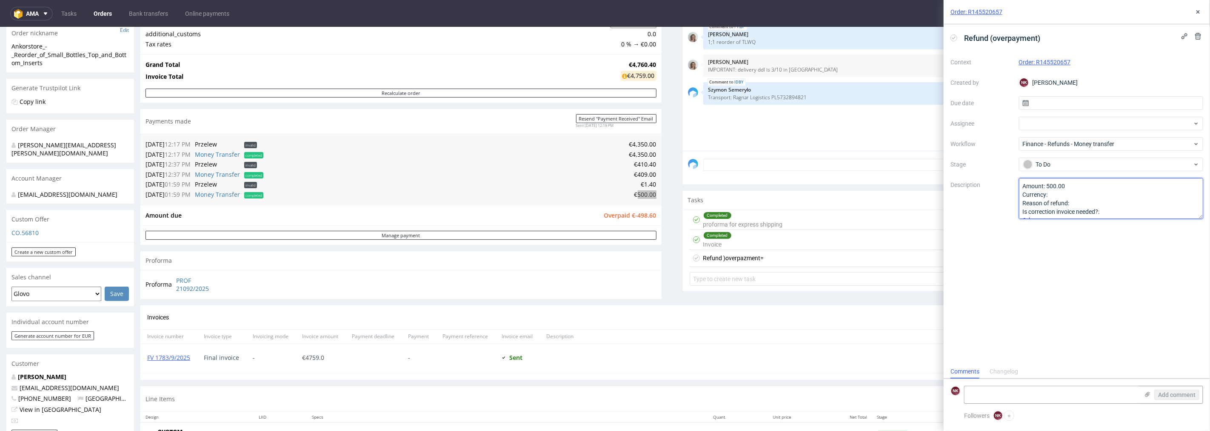
click at [1082, 190] on textarea "Amount: Currency: Reason of refund: Is correction invoice needed?: Other:" at bounding box center [1111, 198] width 185 height 41
click at [1064, 194] on textarea "Amount: Currency: Reason of refund: Is correction invoice needed?: Other:" at bounding box center [1111, 198] width 185 height 41
click at [1081, 203] on textarea "Amount: Currency: Reason of refund: Is correction invoice needed?: Other:" at bounding box center [1111, 198] width 185 height 41
click at [1080, 202] on textarea "Amount: Currency: Reason of refund: Is correction invoice needed?: Other:" at bounding box center [1111, 198] width 185 height 41
type textarea "Amount: 500.00 Currency: EUR Reason of refund: overpayment Is correction invoic…"
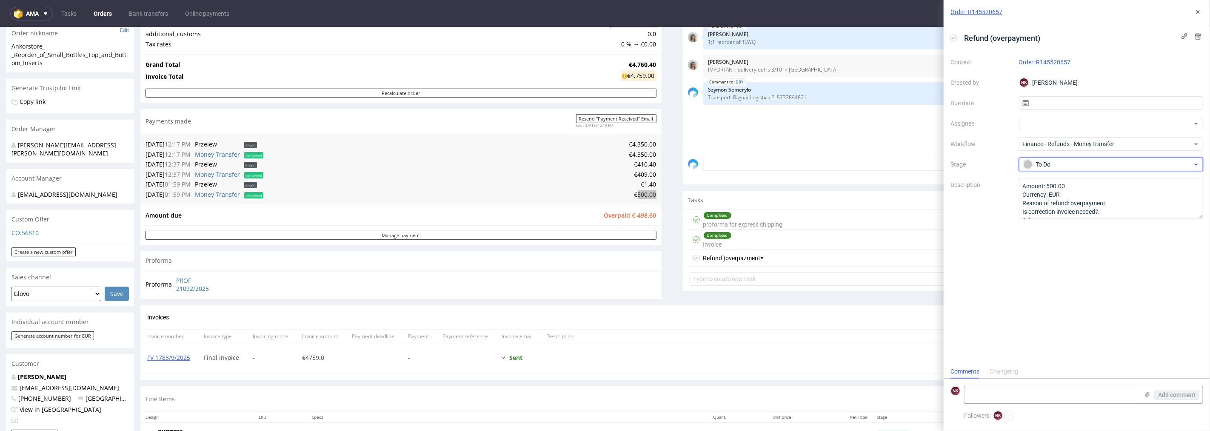
click at [1075, 163] on div "To Do" at bounding box center [1107, 164] width 169 height 9
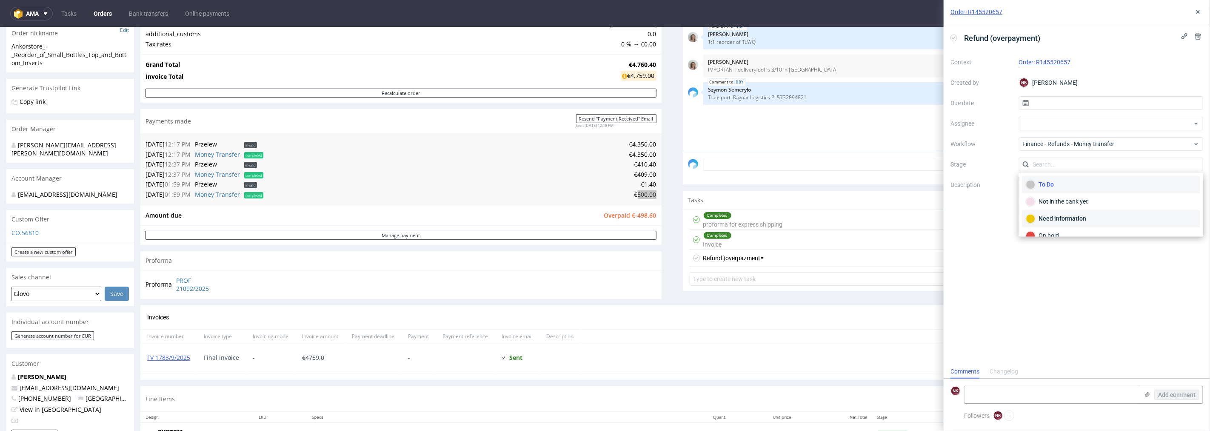
click at [1068, 214] on div "Need information" at bounding box center [1111, 218] width 170 height 9
click at [1196, 12] on icon at bounding box center [1198, 12] width 7 height 7
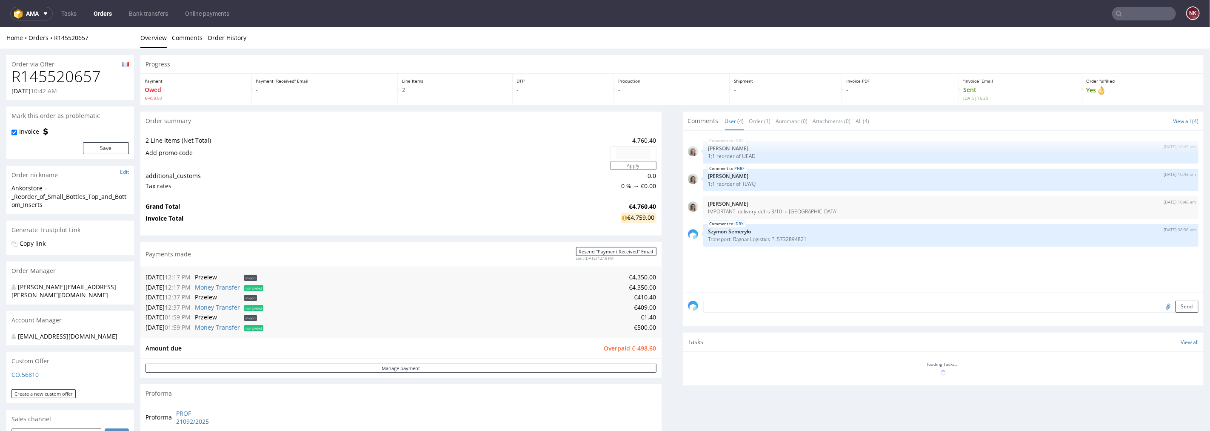
click at [60, 74] on h1 "R145520657" at bounding box center [69, 76] width 117 height 17
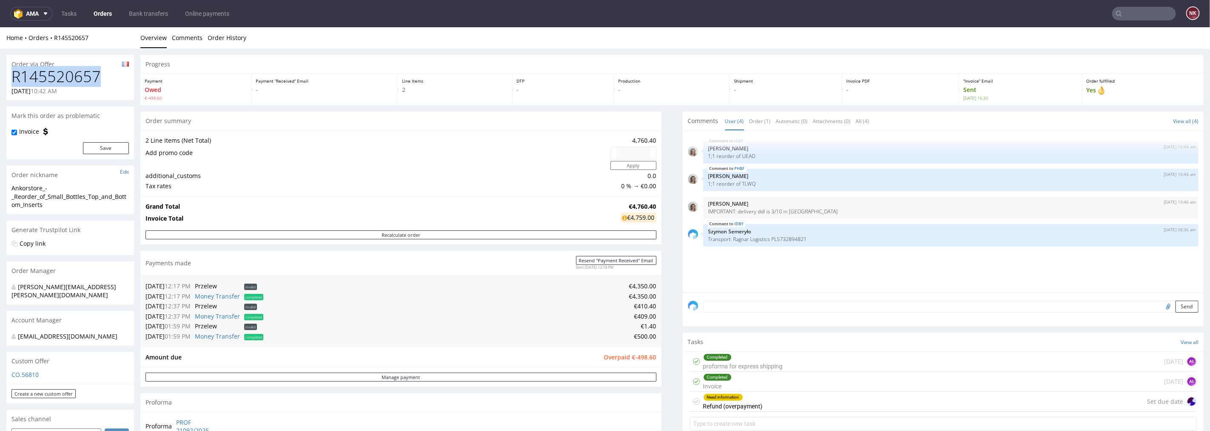
copy h1 "R145520657"
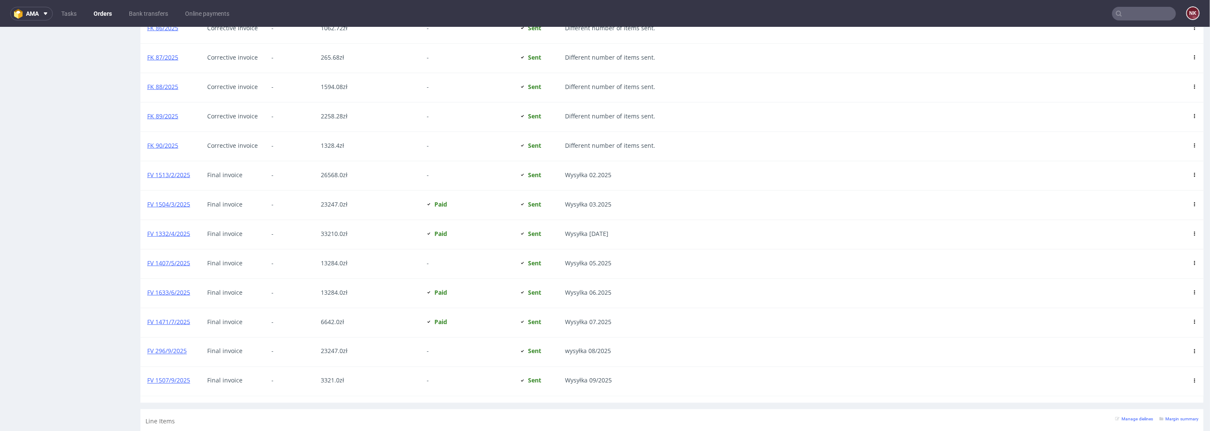
scroll to position [1134, 0]
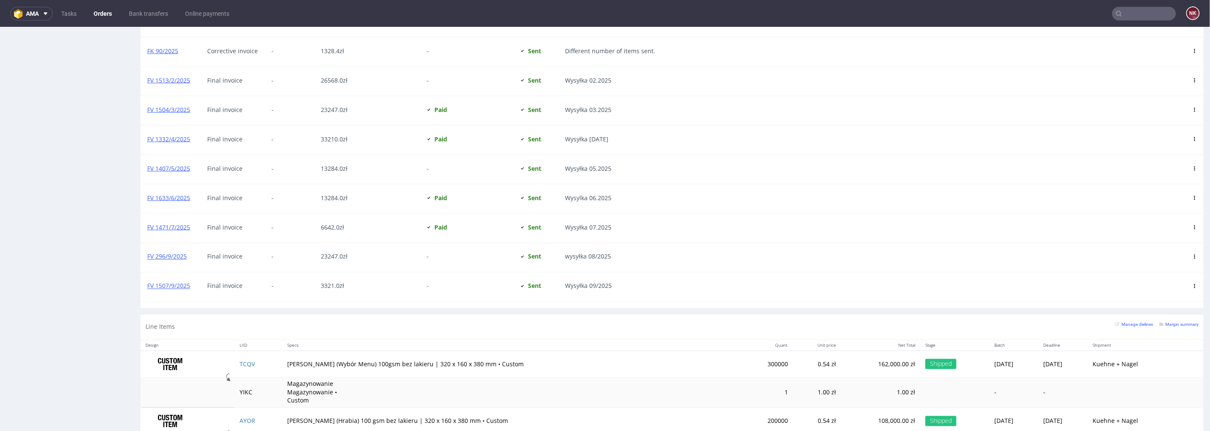
click at [1194, 256] on use at bounding box center [1194, 256] width 1 height 4
click at [1165, 303] on span "Mark as paid" at bounding box center [1159, 303] width 51 height 9
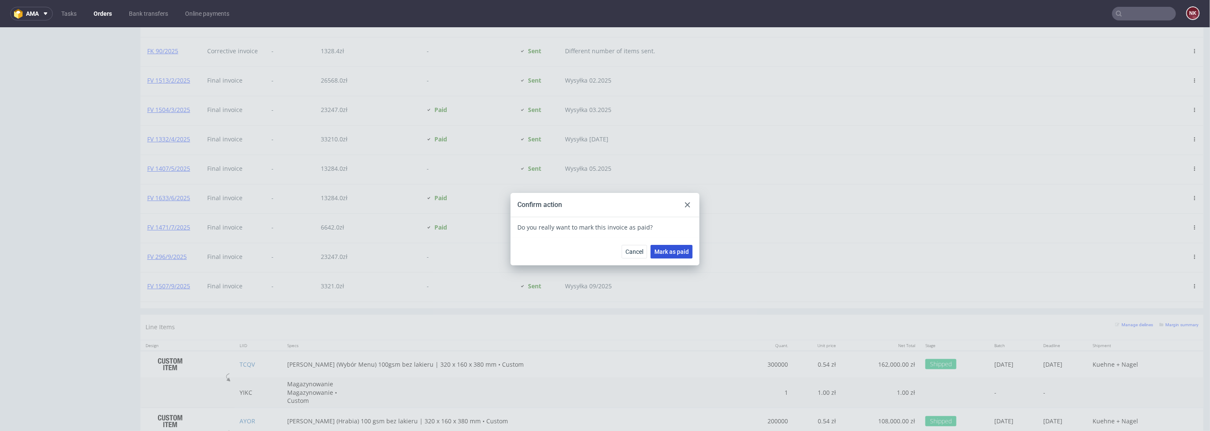
click at [671, 249] on span "Mark as paid" at bounding box center [671, 251] width 34 height 6
click at [685, 204] on icon at bounding box center [687, 204] width 5 height 5
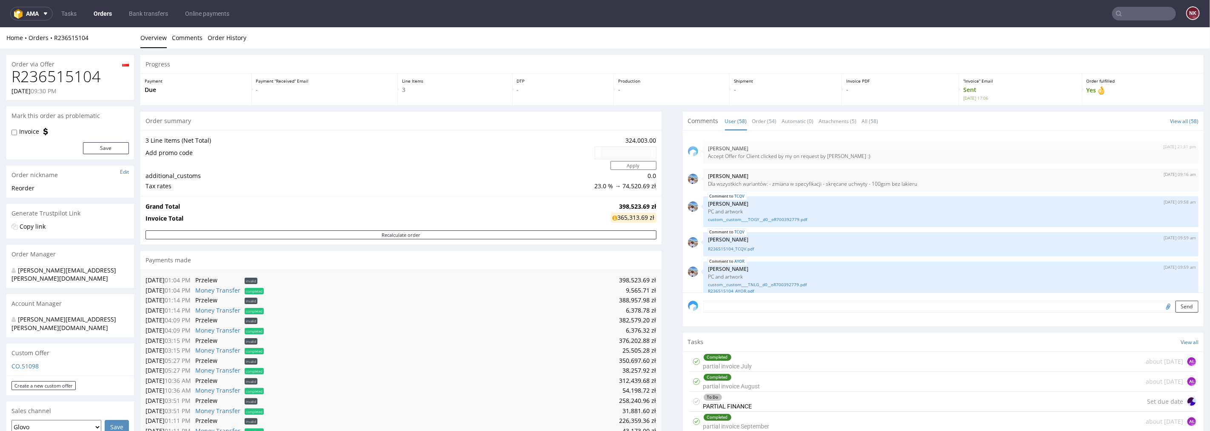
scroll to position [1551, 0]
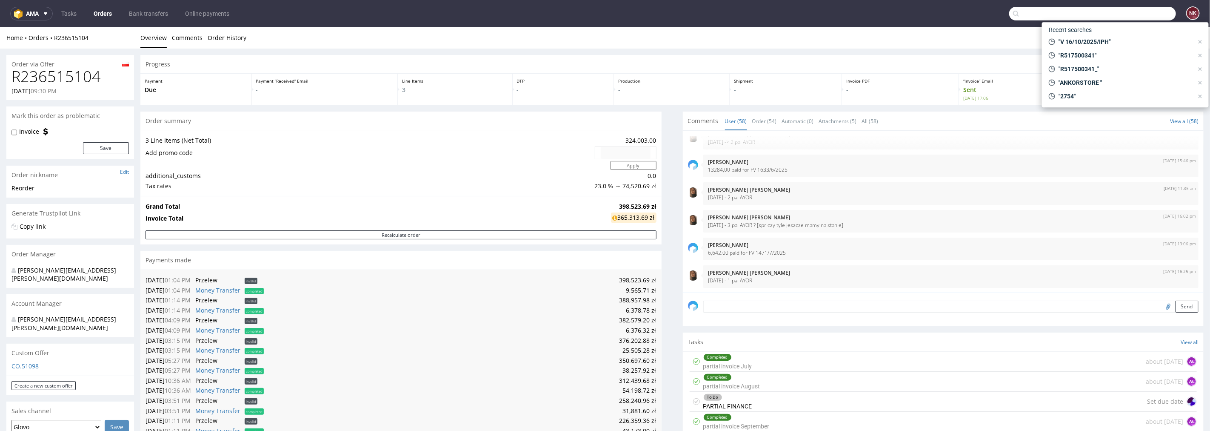
click at [1148, 11] on input "text" at bounding box center [1092, 14] width 167 height 14
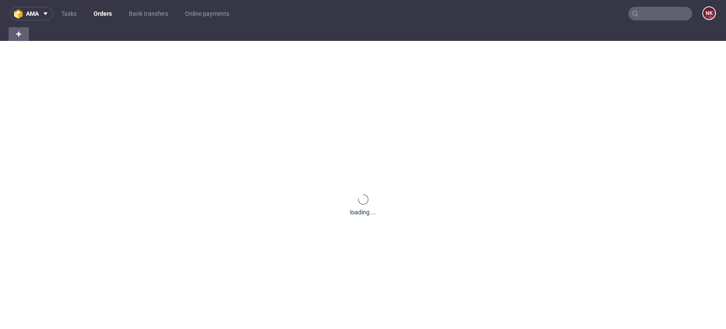
click at [643, 10] on input "text" at bounding box center [660, 14] width 64 height 14
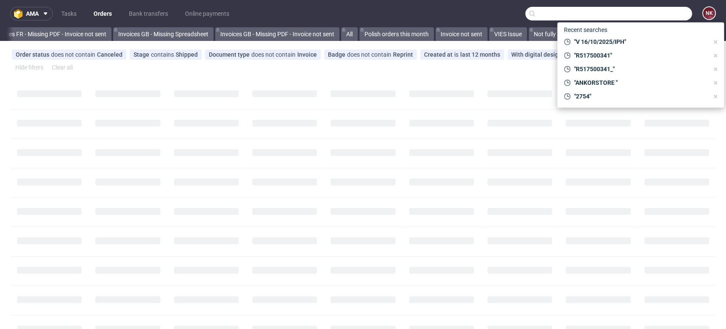
paste input "[EMAIL_ADDRESS][DOMAIN_NAME]"
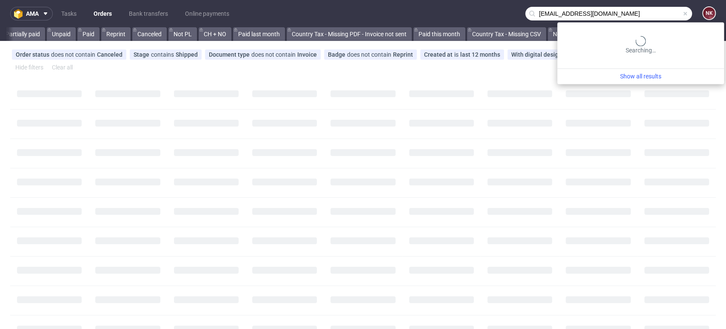
scroll to position [0, 977]
type input "[EMAIL_ADDRESS][DOMAIN_NAME]"
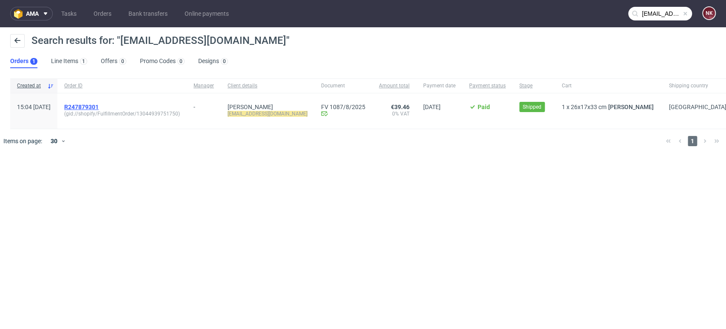
click at [94, 108] on span "R247879301" at bounding box center [81, 106] width 34 height 7
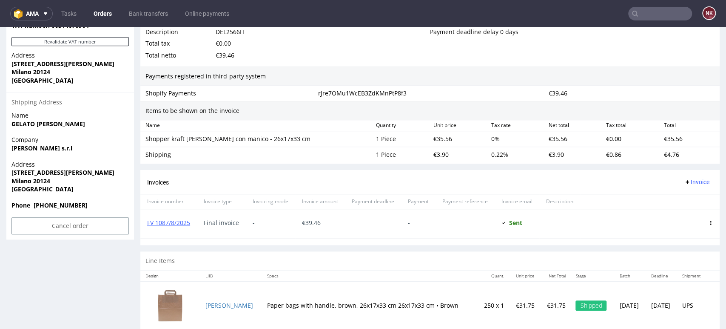
scroll to position [520, 0]
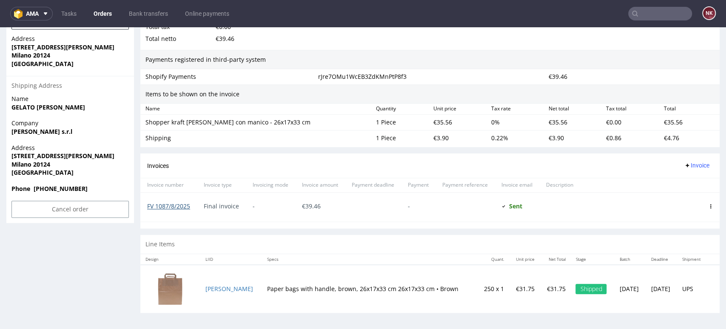
click at [180, 209] on link "FV 1087/8/2025" at bounding box center [168, 206] width 43 height 8
click at [135, 14] on link "Bank transfers" at bounding box center [148, 14] width 49 height 14
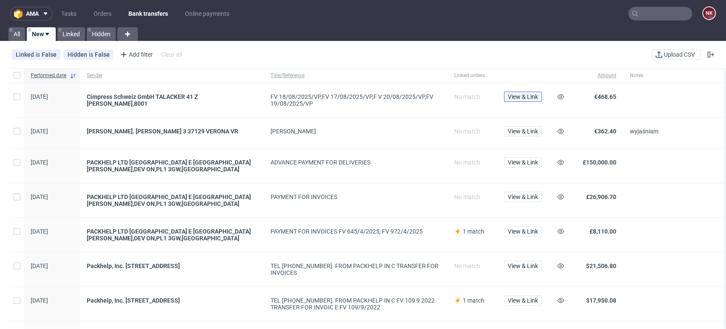
click at [517, 99] on span "View & Link" at bounding box center [523, 97] width 30 height 6
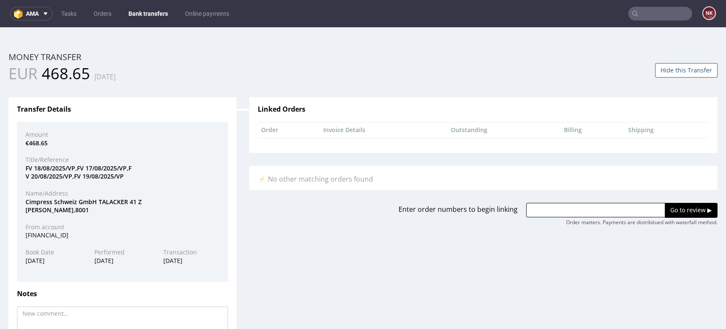
click at [665, 63] on div "Hide this Transfer" at bounding box center [543, 70] width 361 height 14
click at [666, 70] on button "Hide this Transfer" at bounding box center [686, 70] width 63 height 14
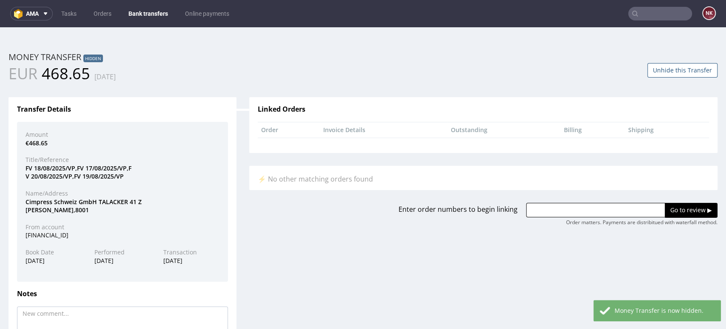
click at [162, 21] on nav "ama Tasks Orders Bank transfers Online payments NK" at bounding box center [363, 13] width 726 height 27
click at [160, 16] on link "Bank transfers" at bounding box center [148, 14] width 50 height 14
